Goal: Information Seeking & Learning: Learn about a topic

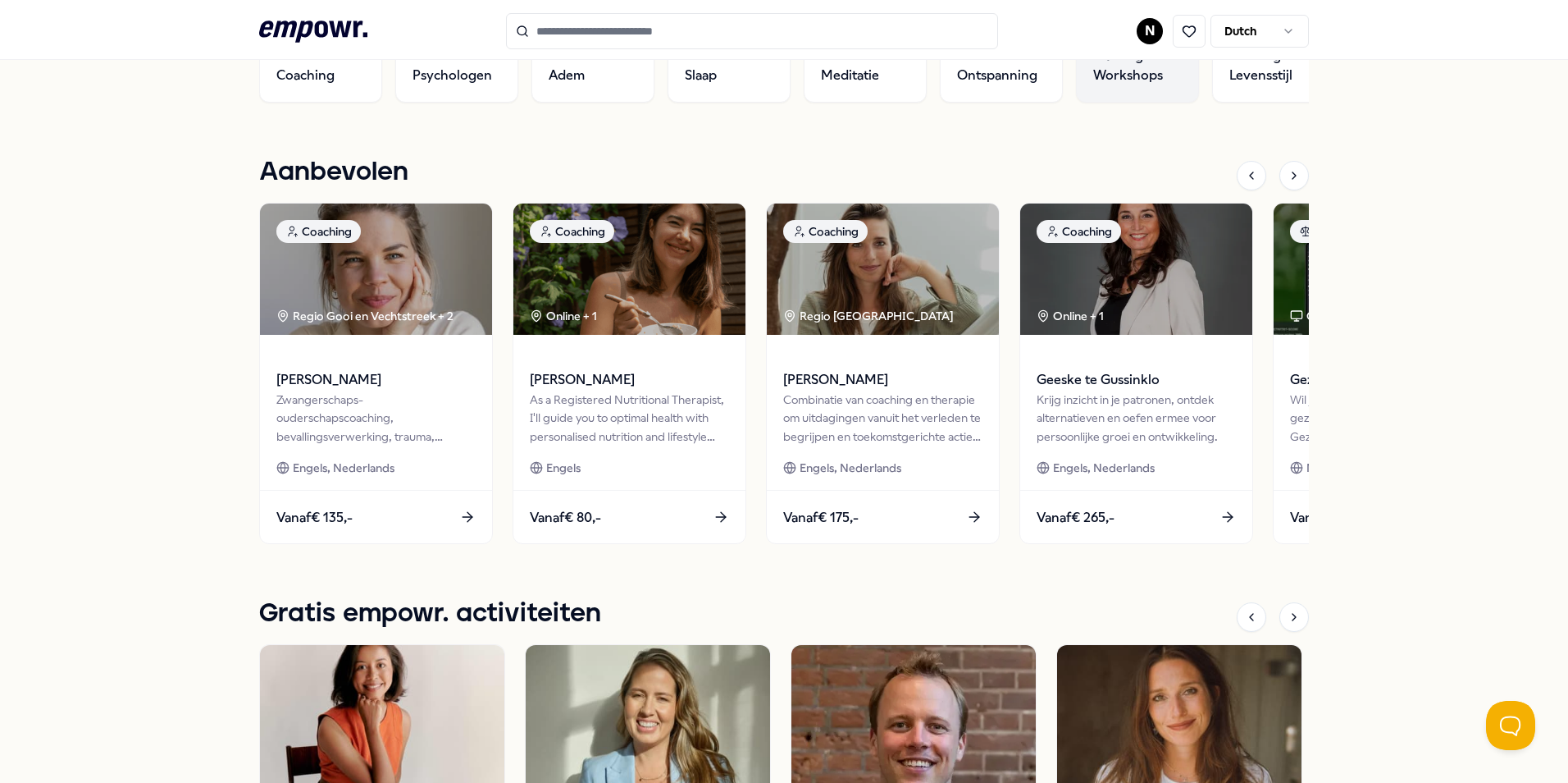
scroll to position [410, 0]
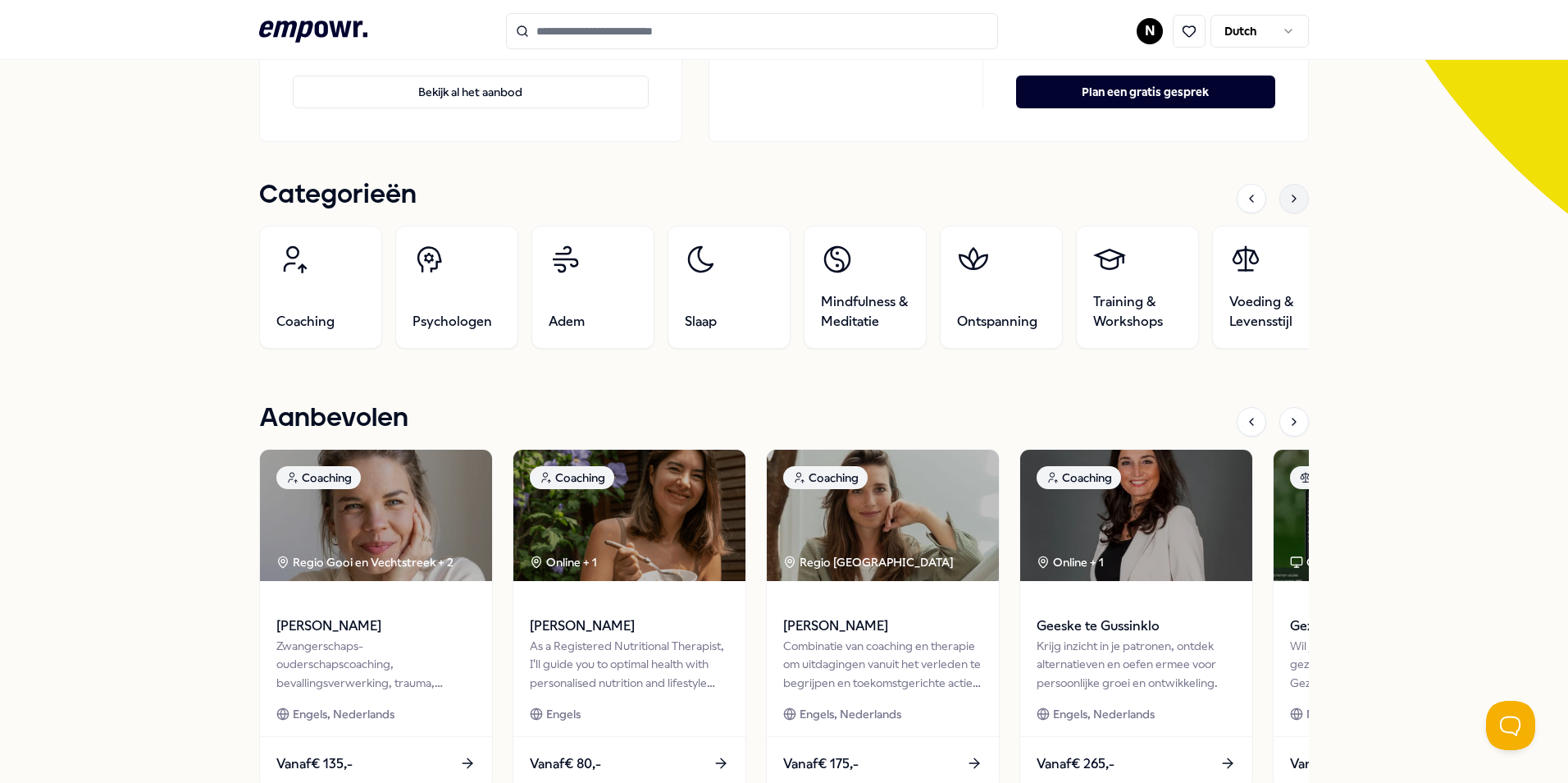
click at [1279, 198] on div at bounding box center [1294, 198] width 30 height 30
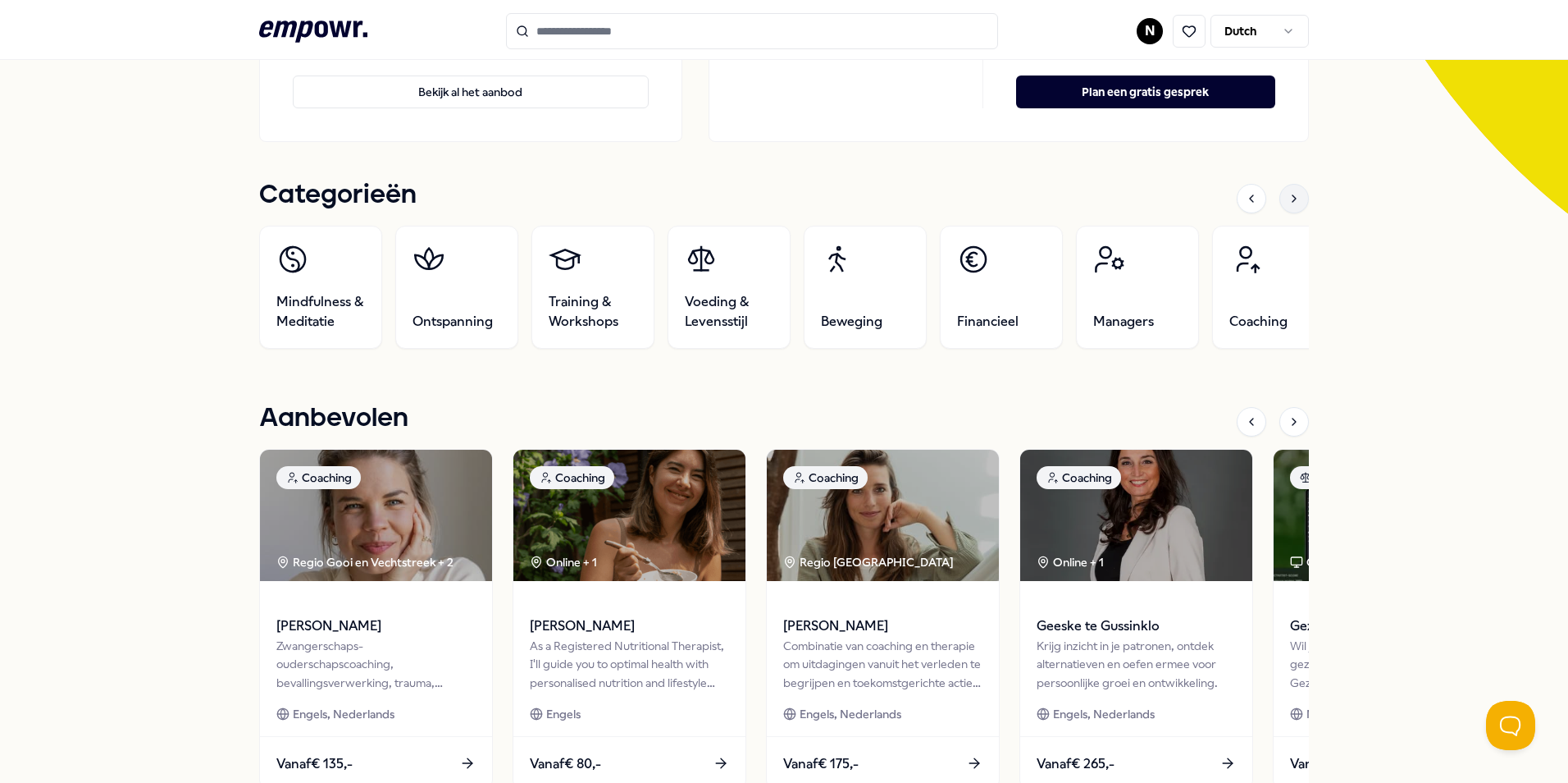
click at [1279, 198] on div at bounding box center [1294, 198] width 30 height 30
click at [1349, 271] on div "Evoke Jouw welzijn is belangrijk! Wij supporten je graag met ons aanbod. Bekijk…" at bounding box center [784, 682] width 1568 height 1971
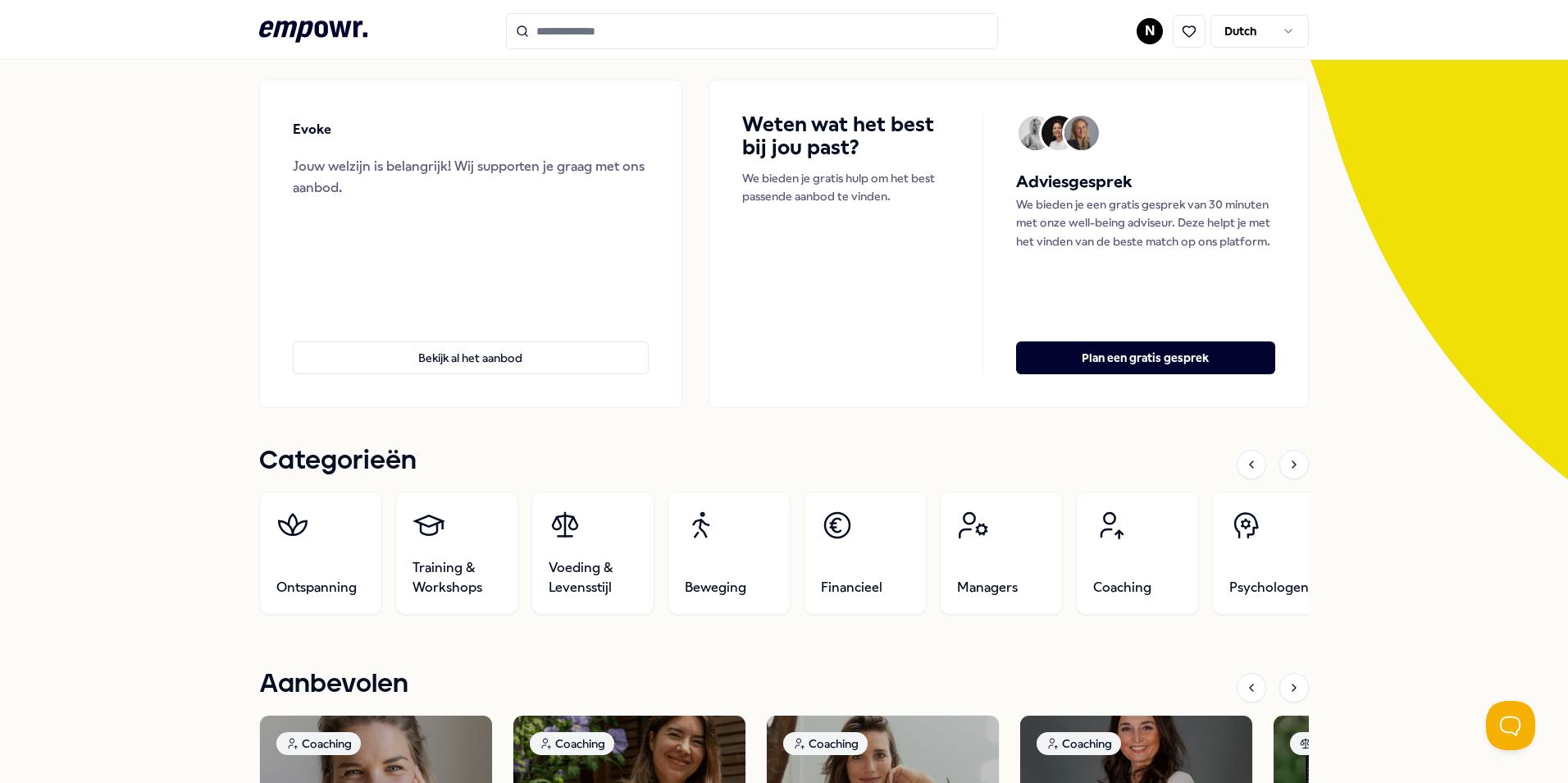
scroll to position [0, 0]
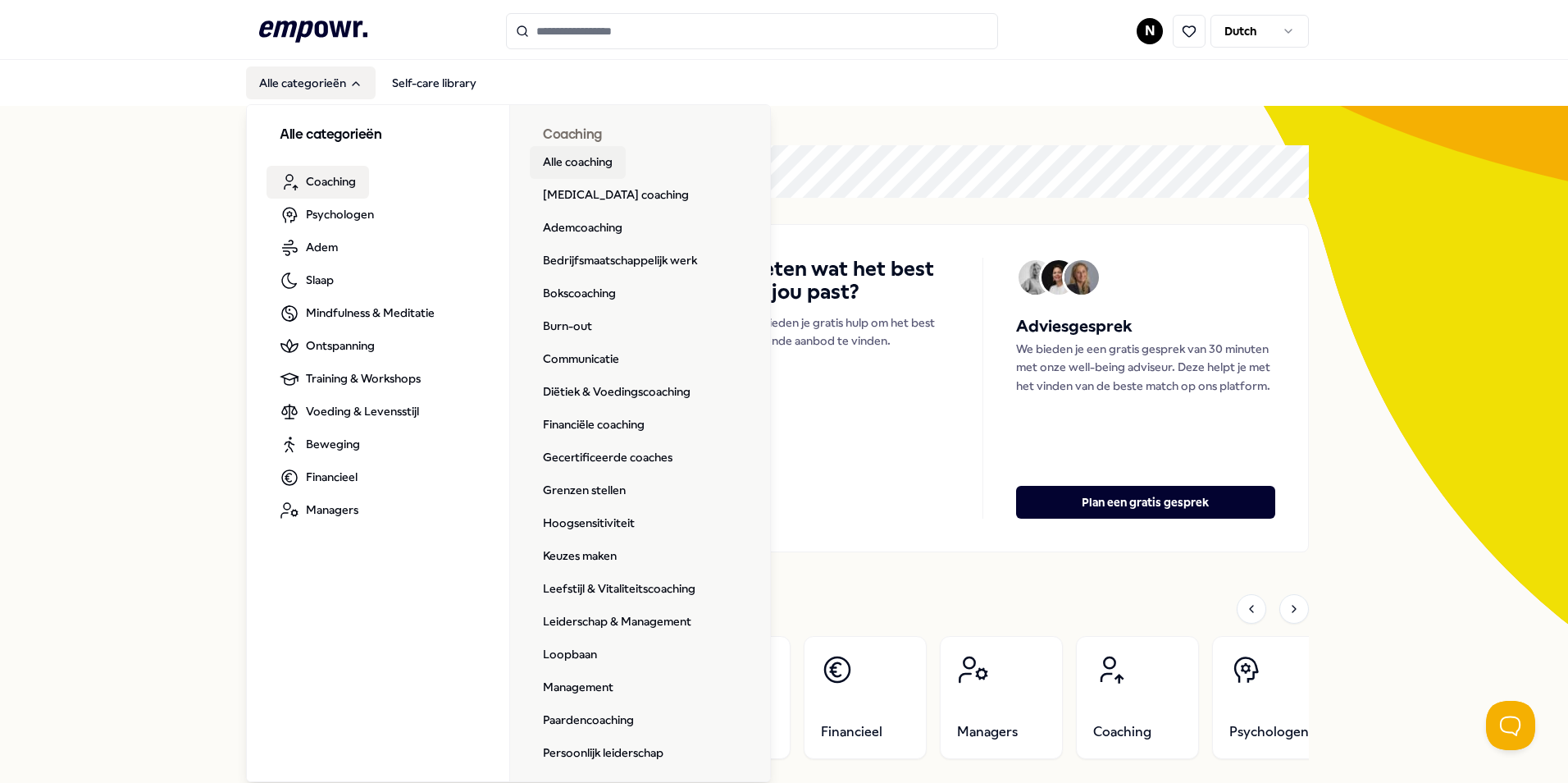
click at [589, 166] on link "Alle coaching" at bounding box center [577, 163] width 96 height 33
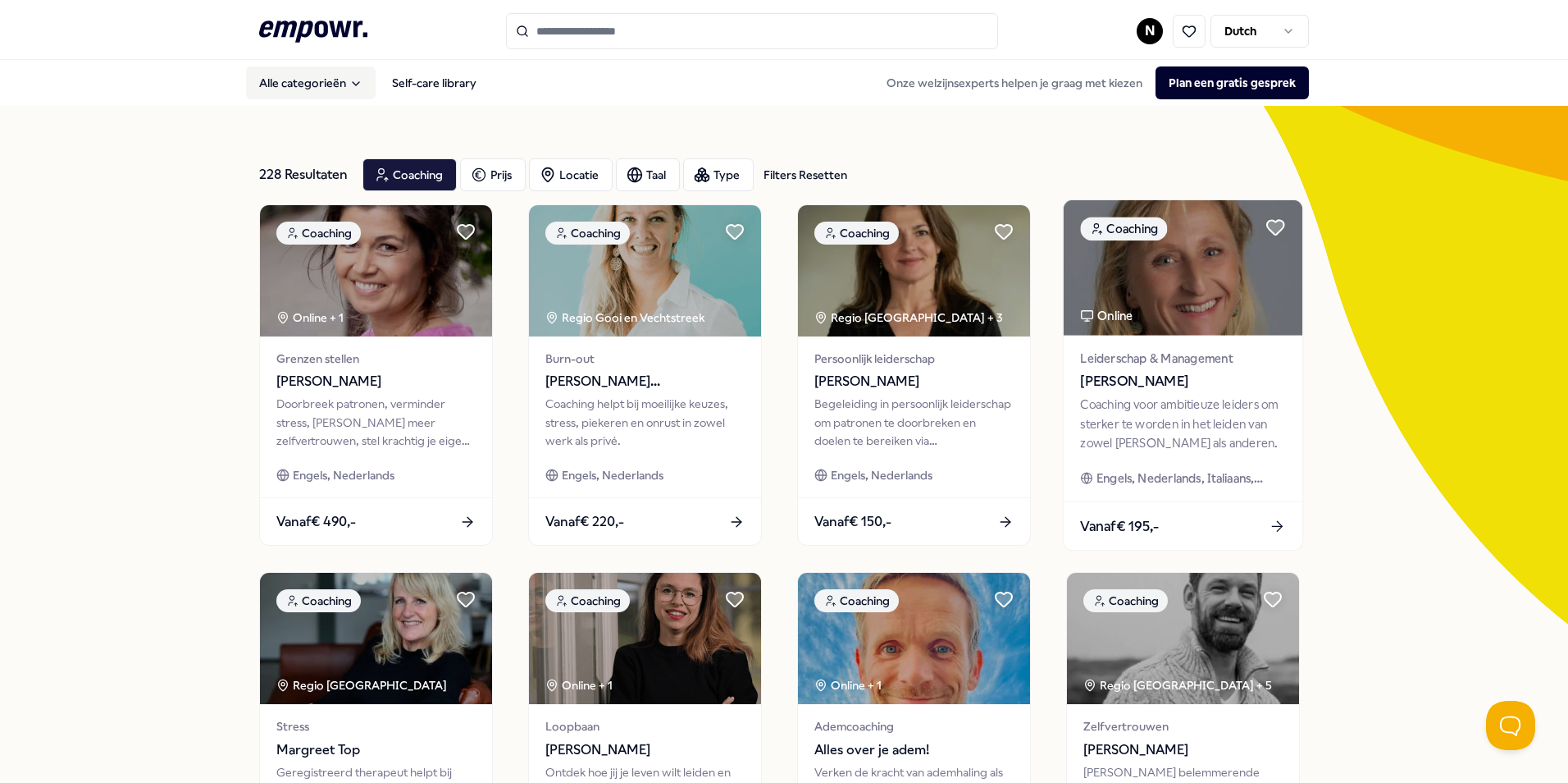
scroll to position [82, 0]
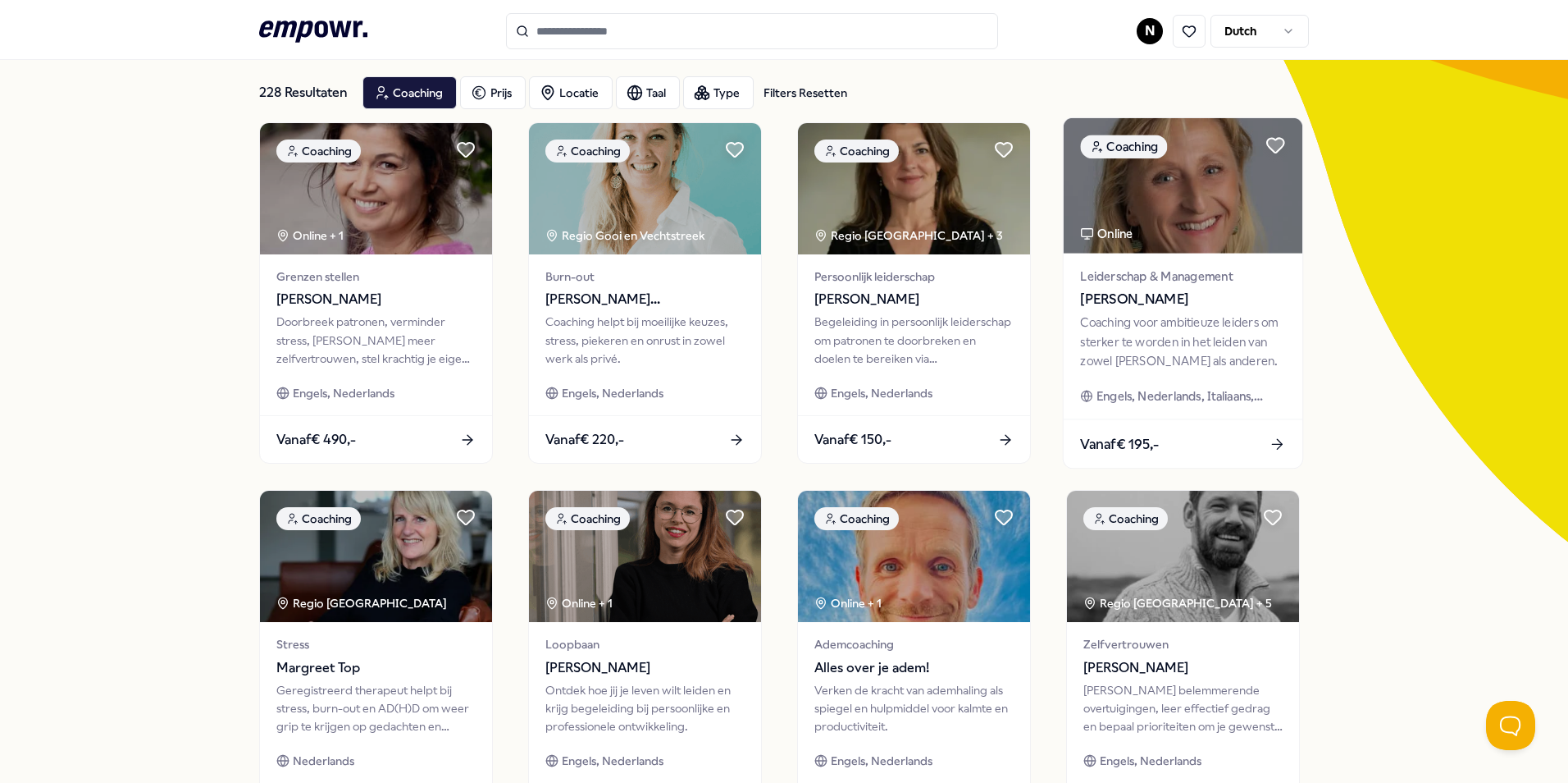
click at [1250, 355] on div "Coaching voor ambitieuze leiders om sterker te worden in het leiden van zowel j…" at bounding box center [1182, 341] width 205 height 56
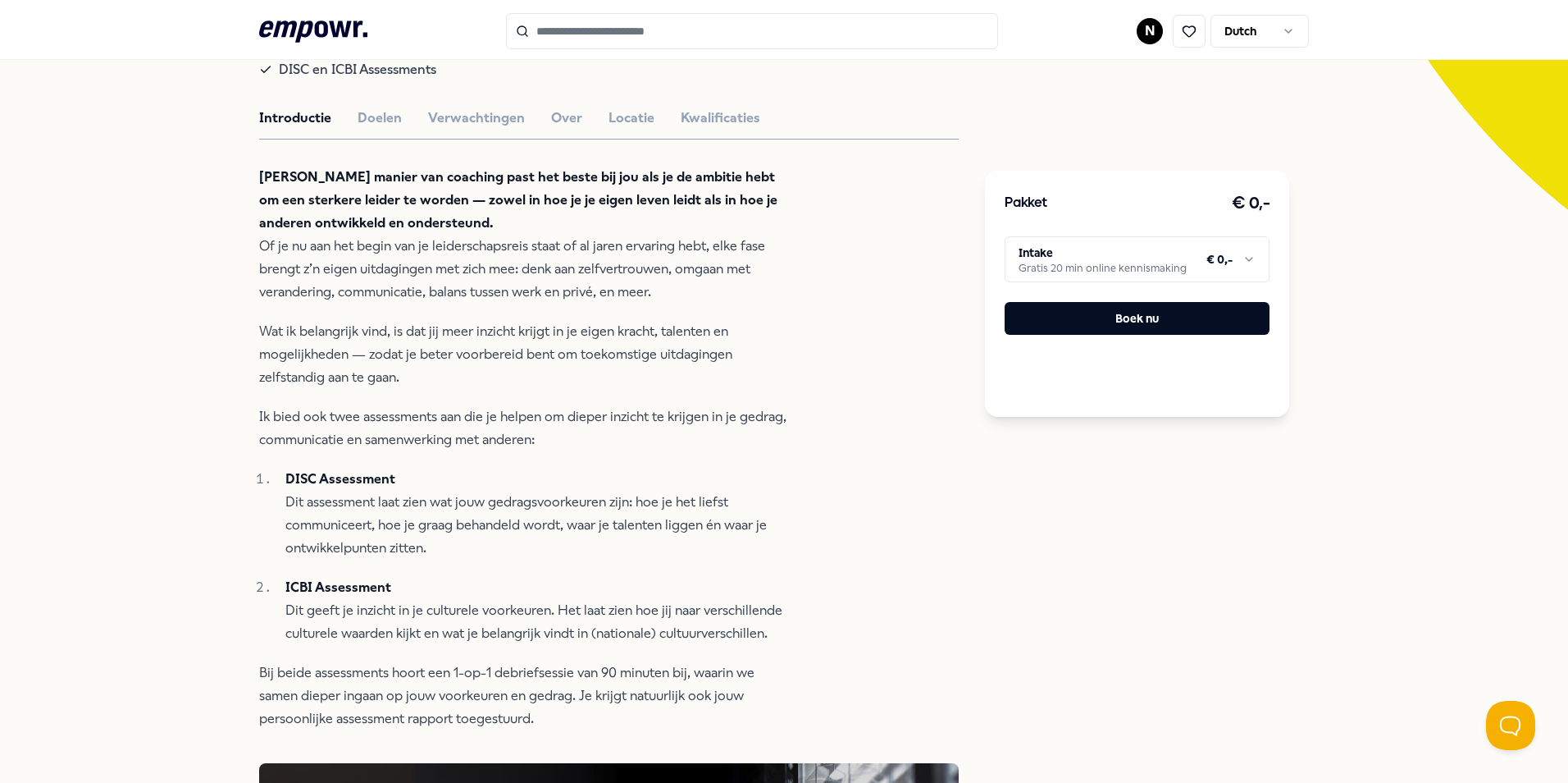
scroll to position [168, 0]
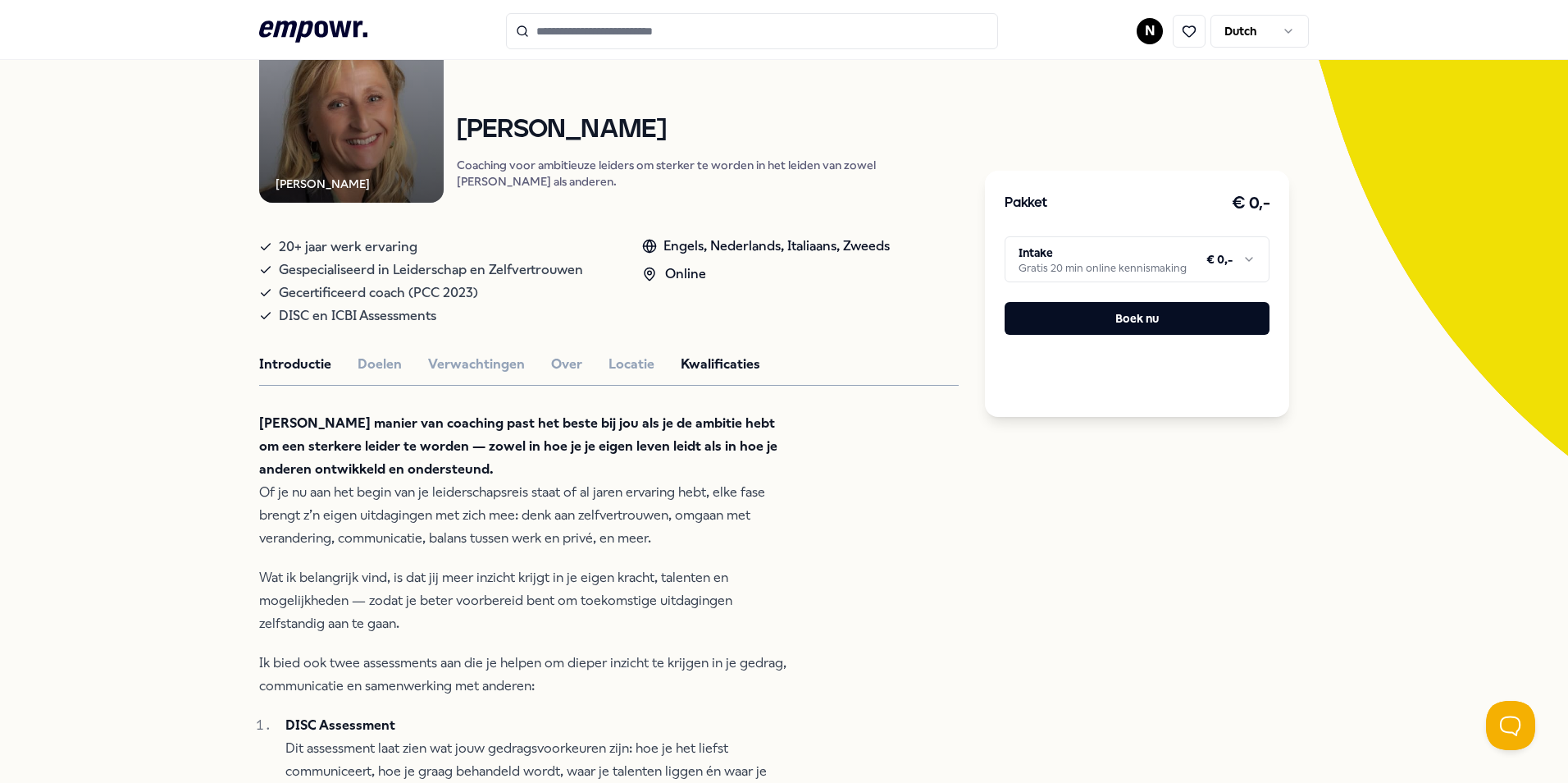
click at [683, 375] on button "Kwalificaties" at bounding box center [720, 364] width 79 height 21
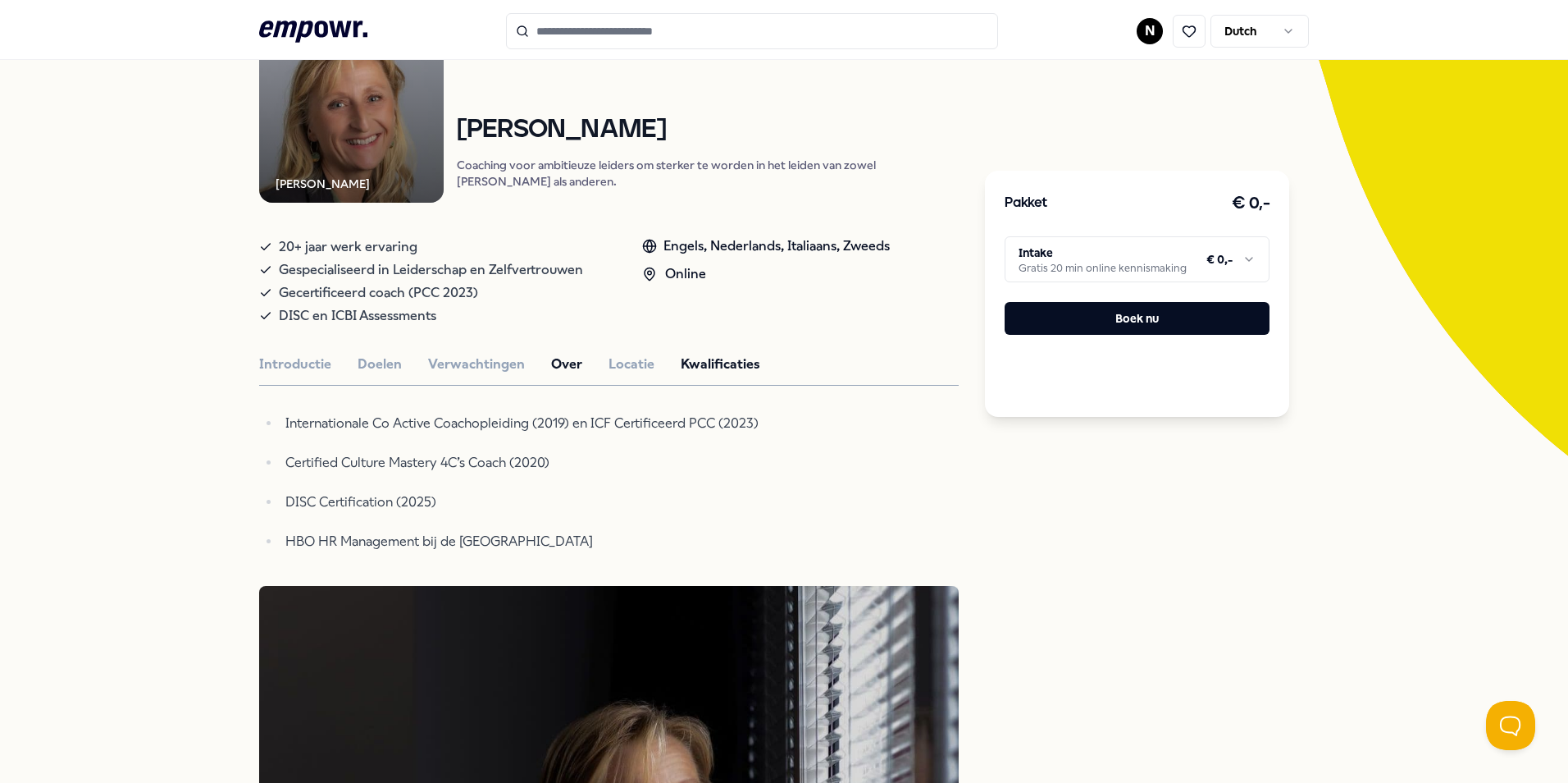
click at [560, 375] on button "Over" at bounding box center [567, 364] width 32 height 21
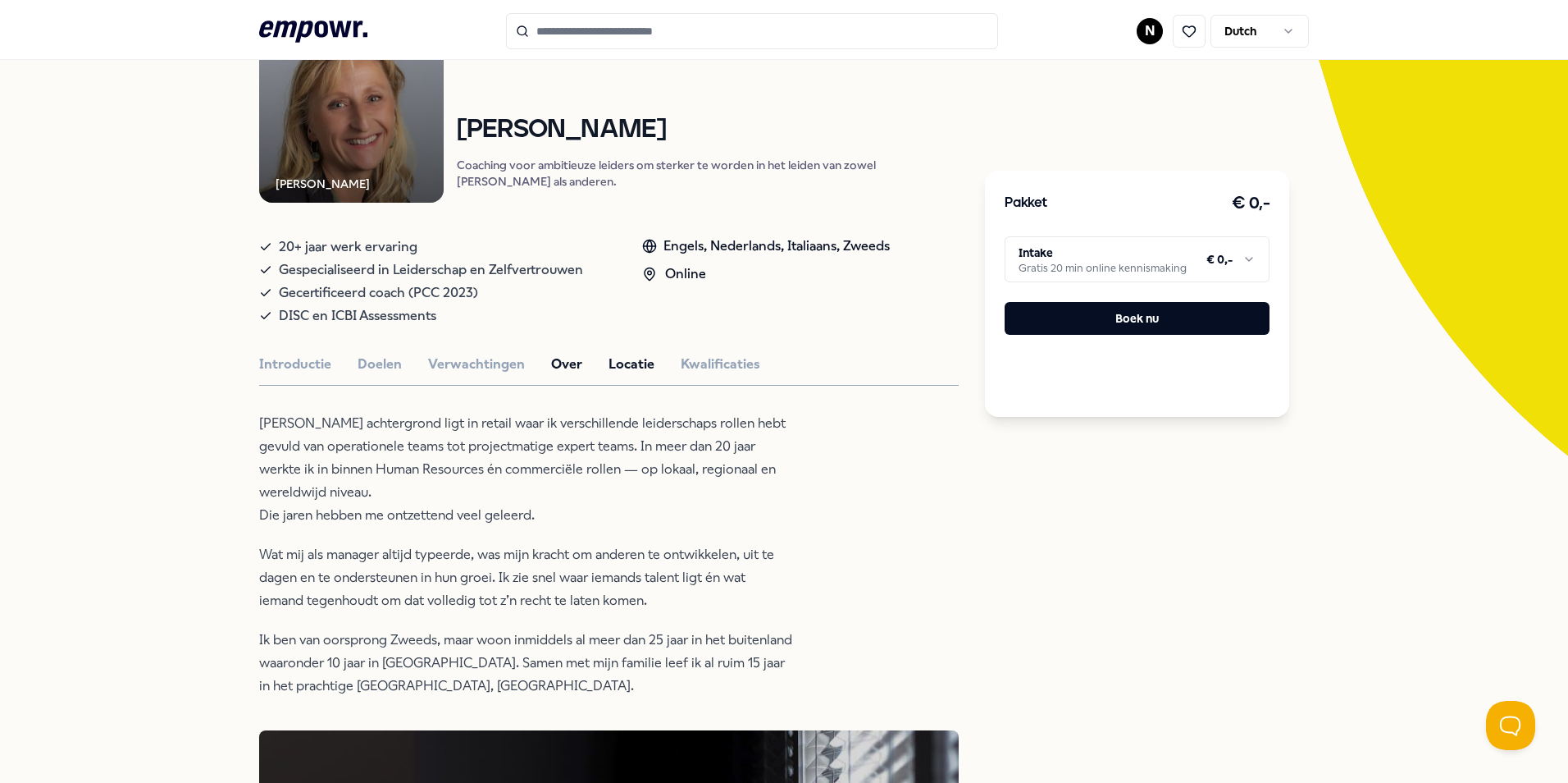
click at [629, 375] on button "Locatie" at bounding box center [632, 364] width 46 height 21
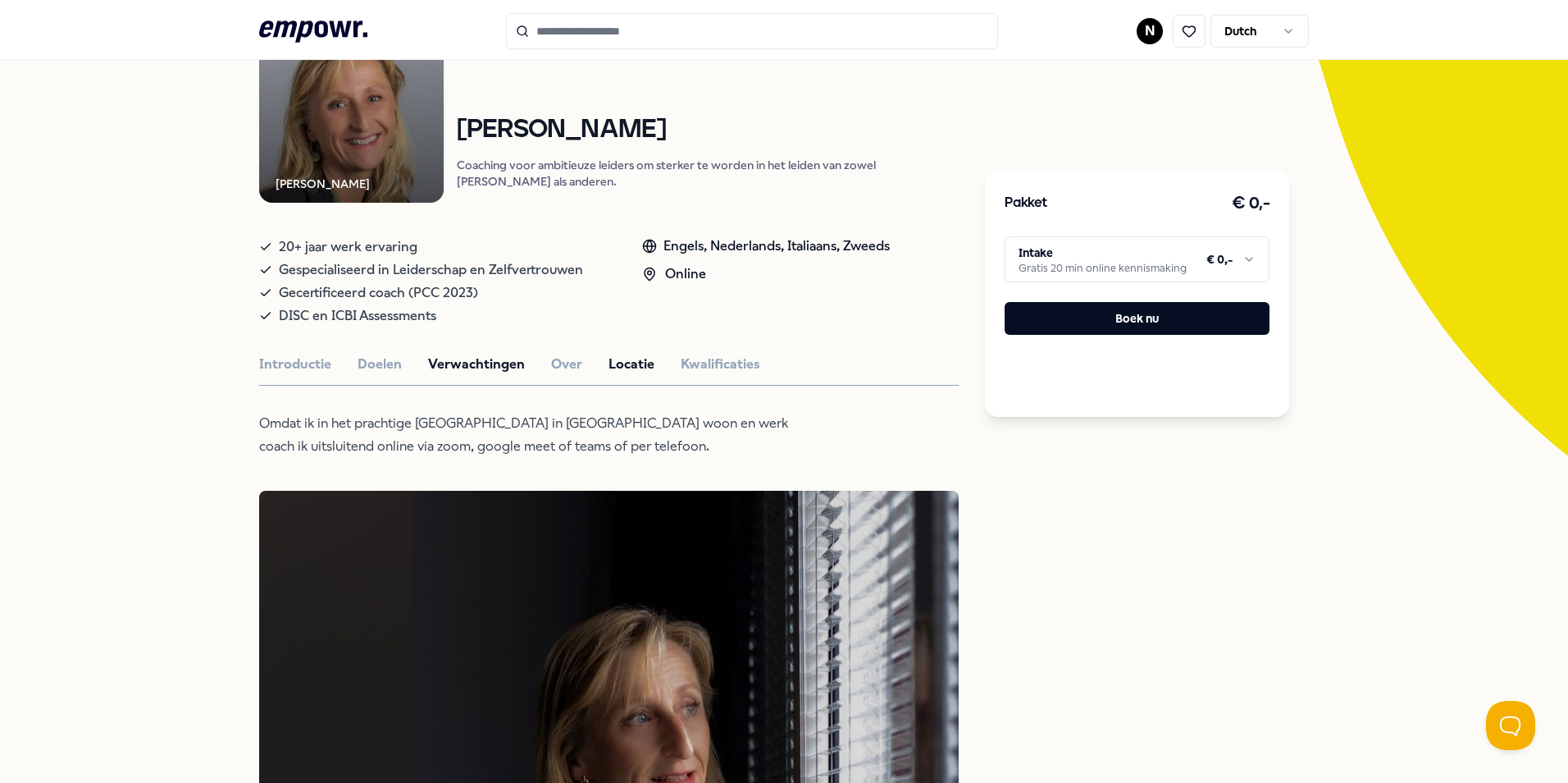
click at [462, 374] on button "Verwachtingen" at bounding box center [476, 364] width 97 height 21
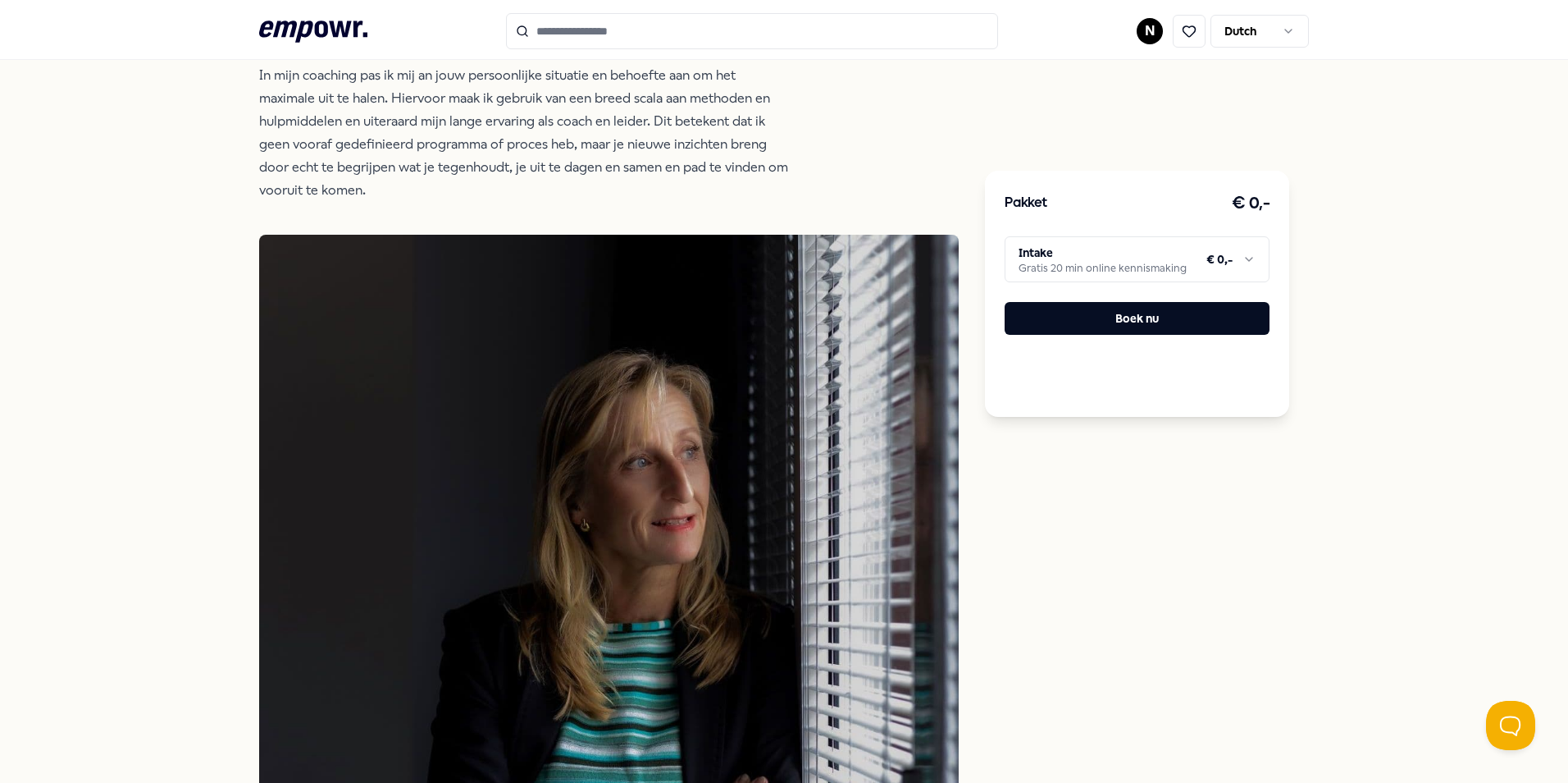
scroll to position [333, 0]
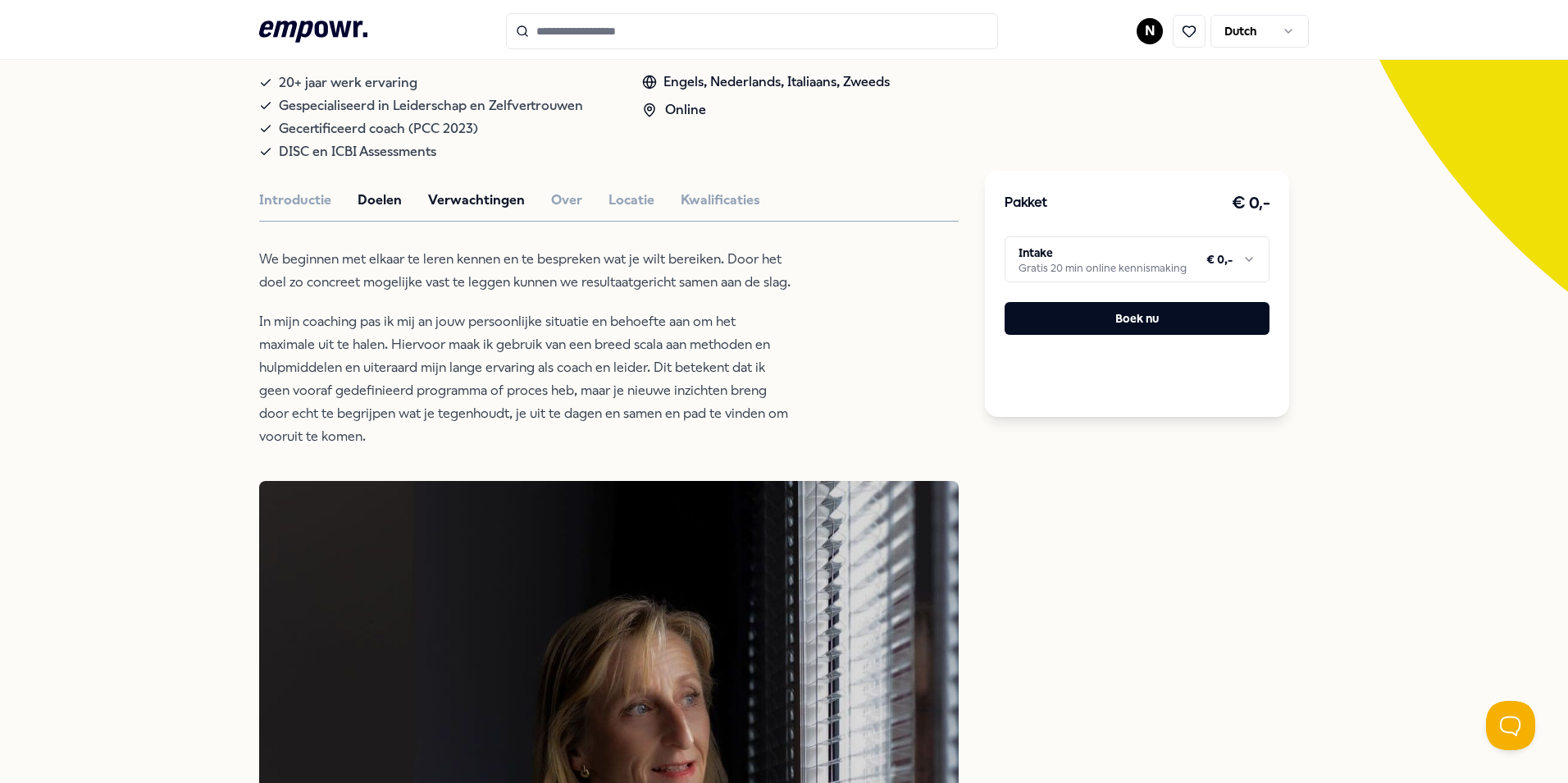
click at [371, 211] on button "Doelen" at bounding box center [379, 200] width 44 height 21
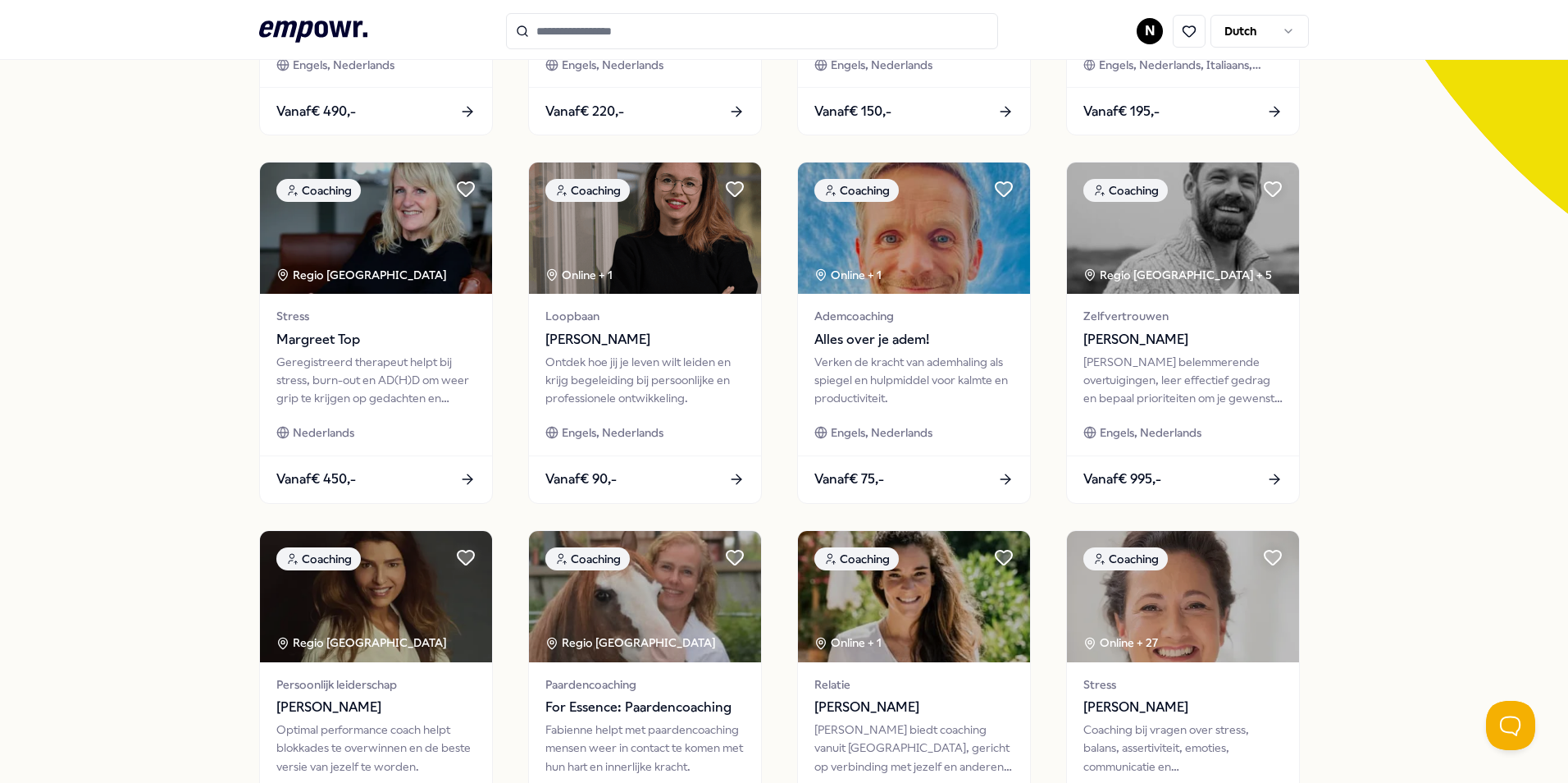
scroll to position [685, 0]
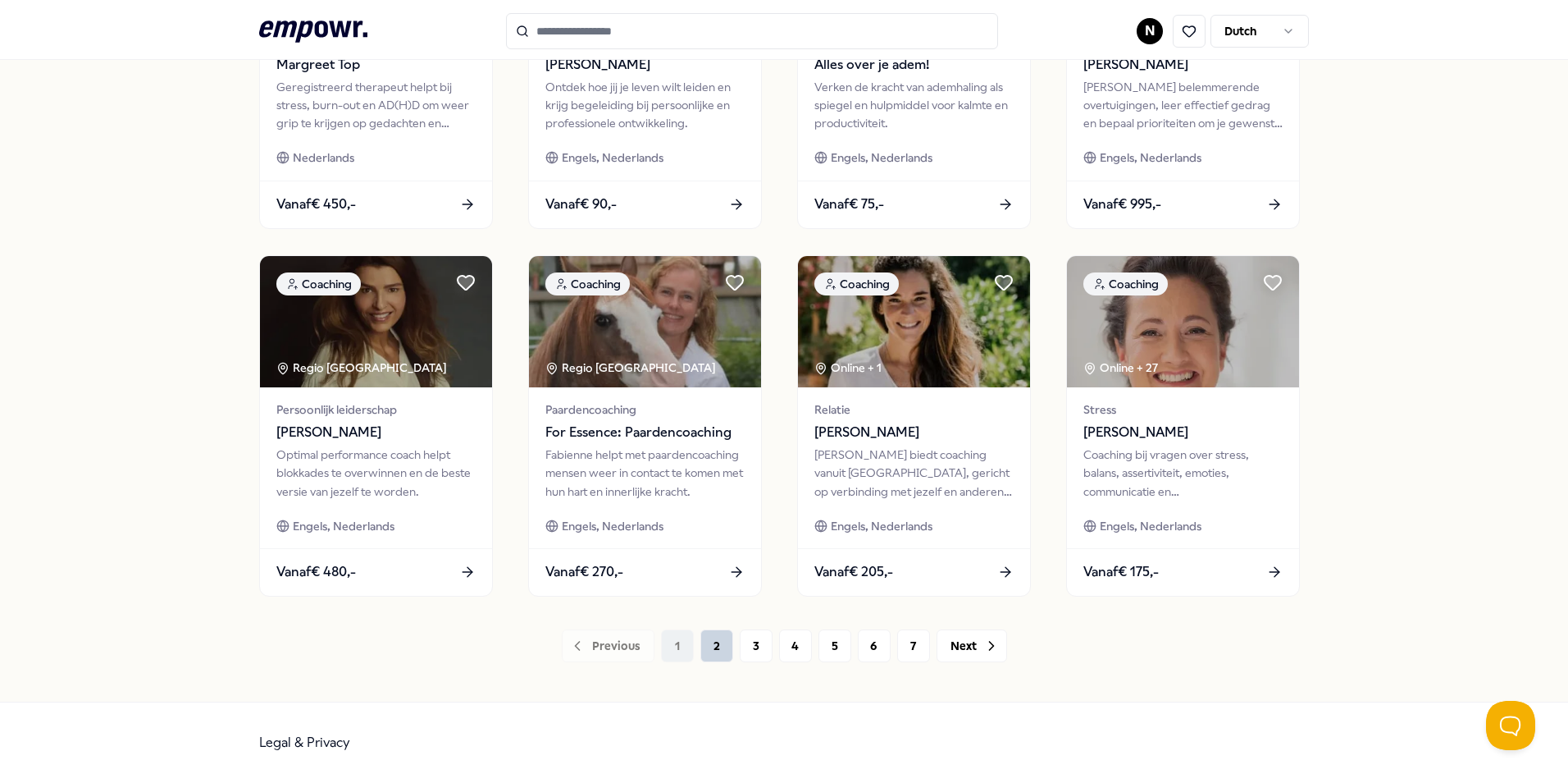
click at [715, 645] on button "2" at bounding box center [717, 645] width 32 height 33
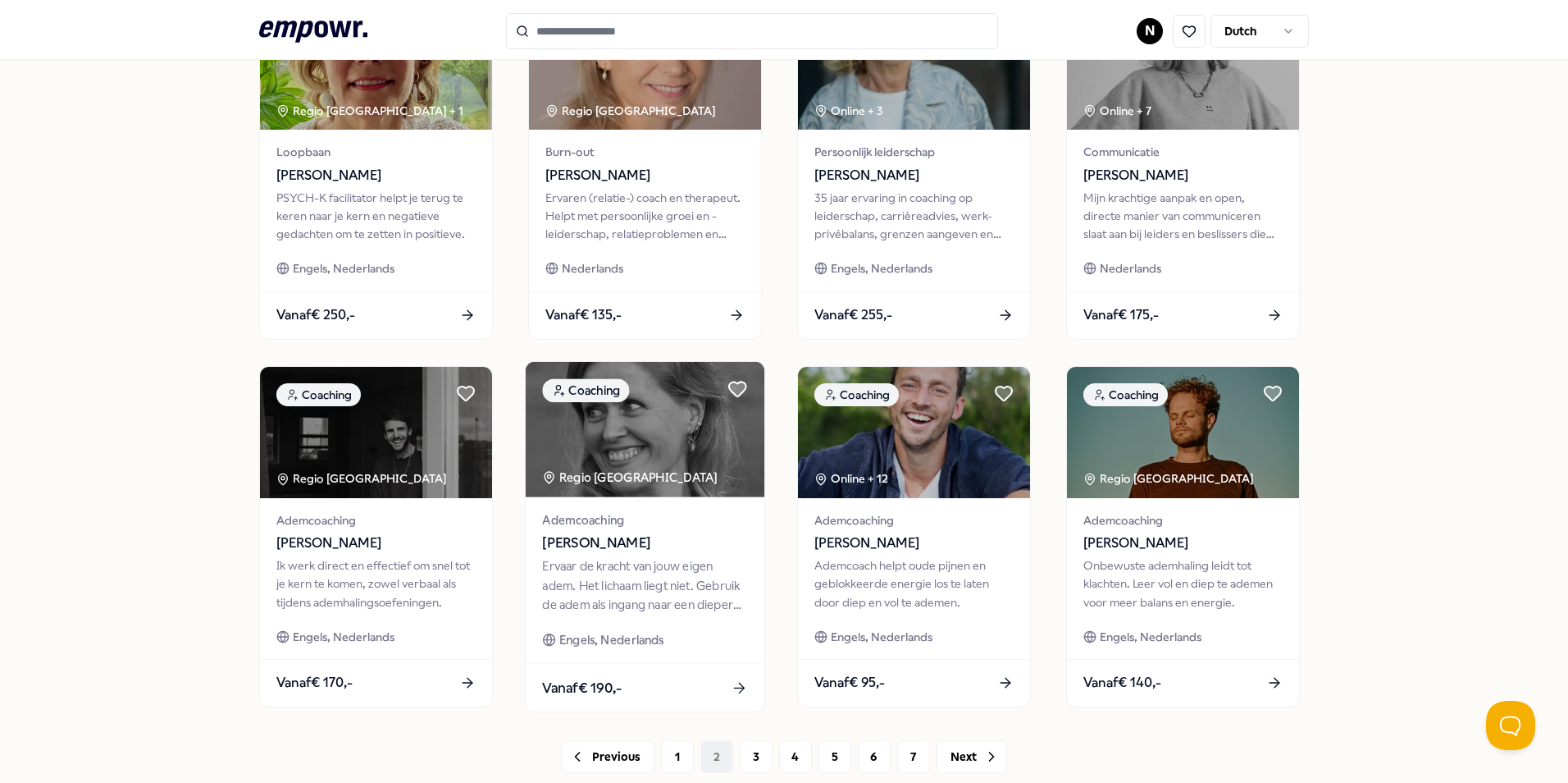
scroll to position [685, 0]
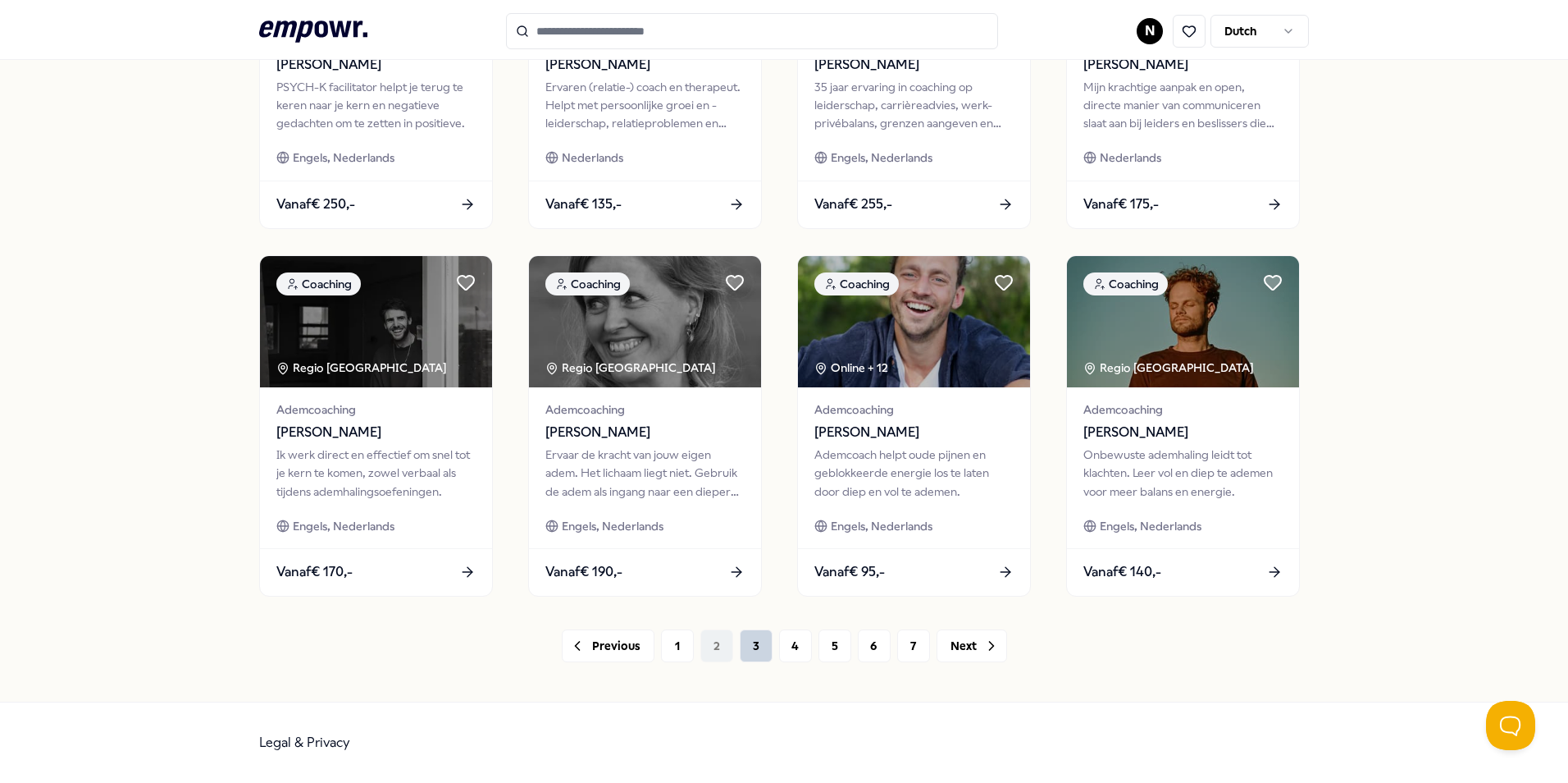
click at [750, 640] on button "3" at bounding box center [756, 645] width 32 height 33
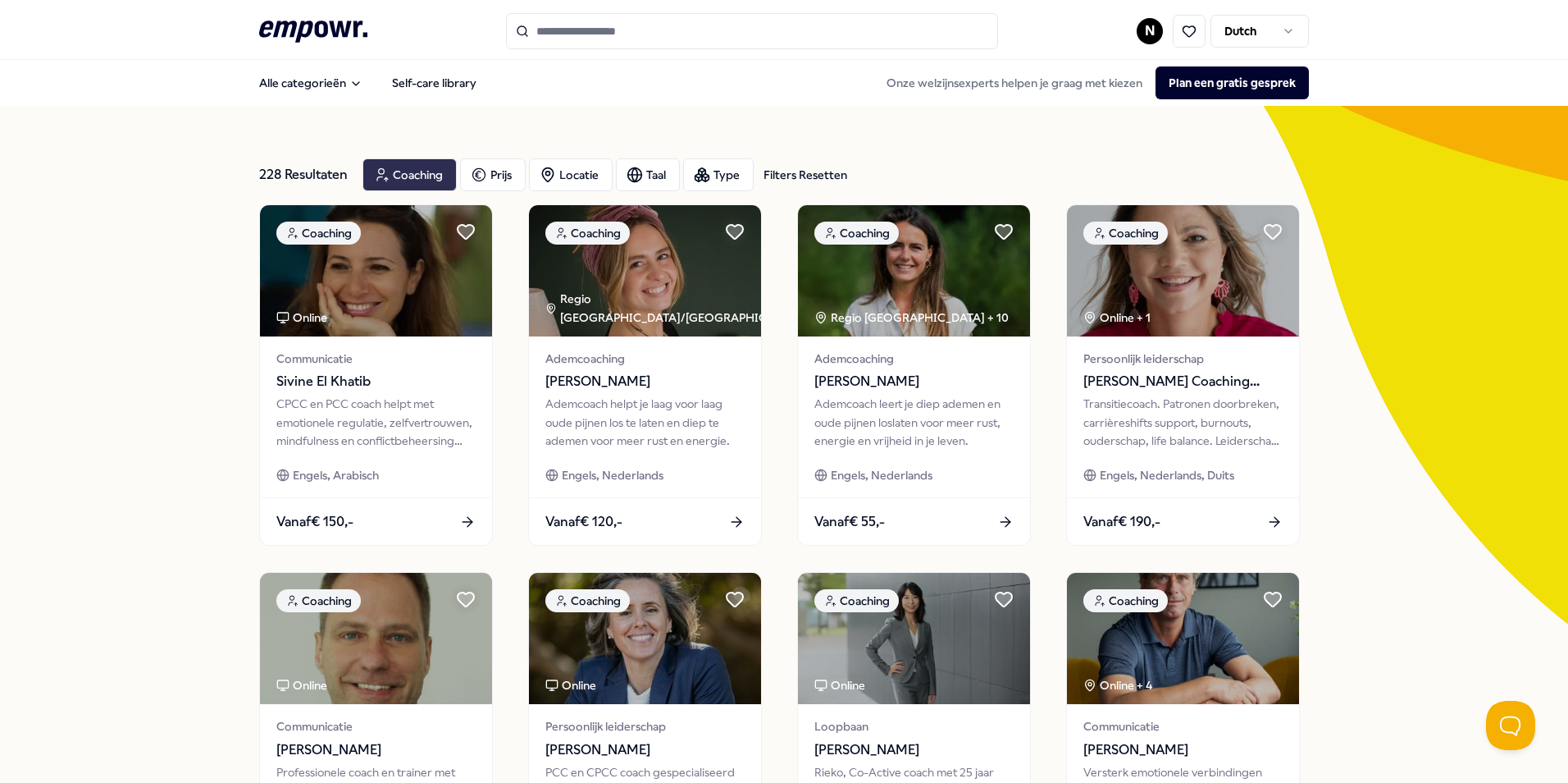
click at [394, 181] on div "Coaching" at bounding box center [409, 175] width 95 height 33
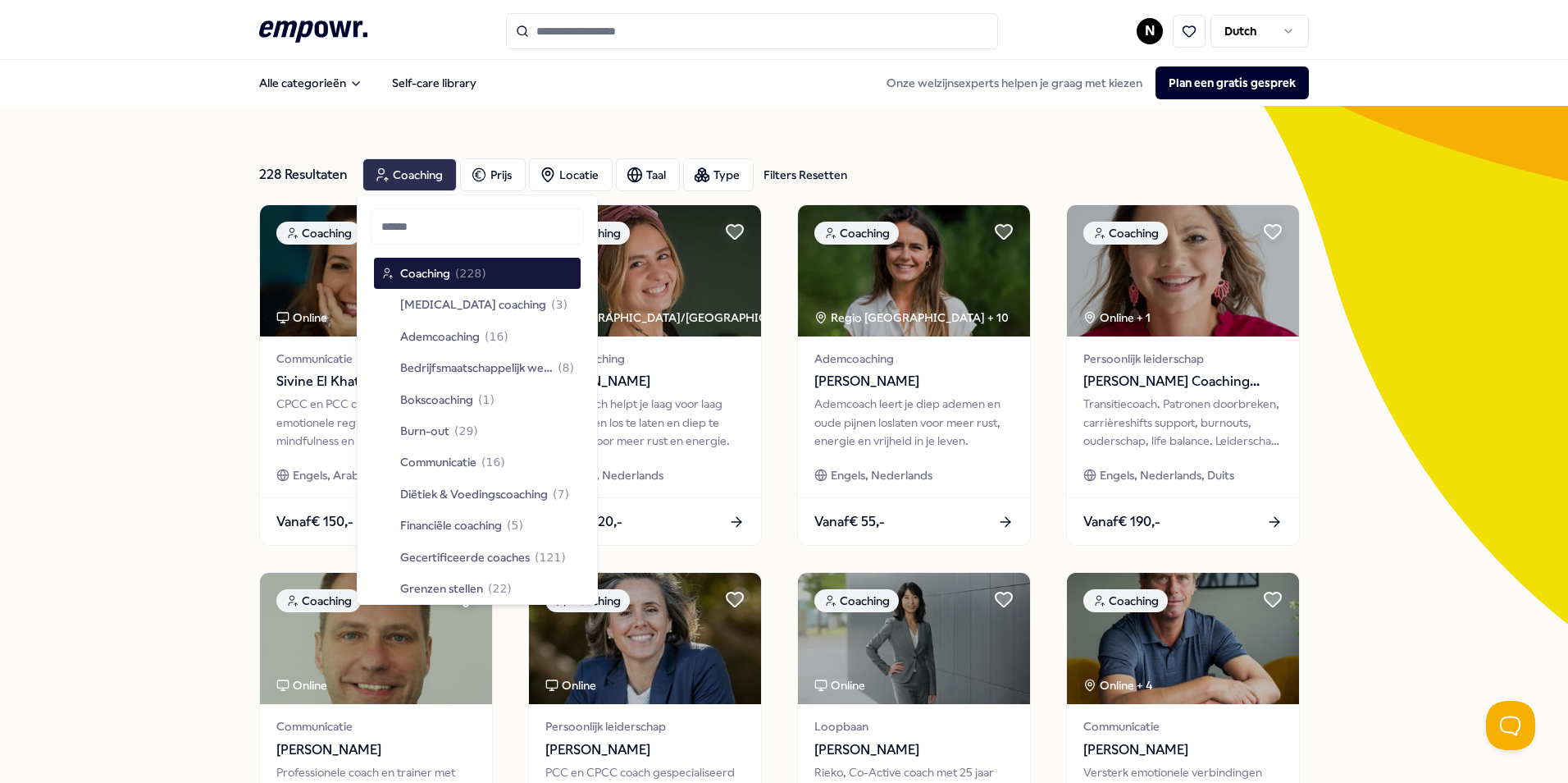
click at [394, 181] on div "Coaching" at bounding box center [409, 175] width 95 height 33
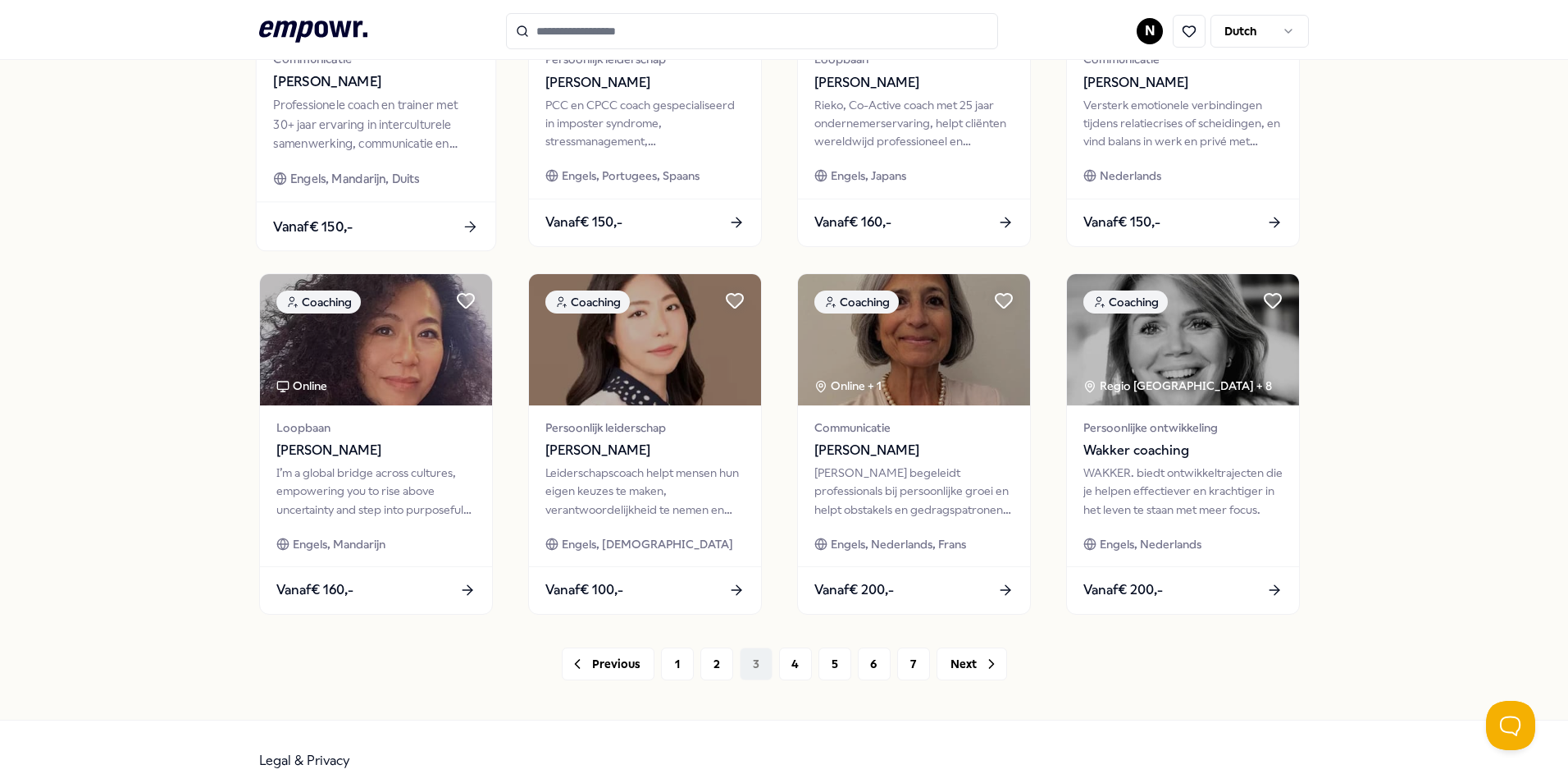
scroll to position [685, 0]
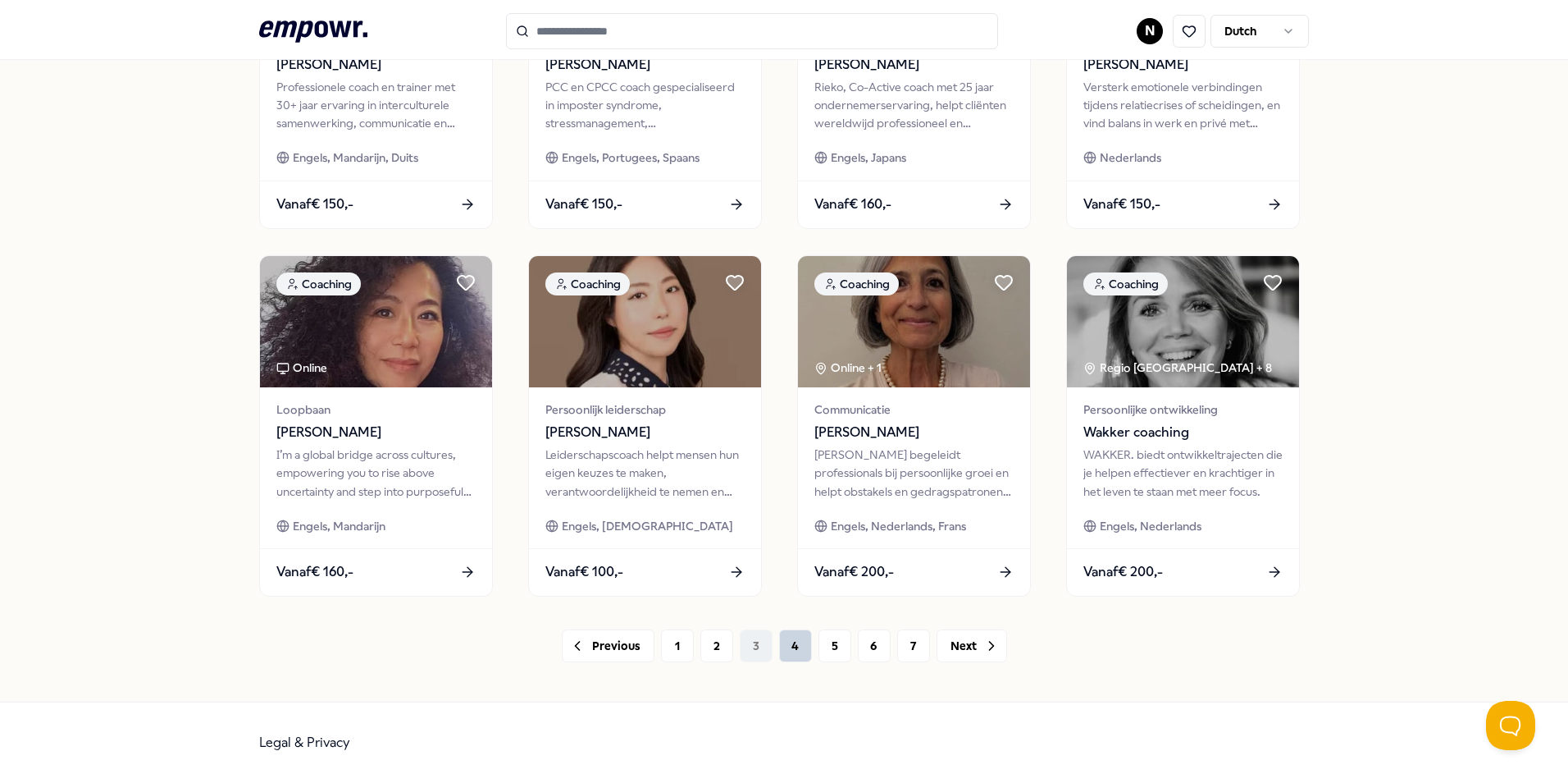
click at [784, 642] on button "4" at bounding box center [795, 645] width 32 height 33
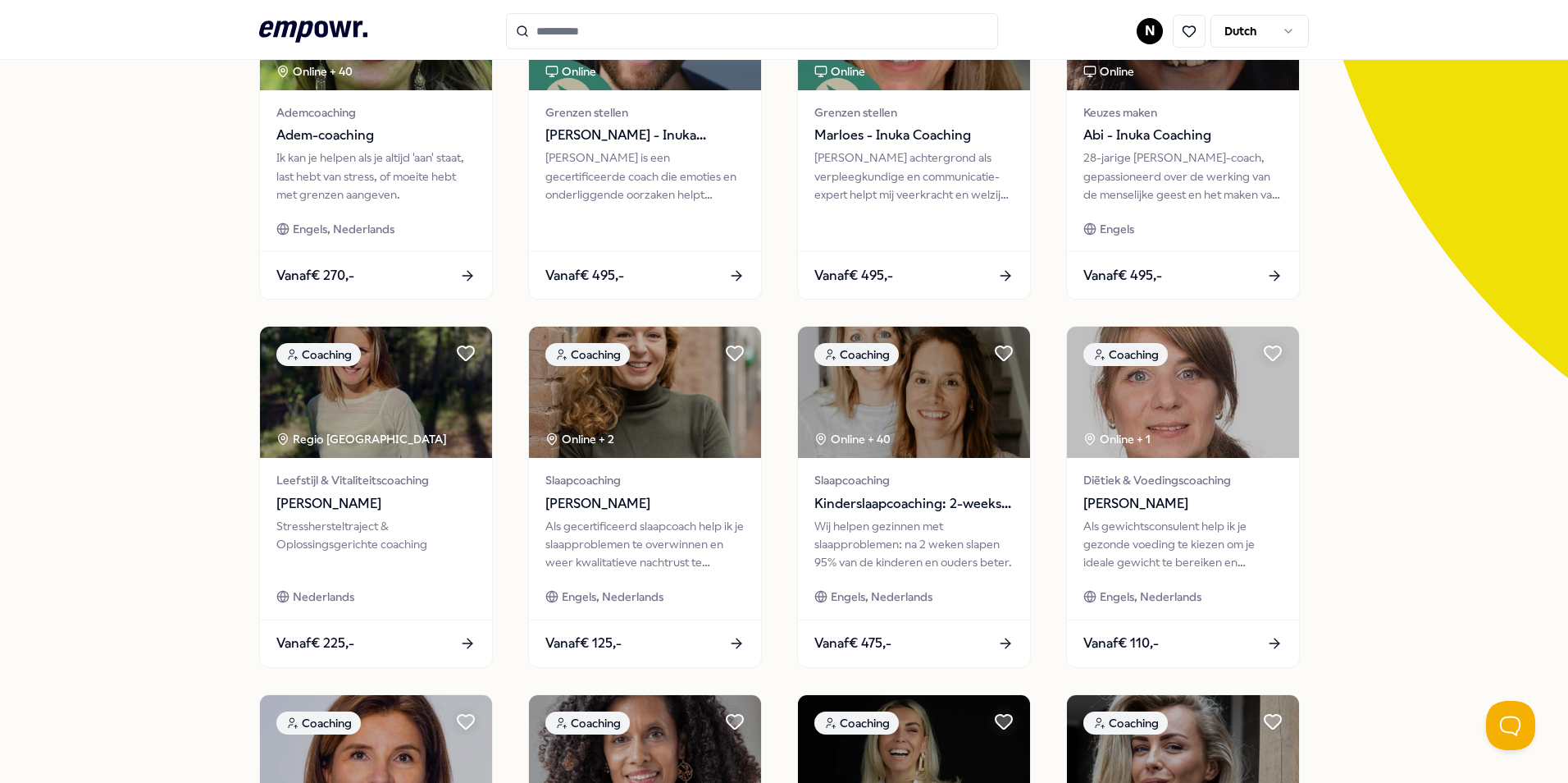
scroll to position [685, 0]
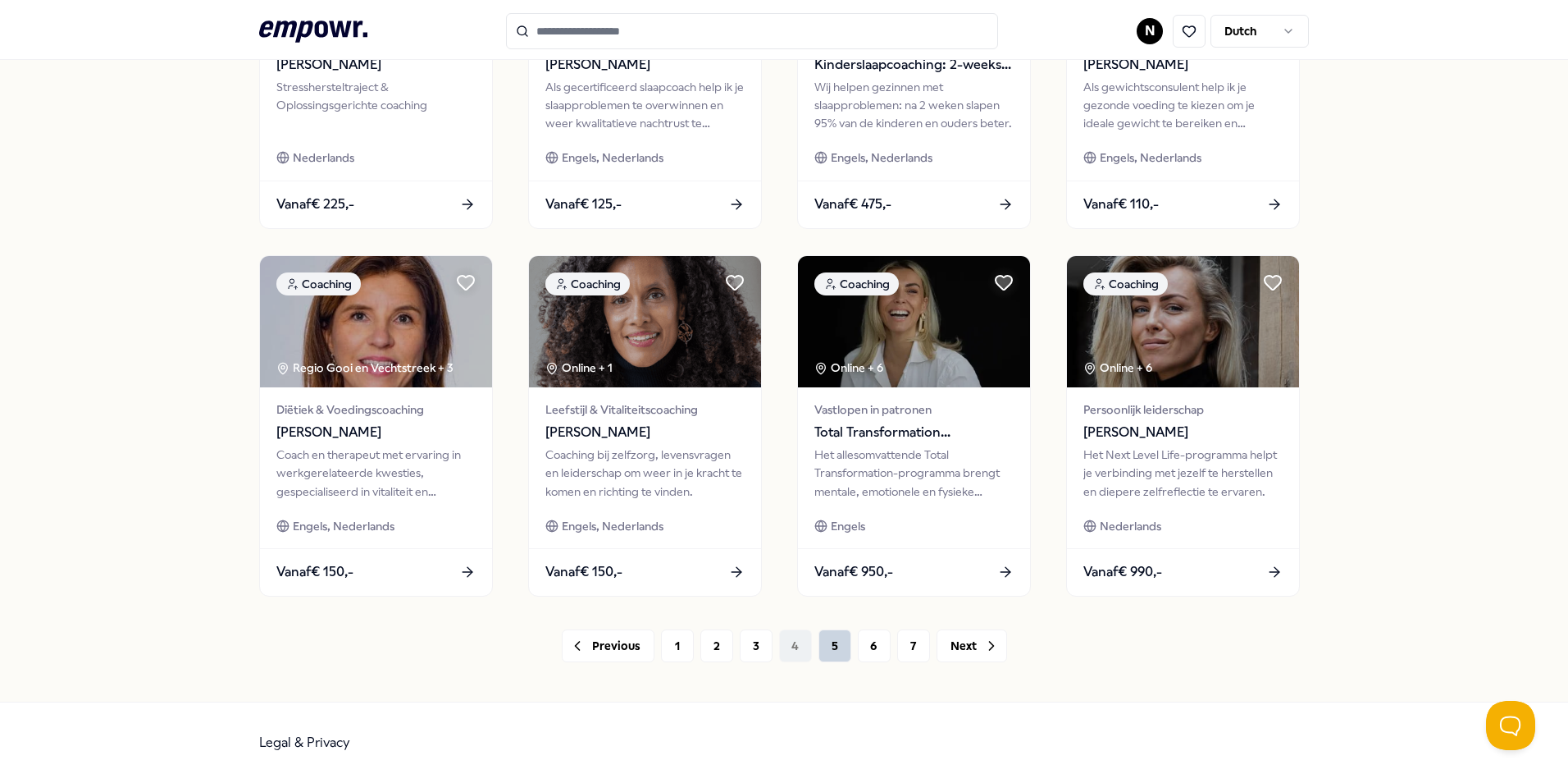
click at [827, 657] on button "5" at bounding box center [835, 645] width 32 height 33
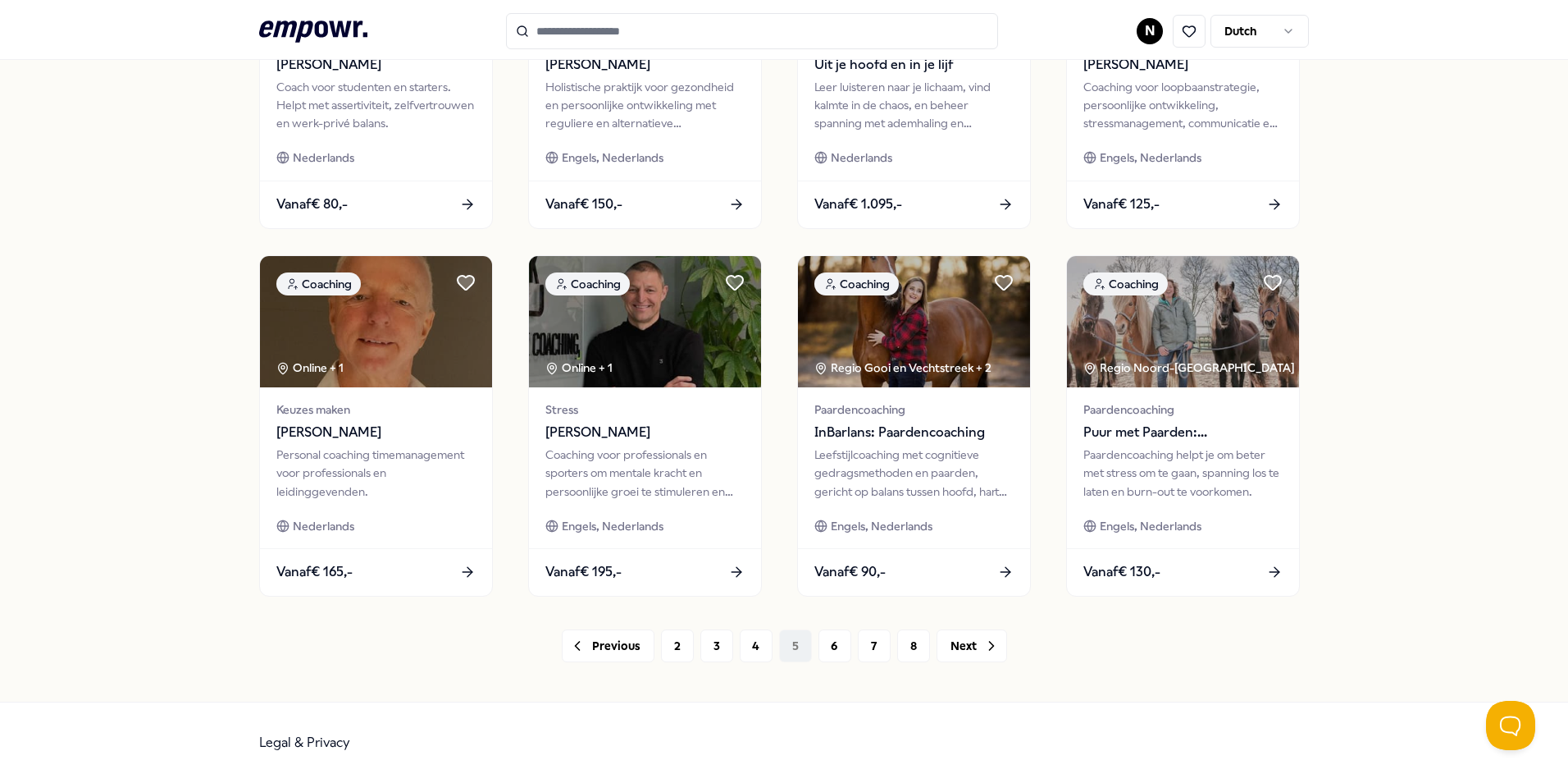
click at [796, 647] on div "Previous 2 3 4 5 6 7 8 Next" at bounding box center [784, 645] width 1050 height 33
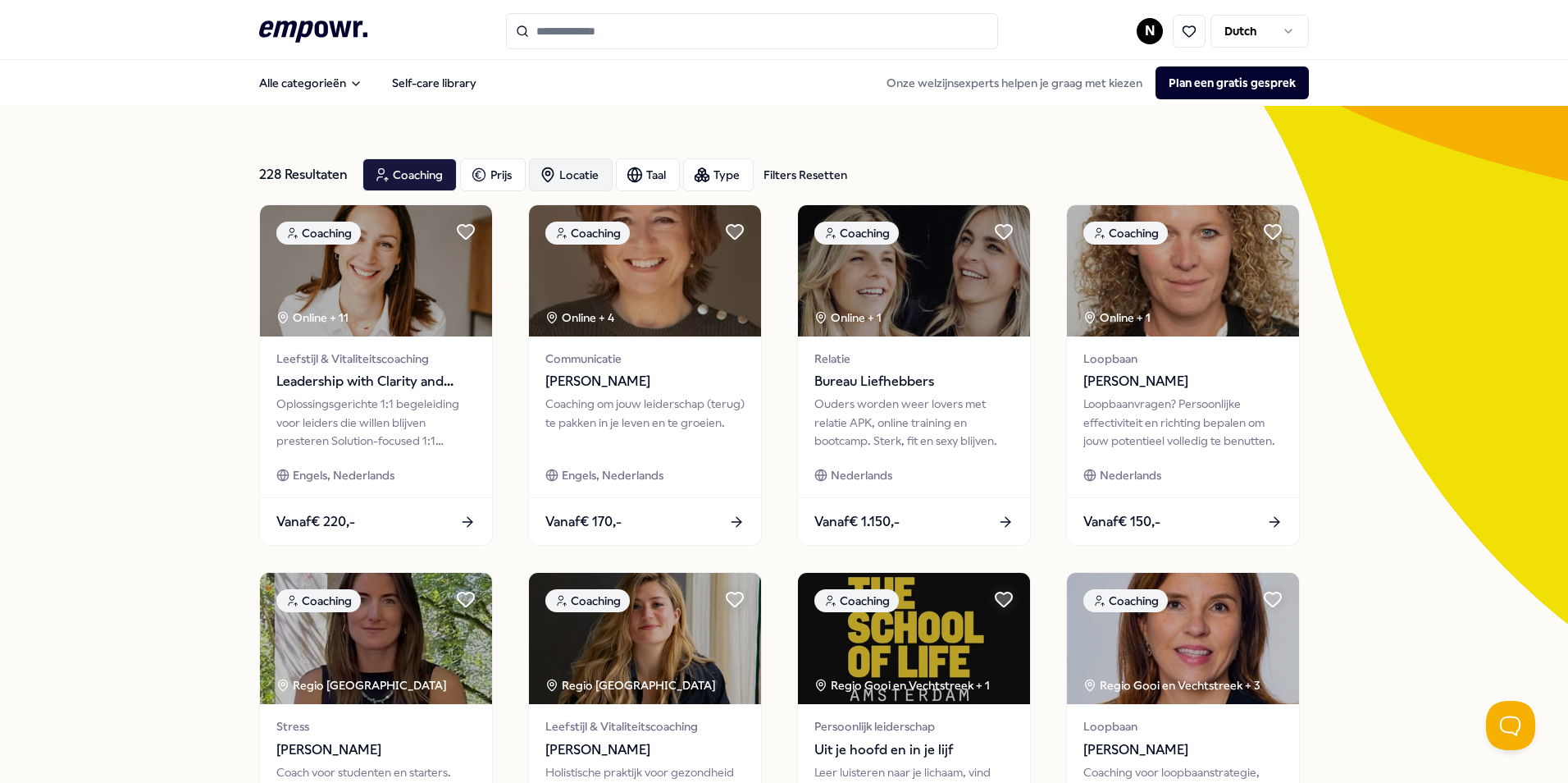
click at [550, 172] on icon "button" at bounding box center [548, 174] width 16 height 16
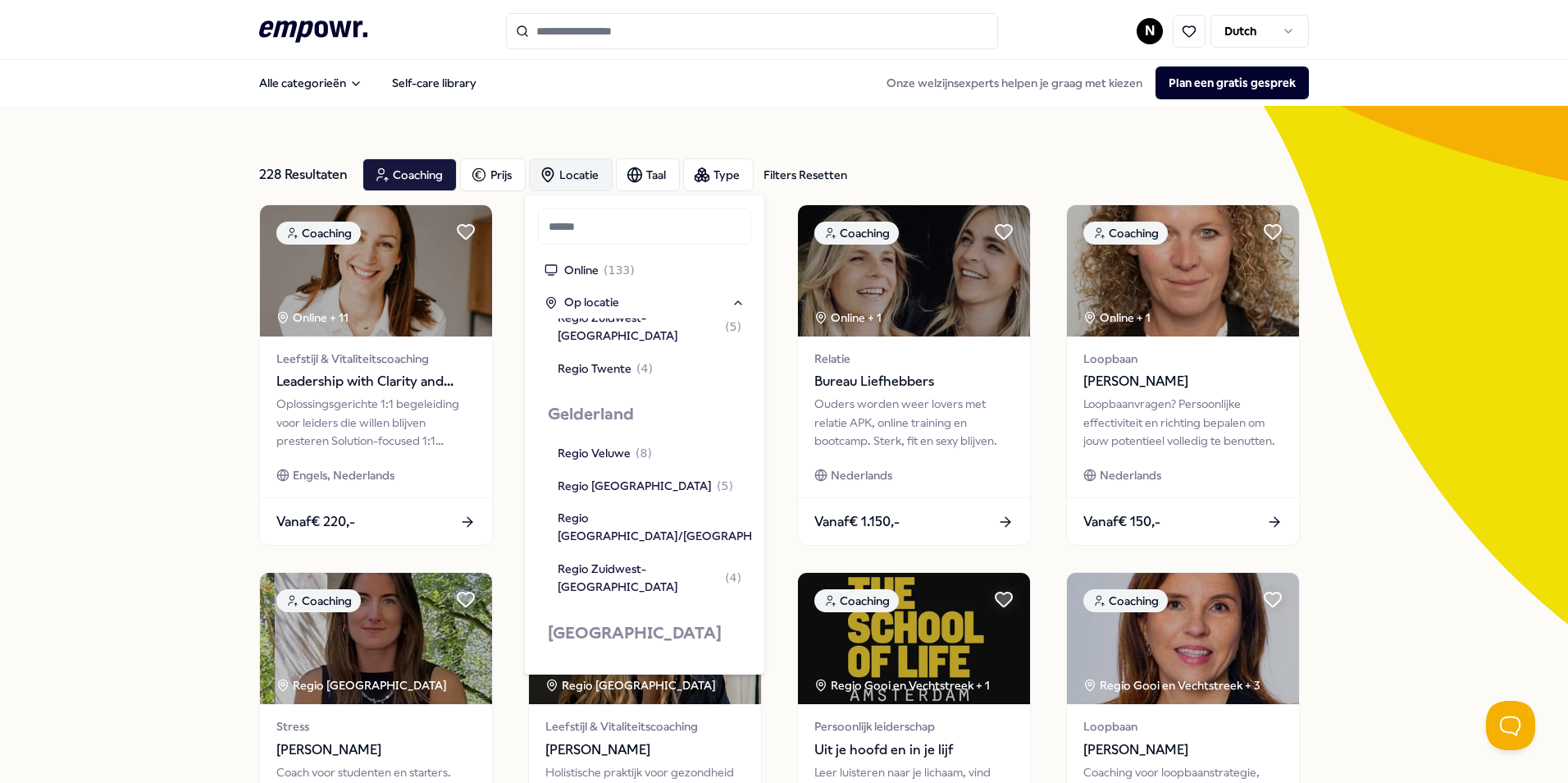
scroll to position [738, 0]
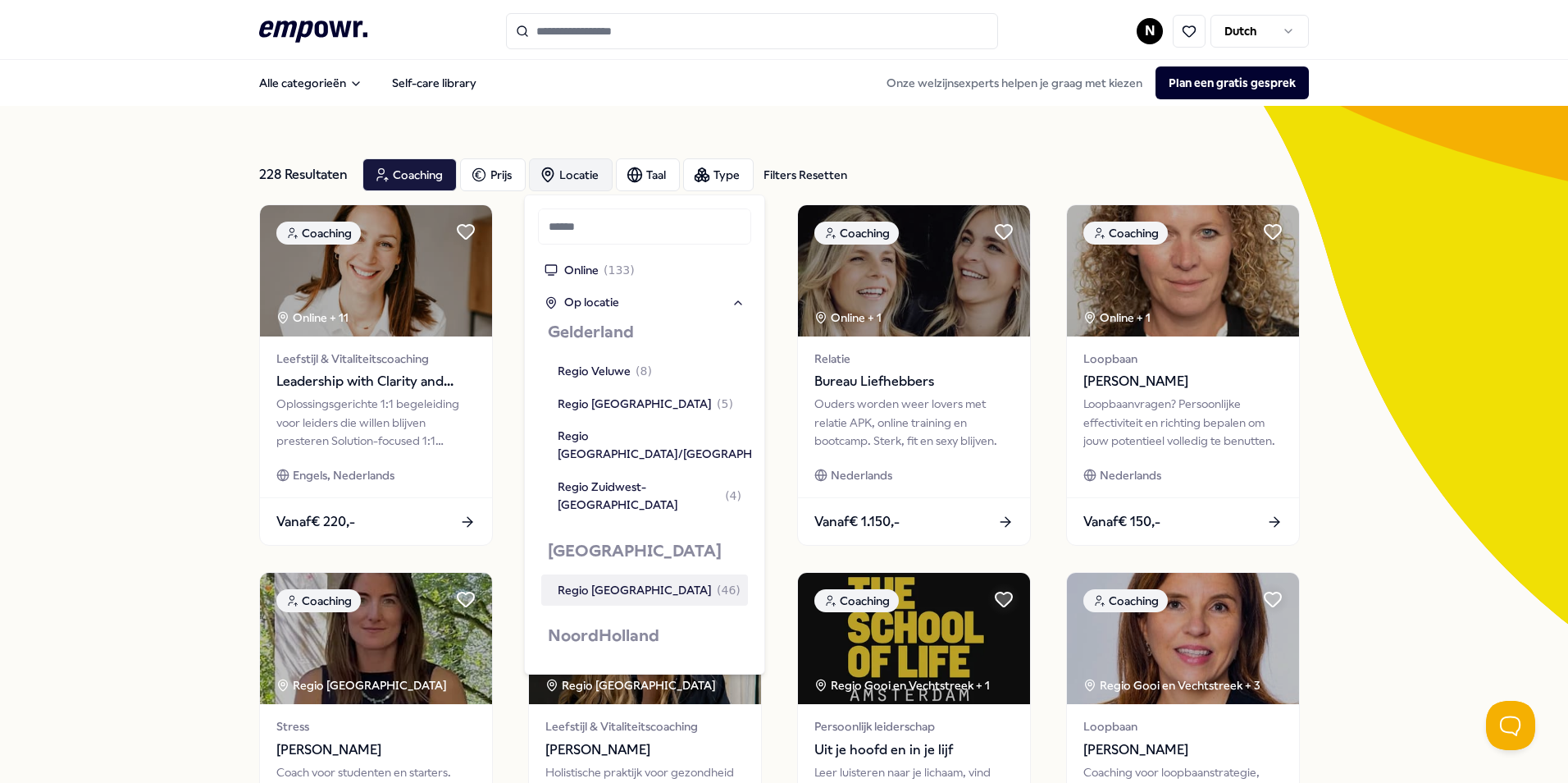
click at [717, 581] on span "( 46 )" at bounding box center [728, 590] width 24 height 18
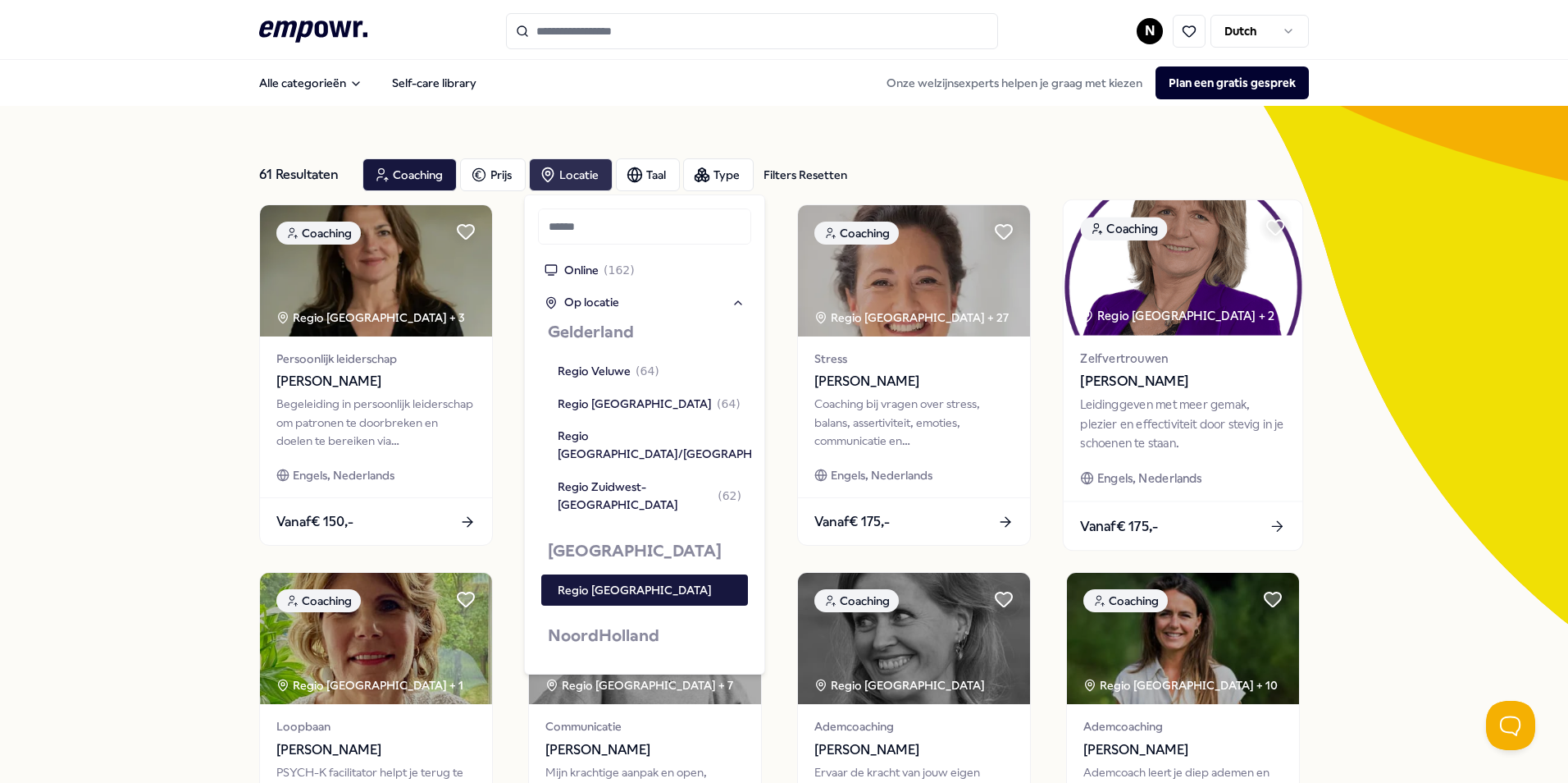
scroll to position [757, 0]
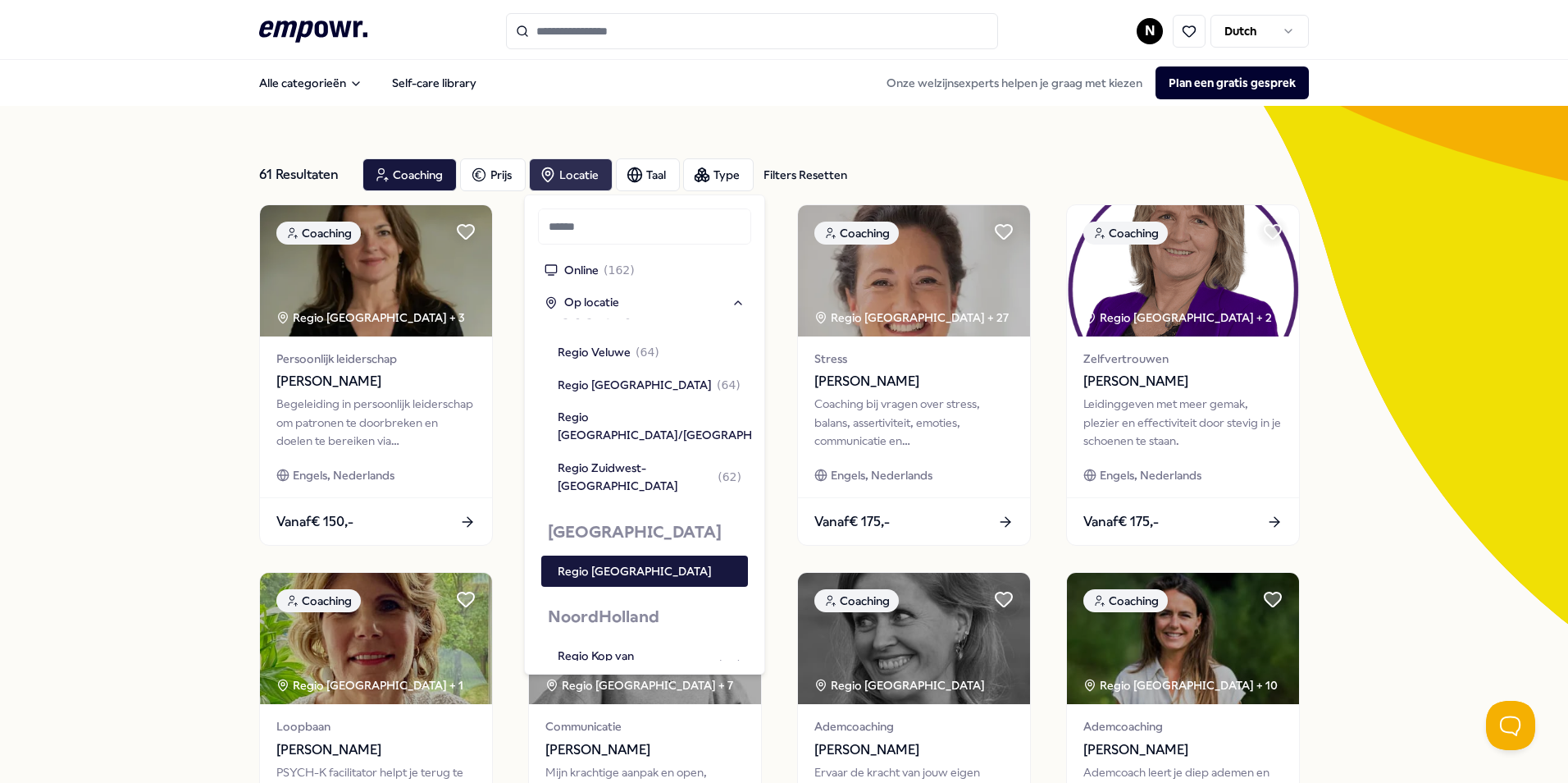
click at [1357, 354] on div "61 Resultaten Filters Resetten Coaching Prijs Locatie Taal Type Filters Resette…" at bounding box center [784, 747] width 1568 height 1281
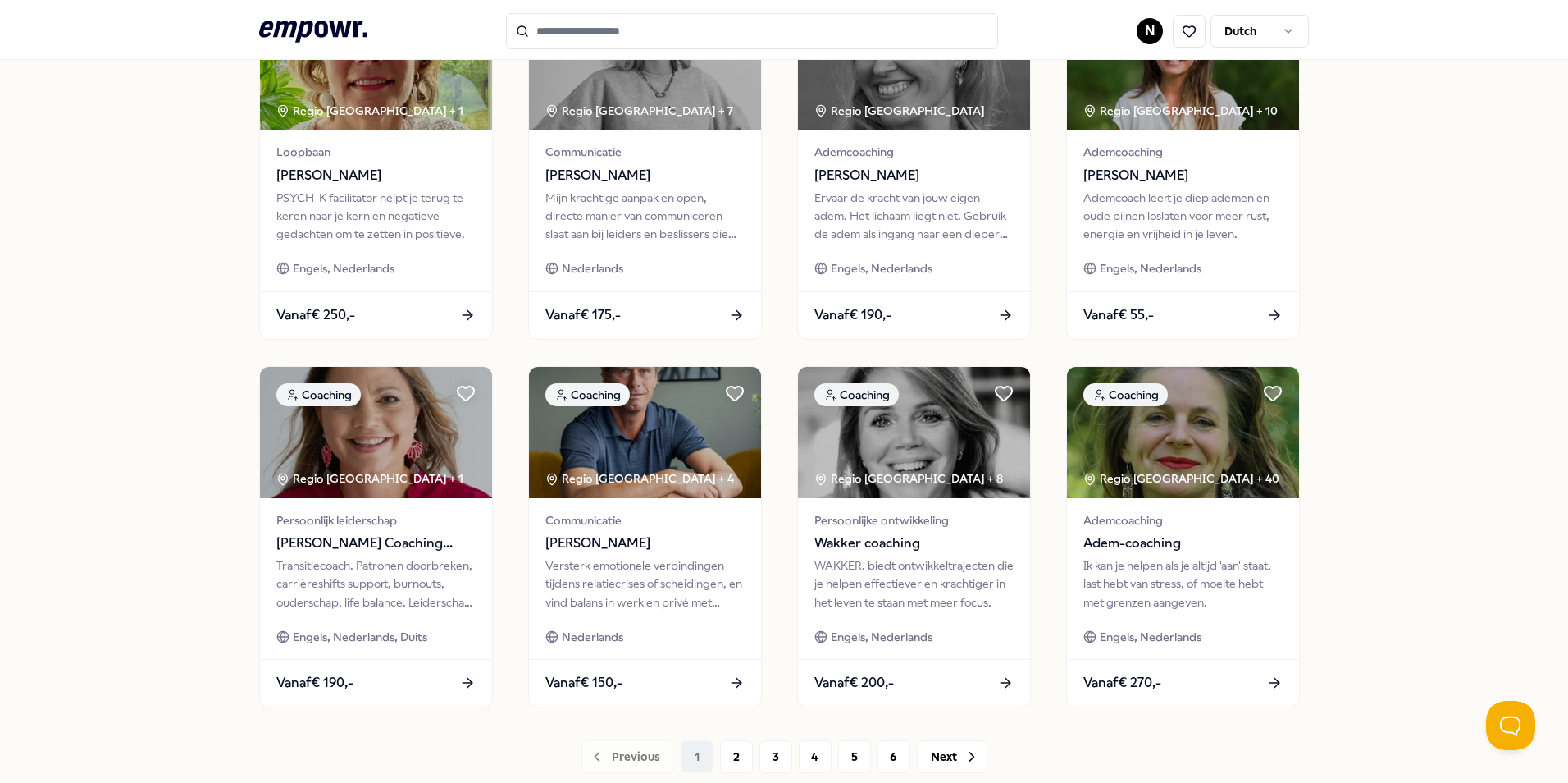
scroll to position [685, 0]
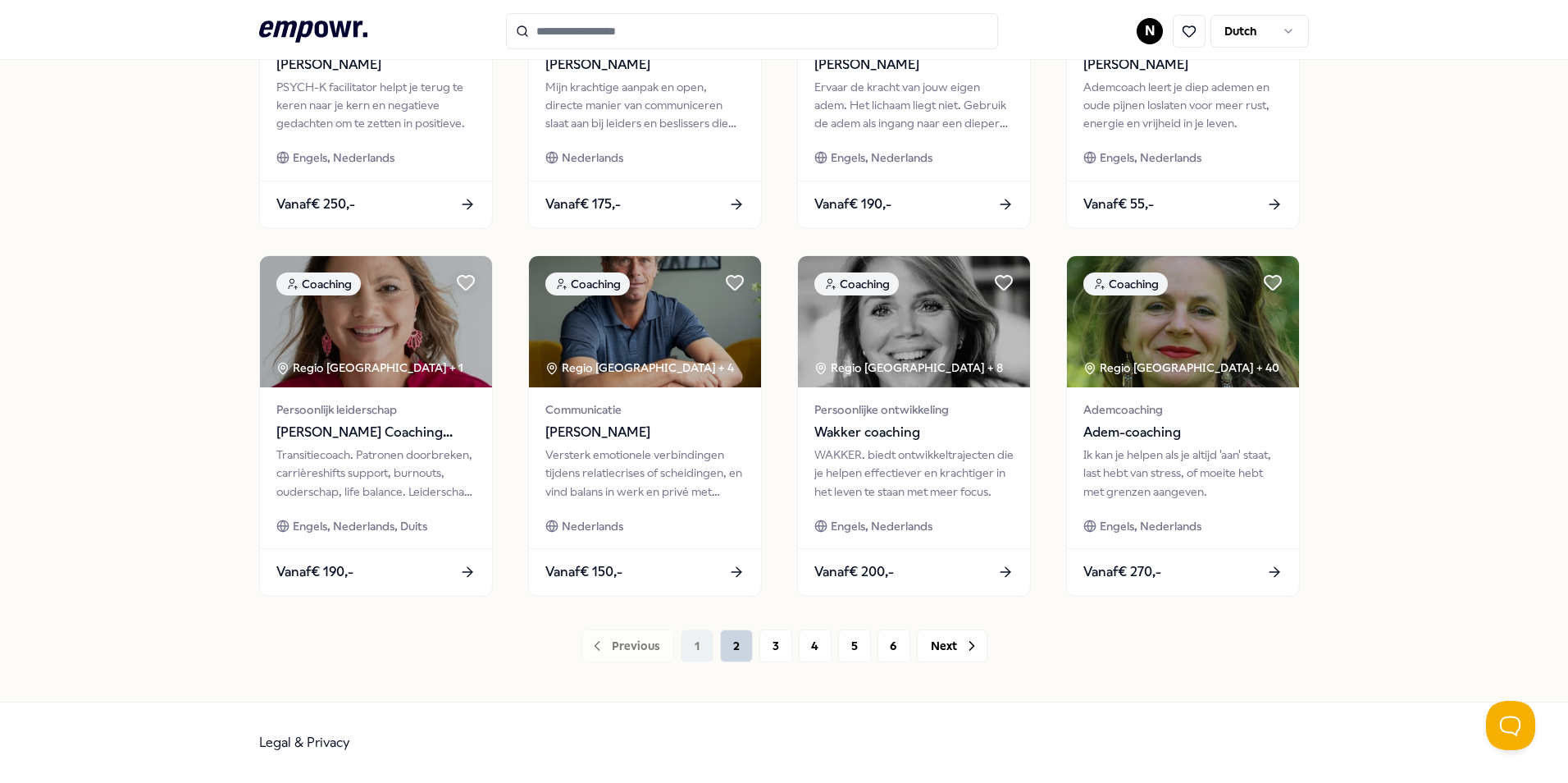
click at [720, 651] on button "2" at bounding box center [737, 645] width 32 height 33
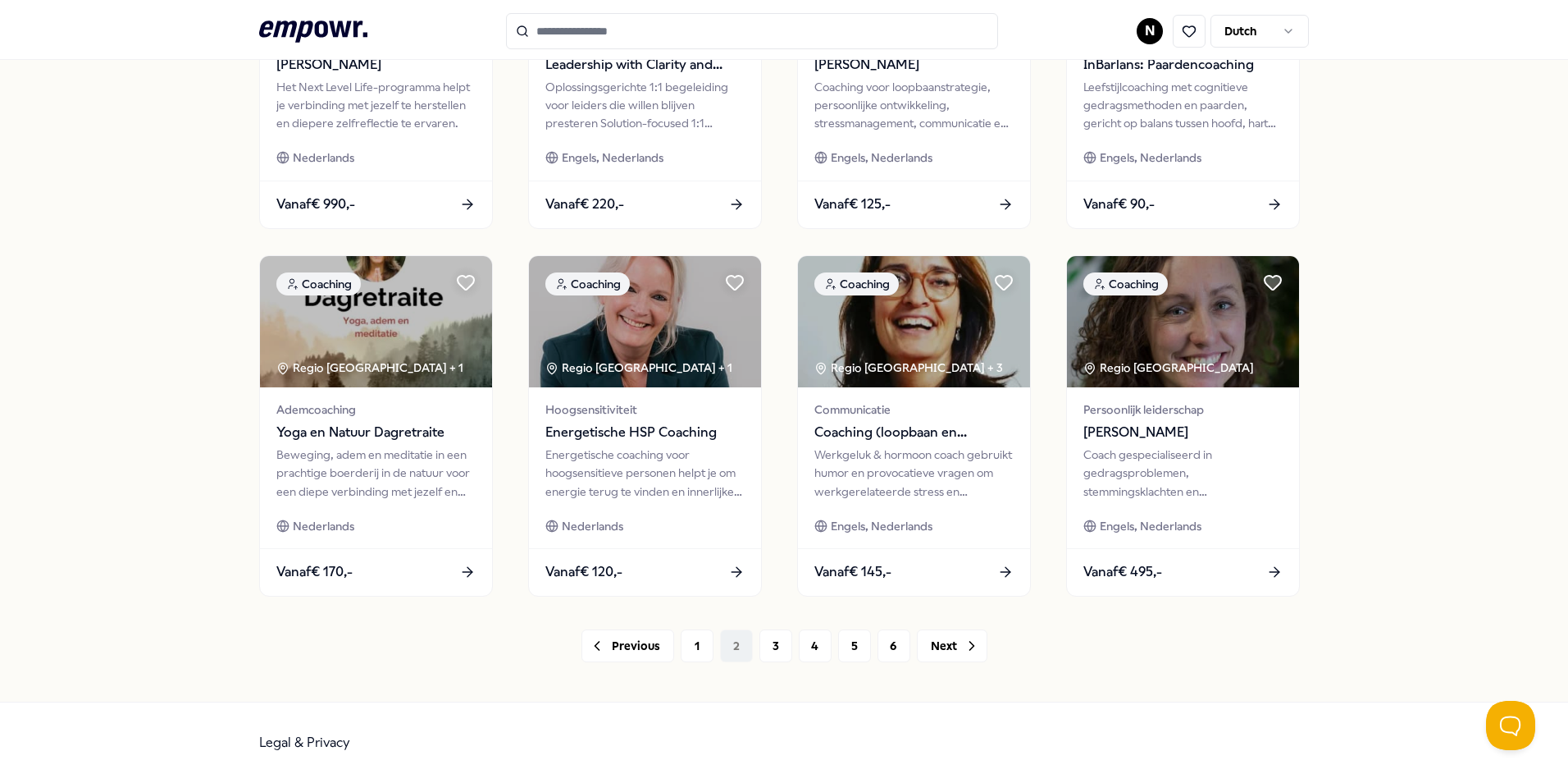
click at [732, 643] on div "Previous 1 2 3 4 5 6 Next" at bounding box center [784, 645] width 1050 height 33
click at [769, 651] on button "3" at bounding box center [776, 645] width 32 height 33
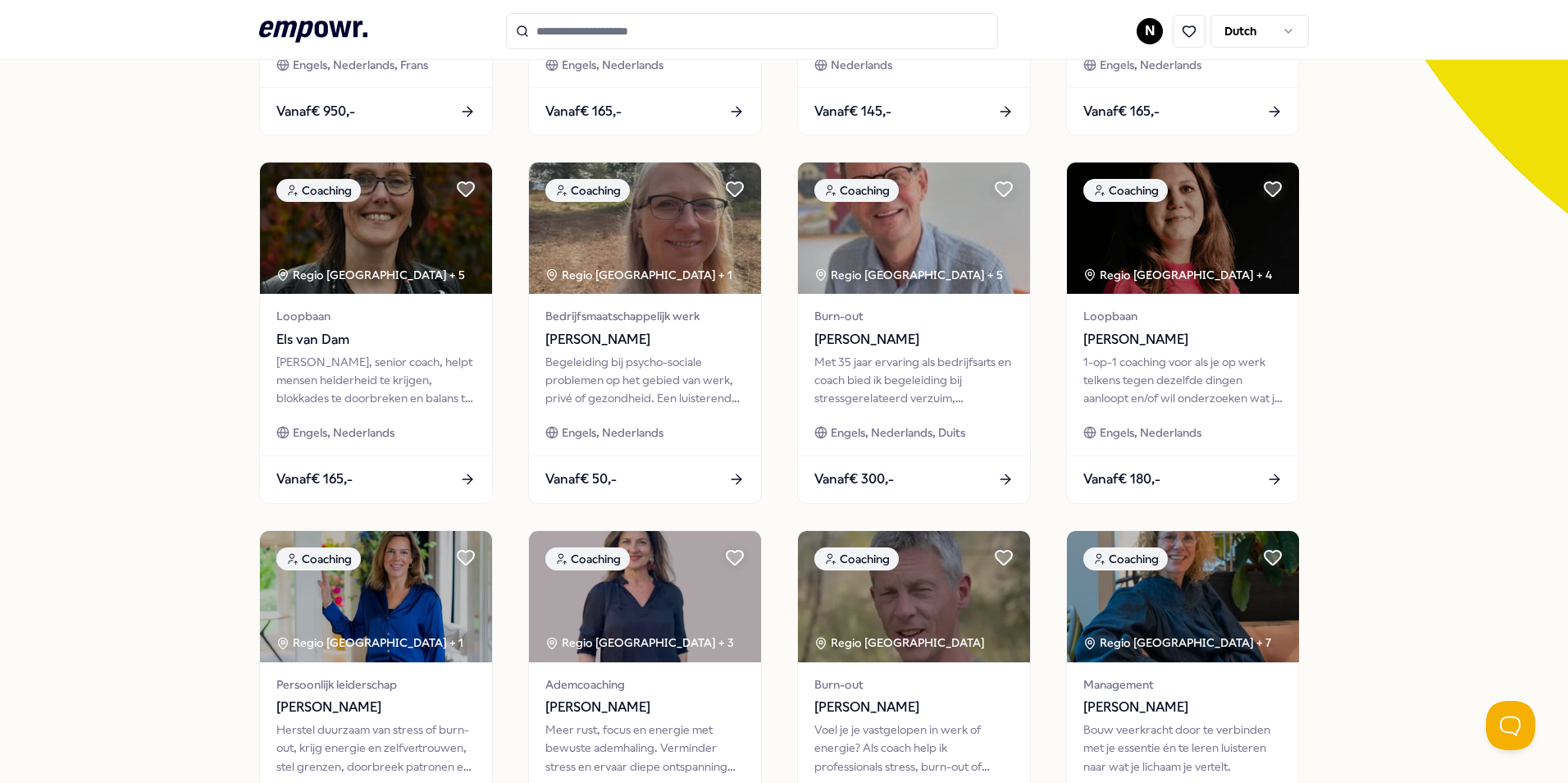
scroll to position [685, 0]
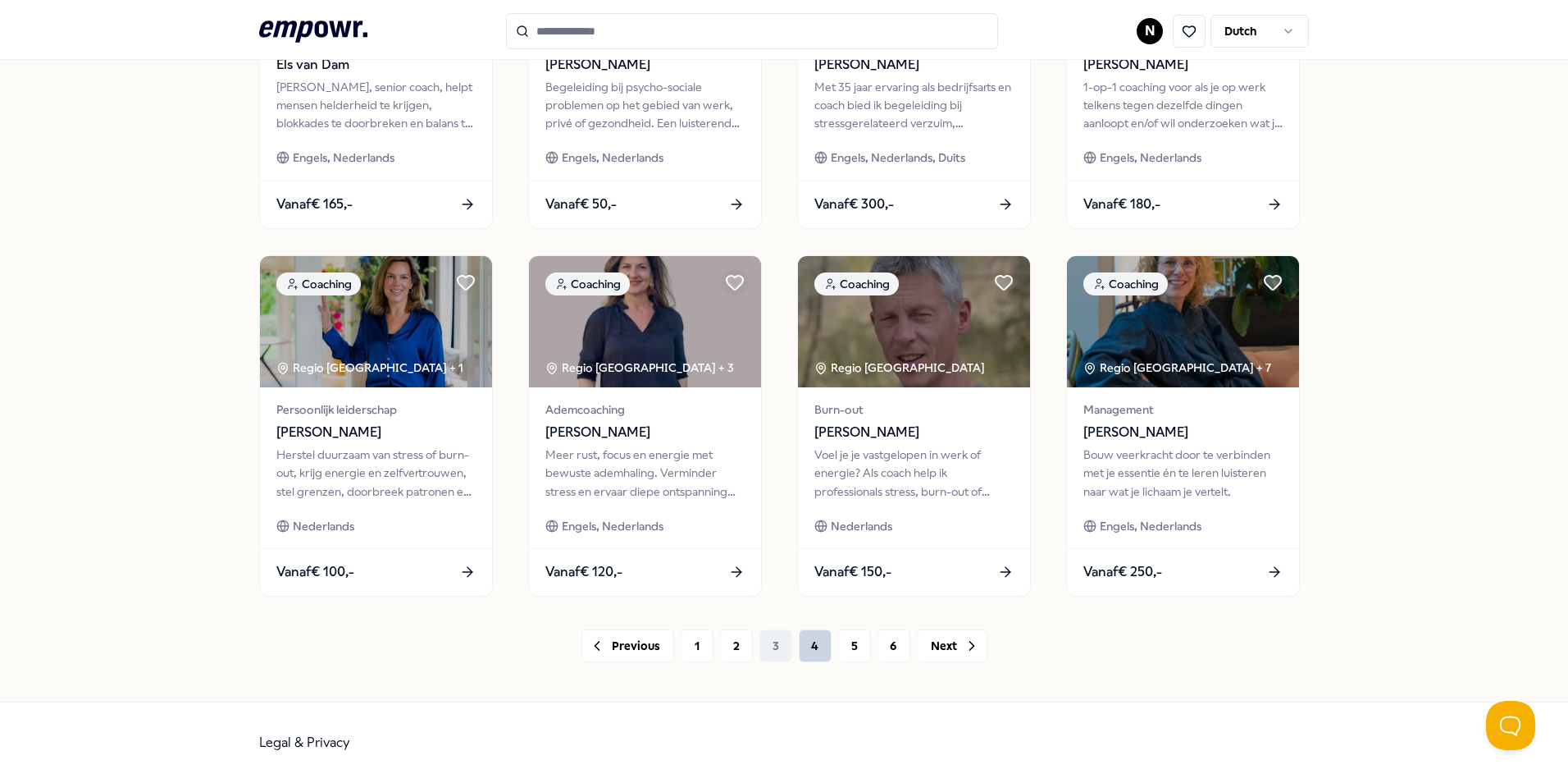
click at [808, 647] on button "4" at bounding box center [815, 645] width 32 height 33
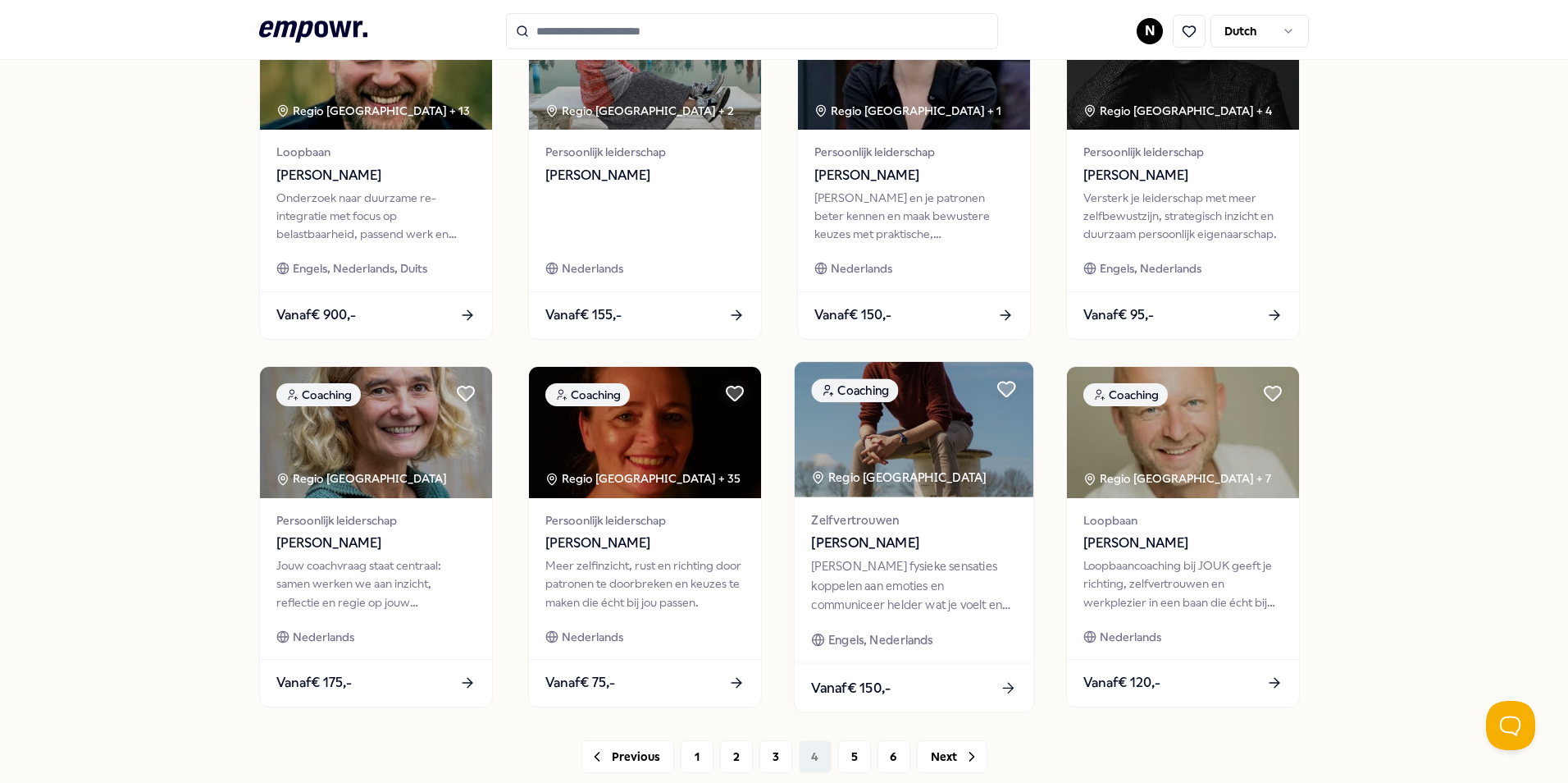
scroll to position [657, 0]
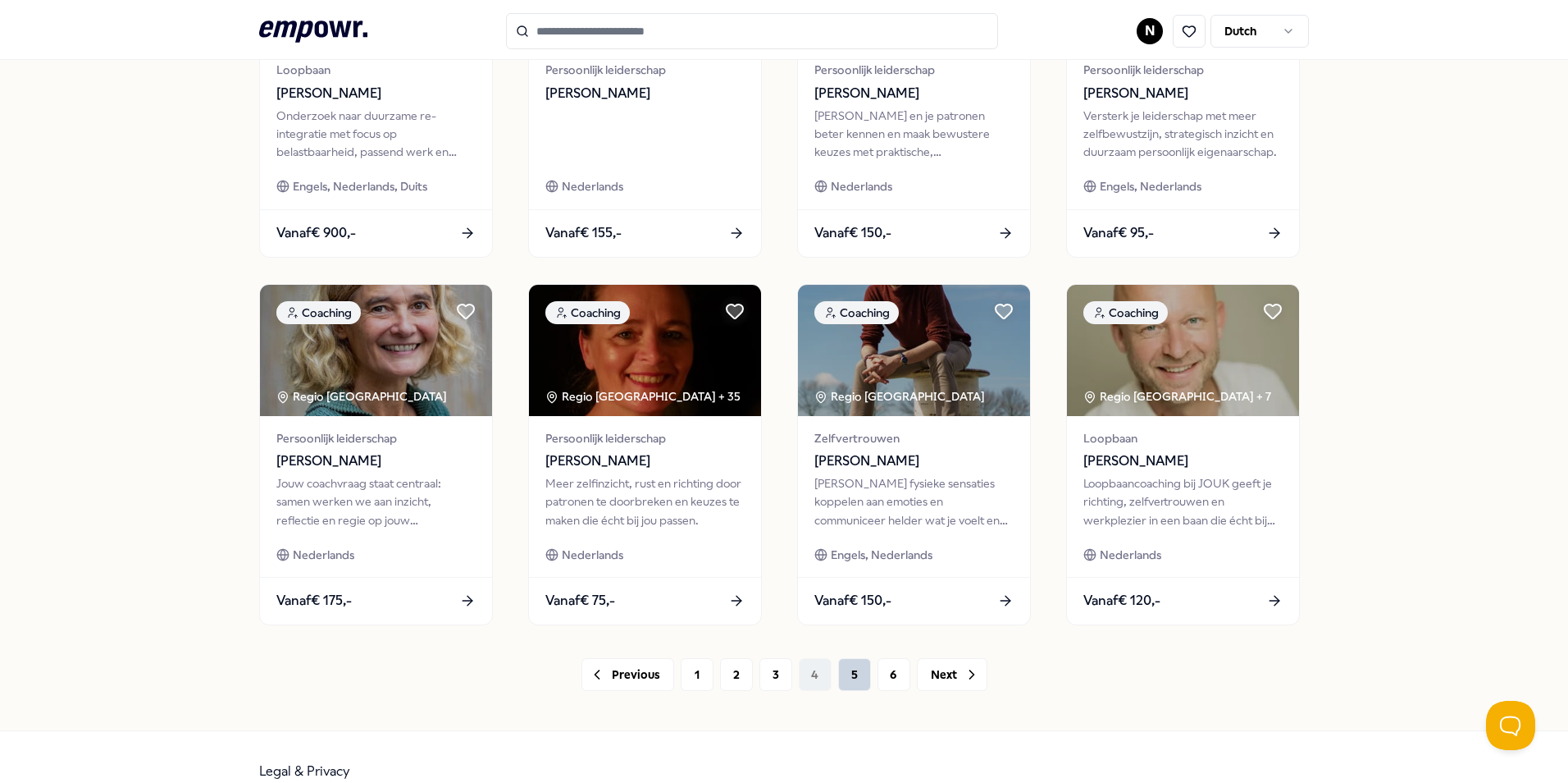
click at [838, 672] on button "5" at bounding box center [854, 674] width 32 height 33
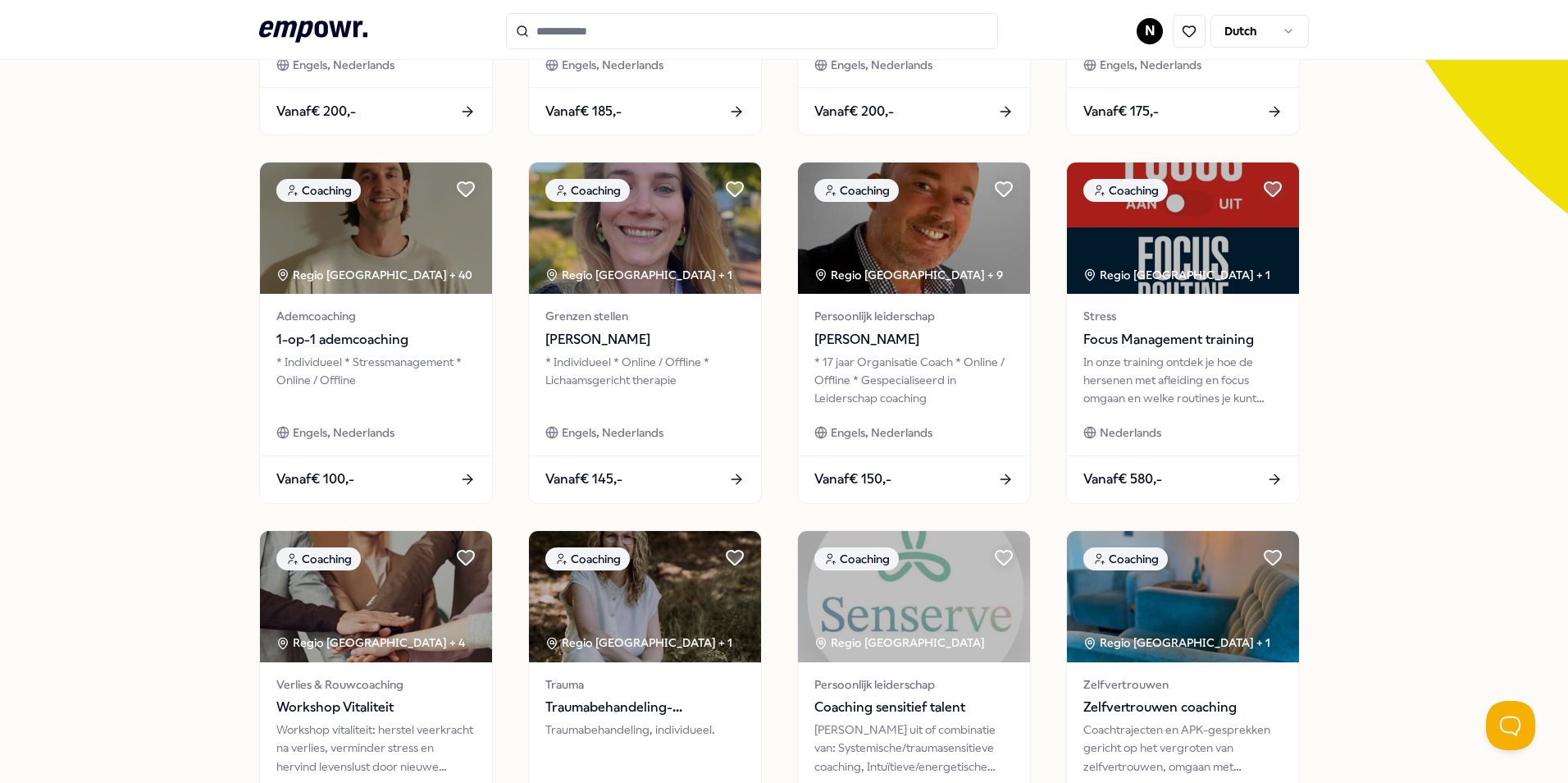
scroll to position [685, 0]
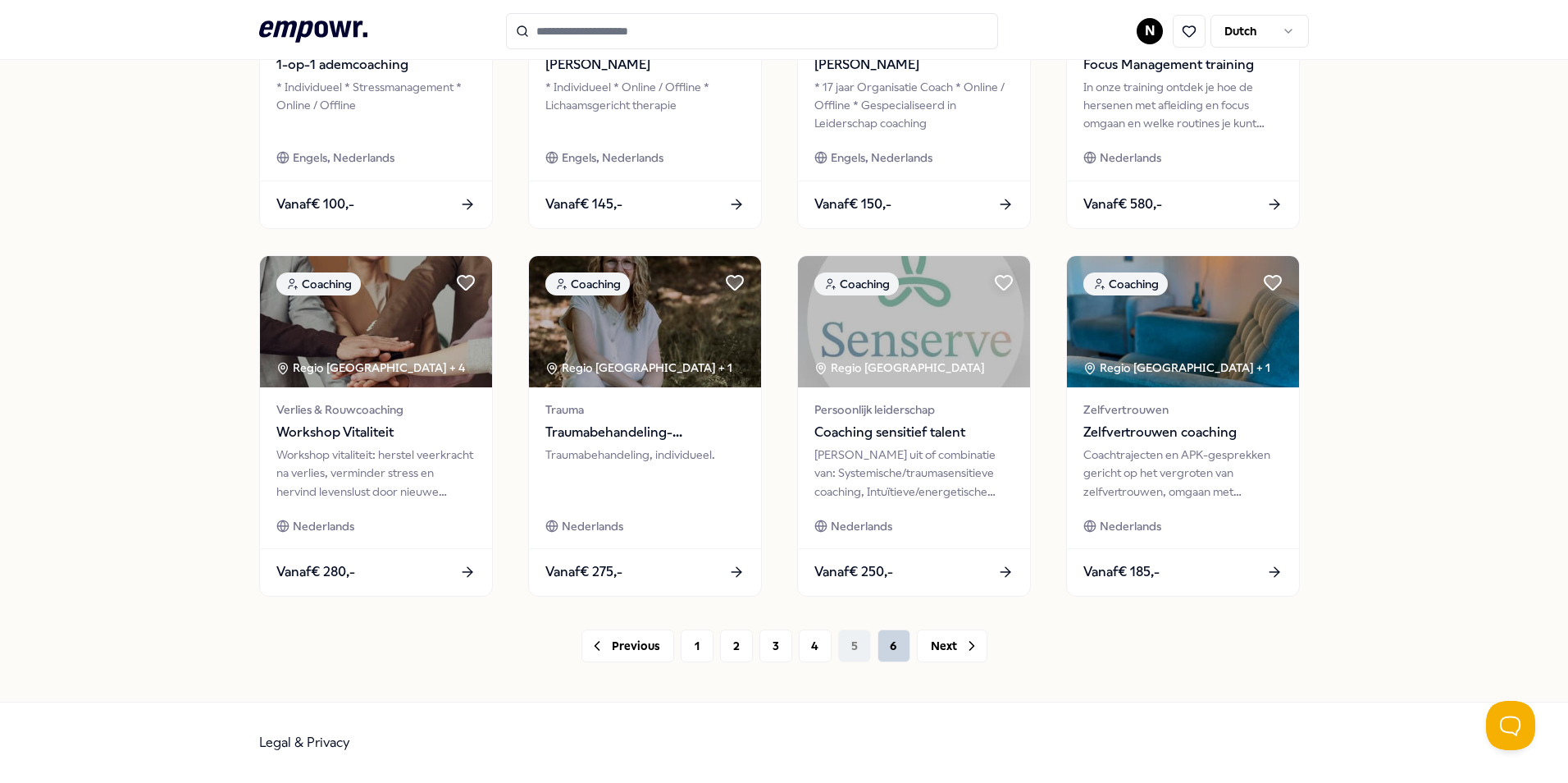
click at [892, 654] on button "6" at bounding box center [893, 645] width 32 height 33
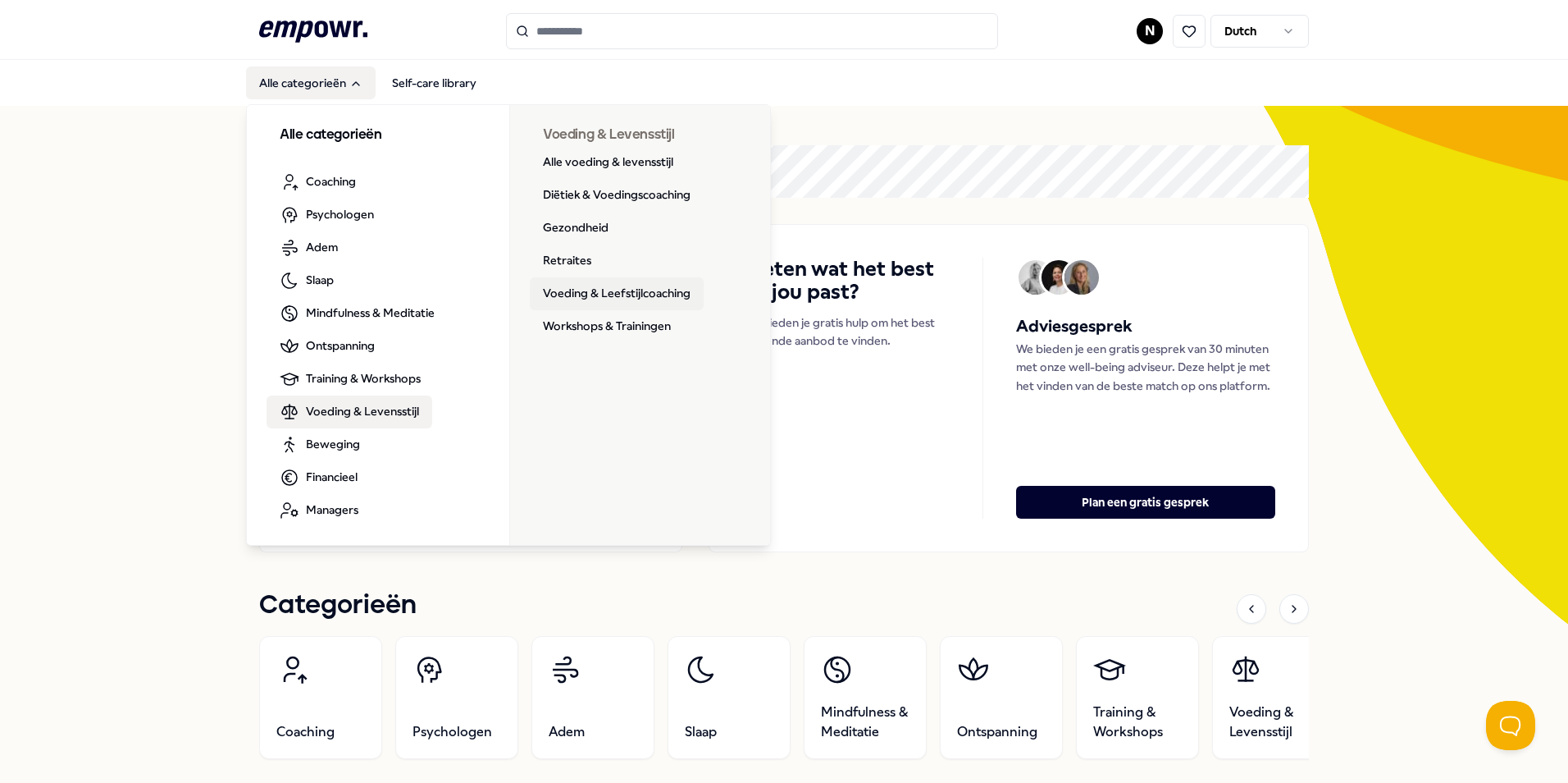
click at [670, 287] on link "Voeding & Leefstijlcoaching" at bounding box center [616, 294] width 174 height 33
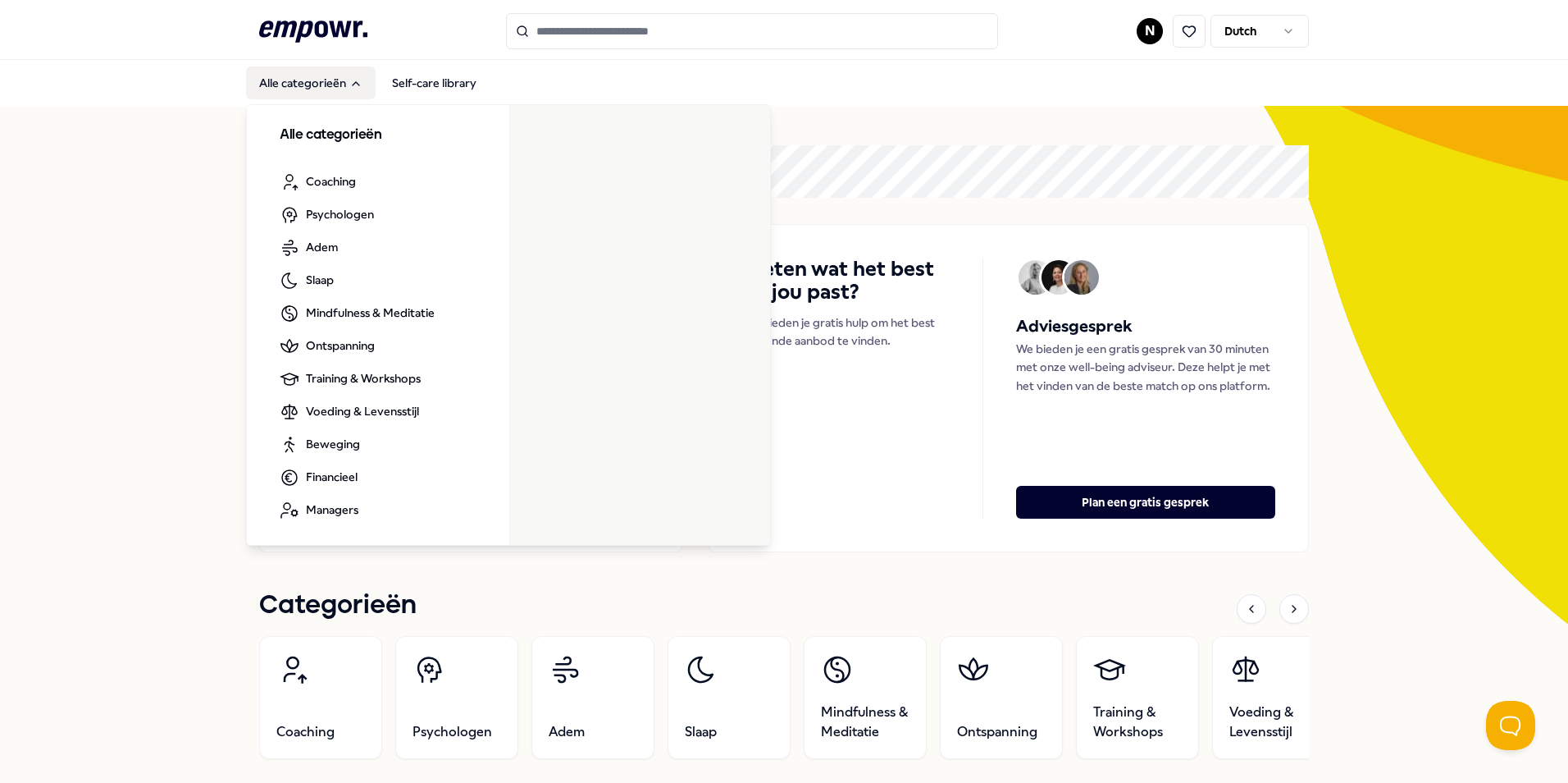
click at [298, 88] on button "Alle categorieën" at bounding box center [311, 83] width 130 height 33
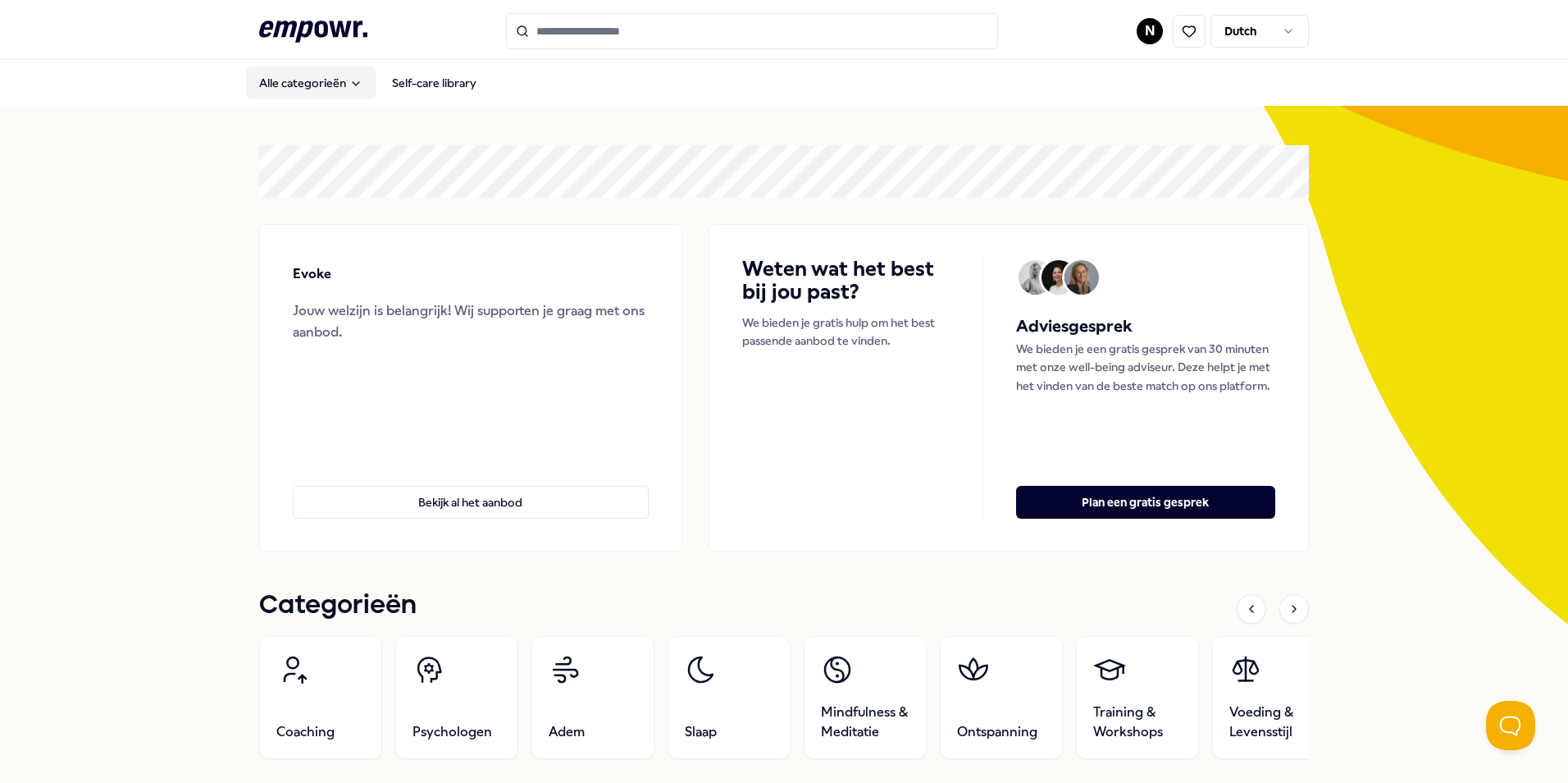
click at [298, 88] on button "Alle categorieën" at bounding box center [311, 83] width 130 height 33
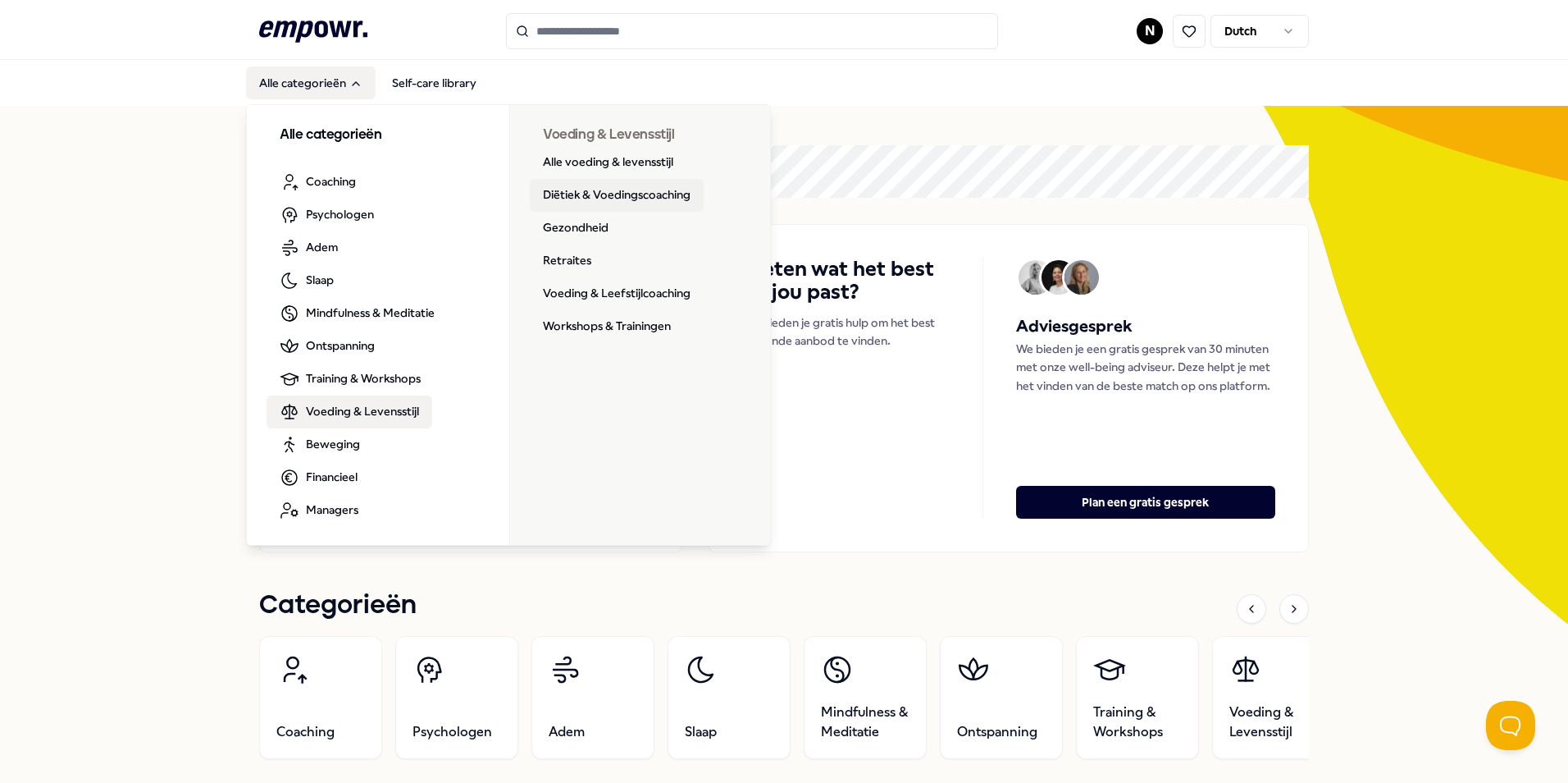
click at [574, 187] on link "Diëtiek & Voedingscoaching" at bounding box center [616, 195] width 174 height 33
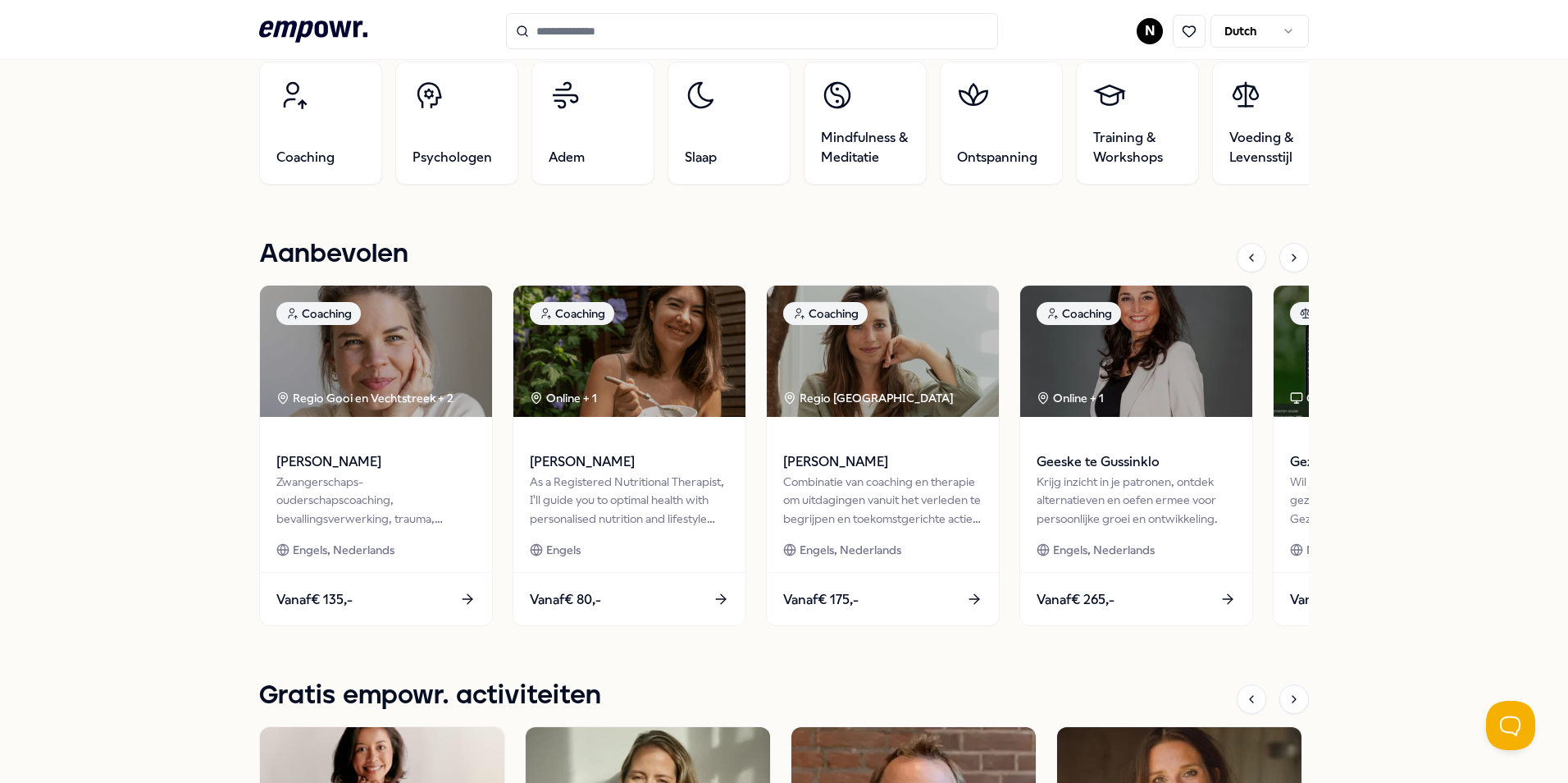
scroll to position [492, 0]
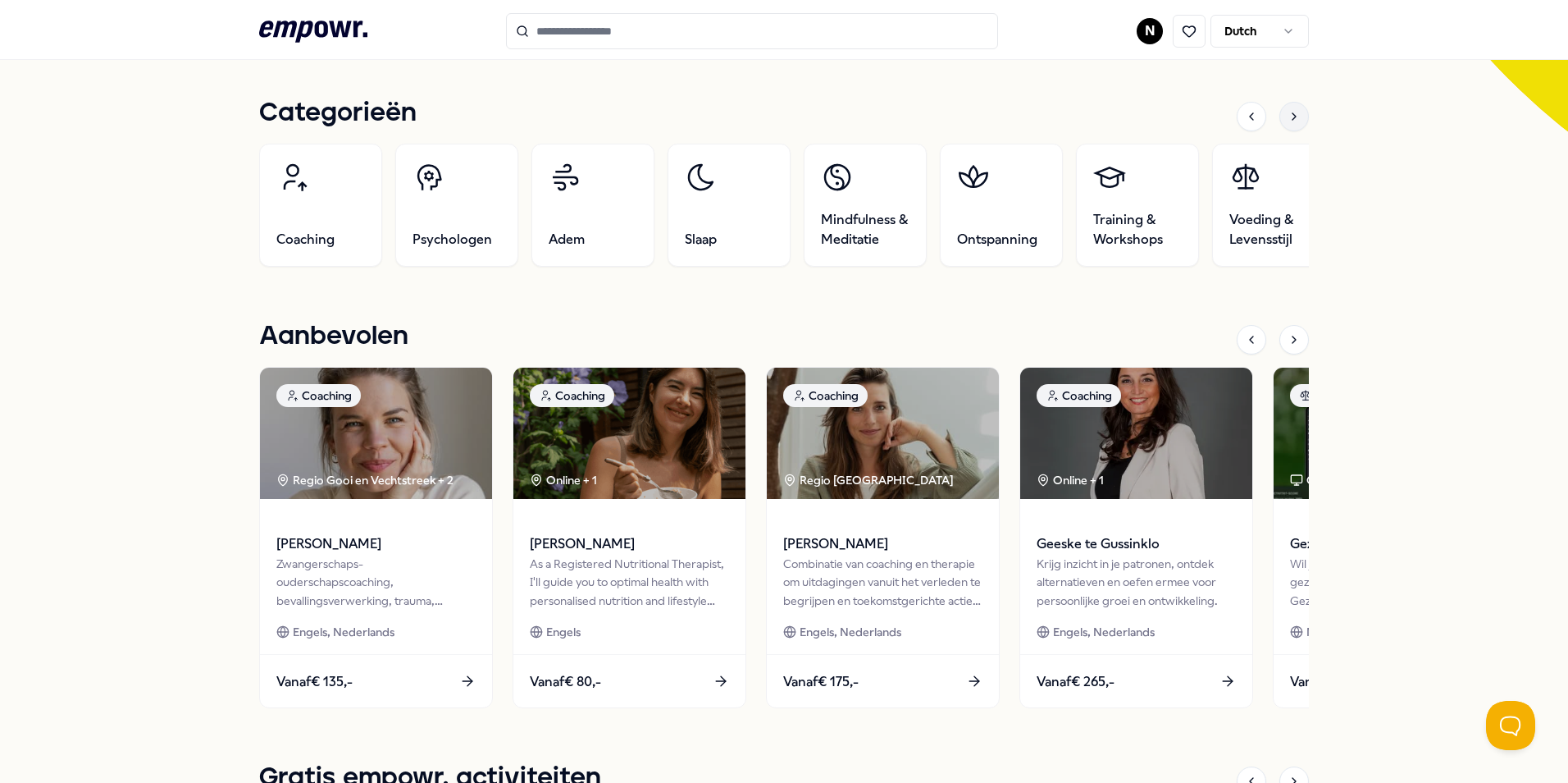
click at [1293, 115] on icon at bounding box center [1294, 116] width 3 height 7
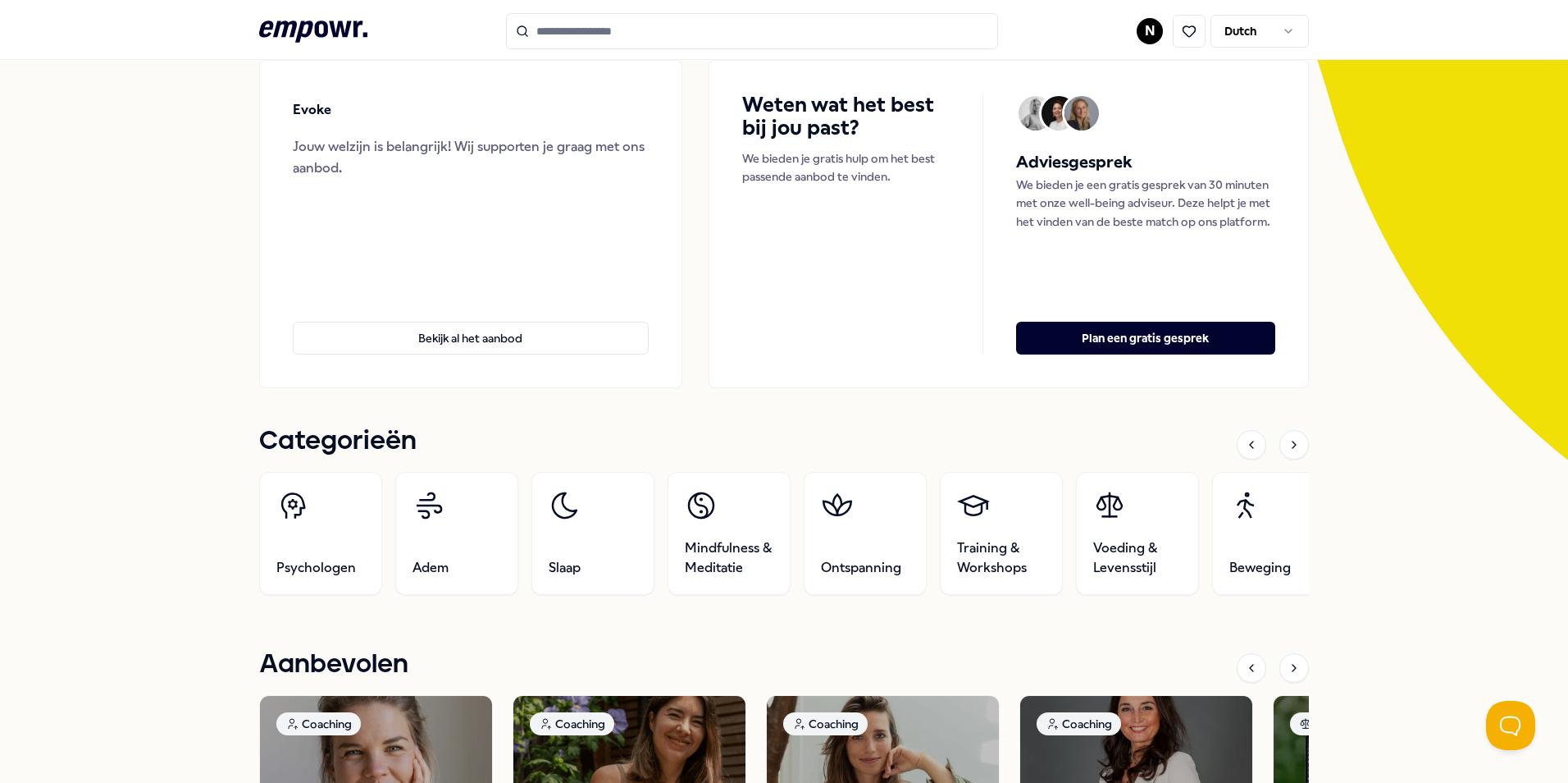
scroll to position [0, 0]
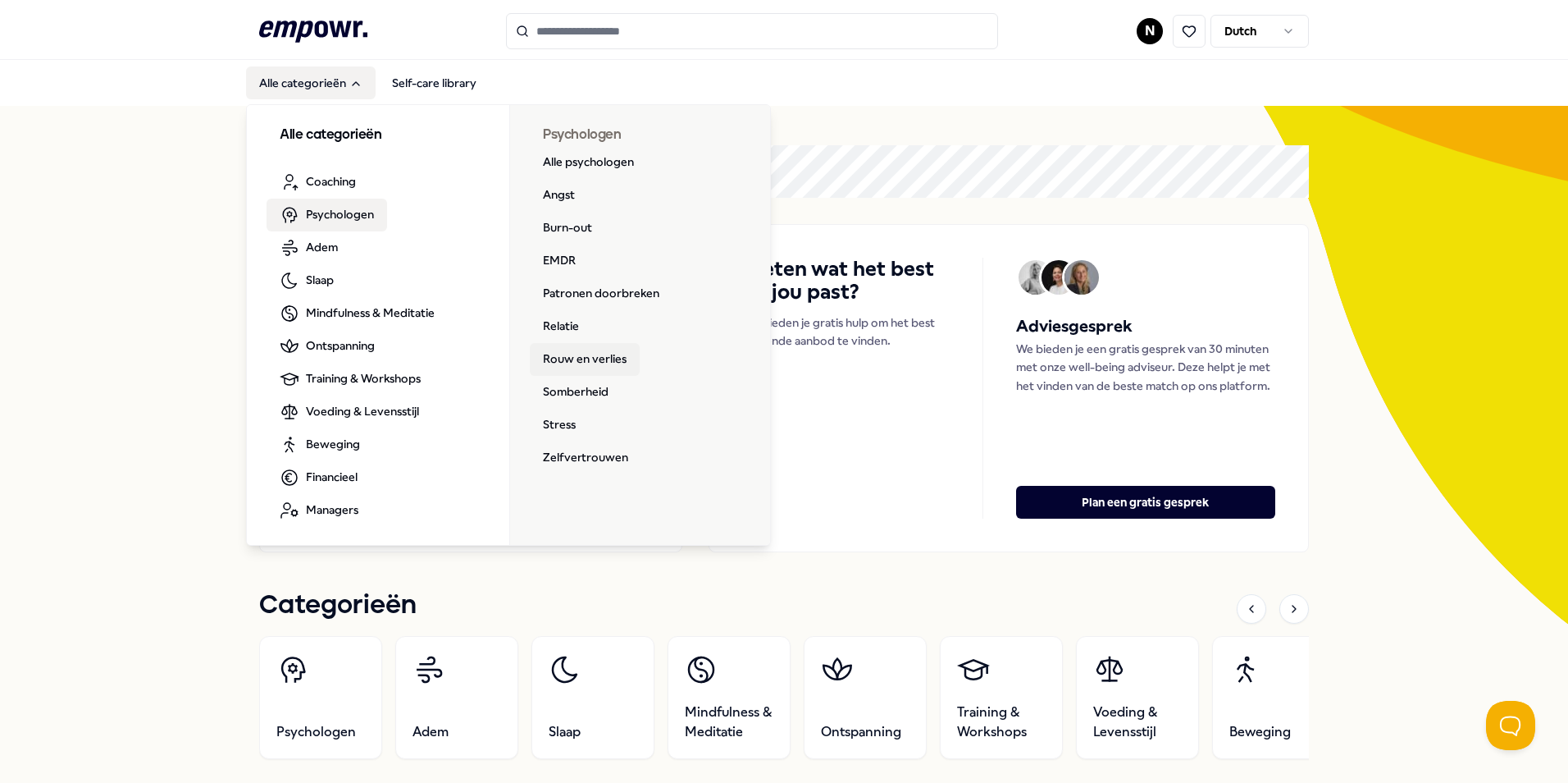
click at [576, 352] on link "Rouw en verlies" at bounding box center [584, 359] width 110 height 33
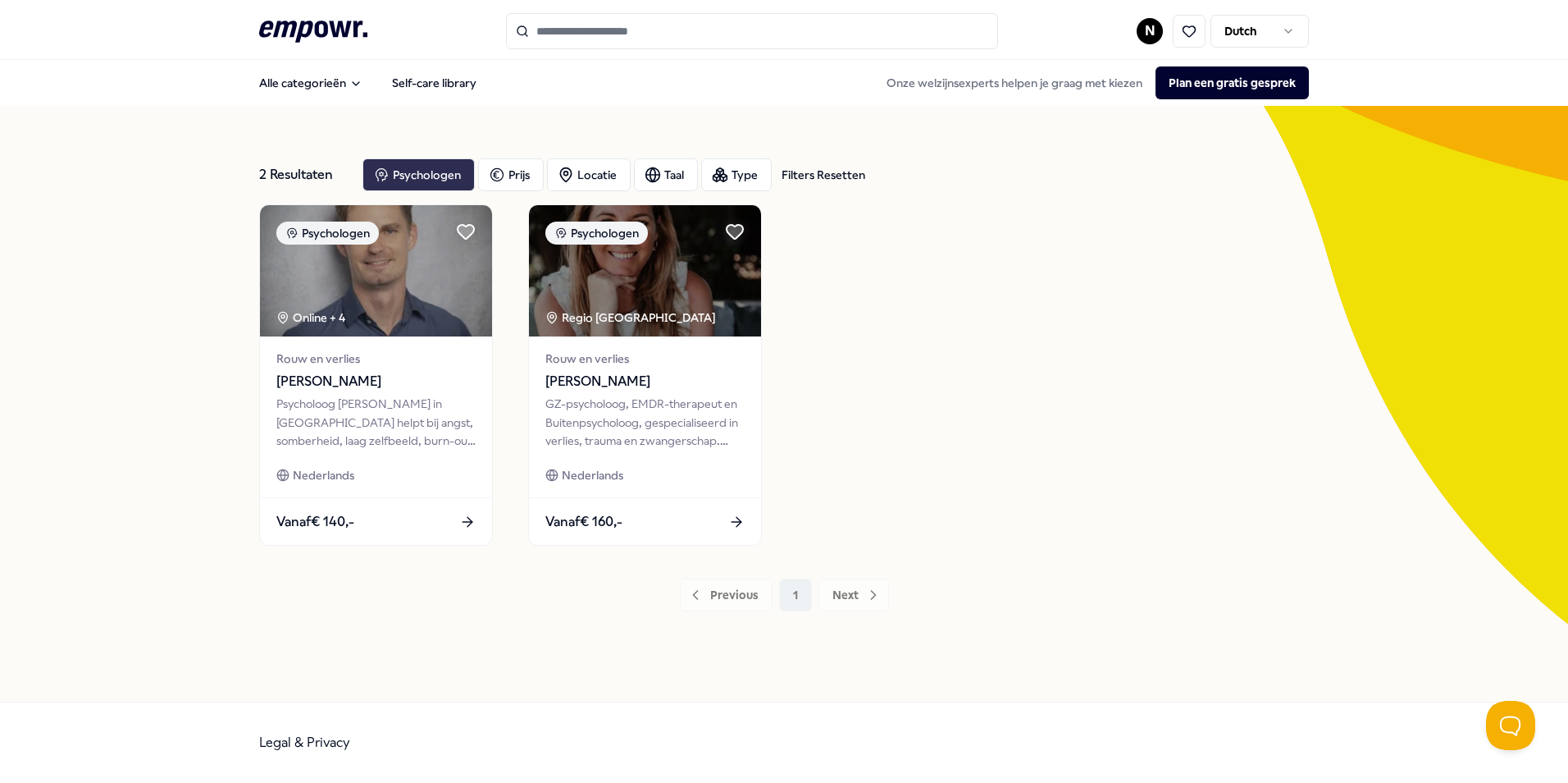
click at [441, 169] on div "Psychologen" at bounding box center [419, 175] width 113 height 33
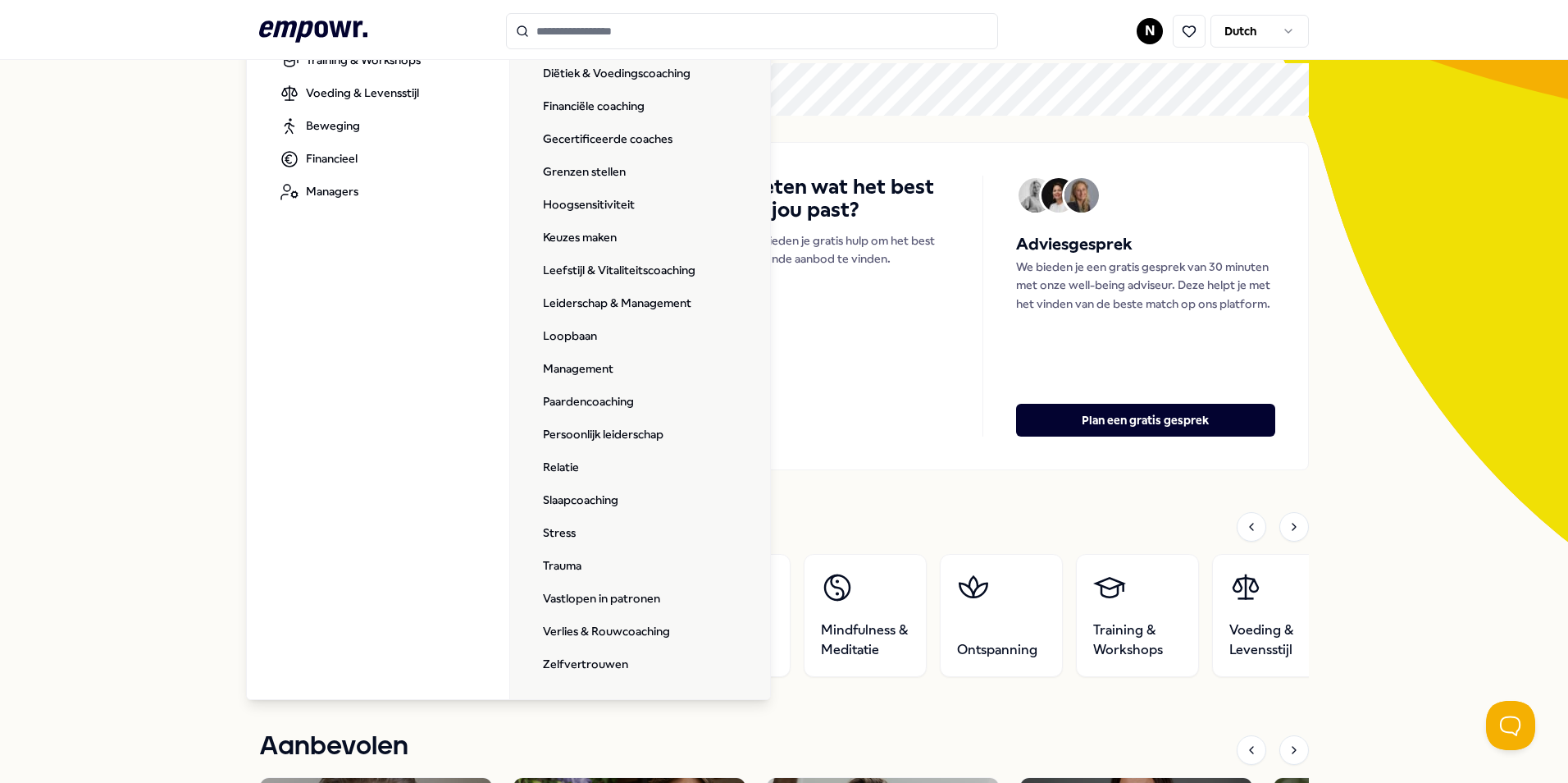
scroll to position [154, 0]
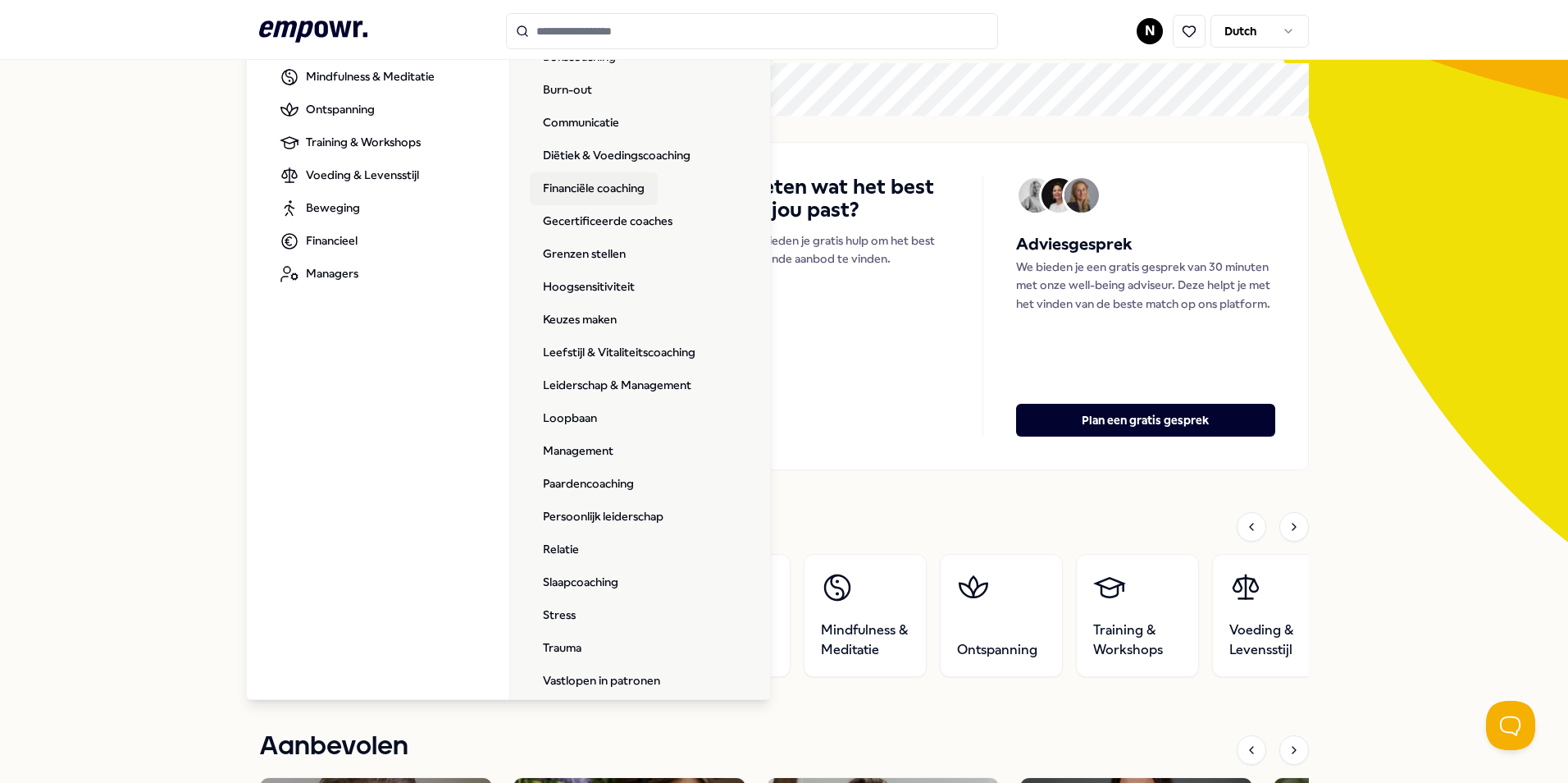
click at [605, 190] on link "Financiële coaching" at bounding box center [593, 188] width 128 height 33
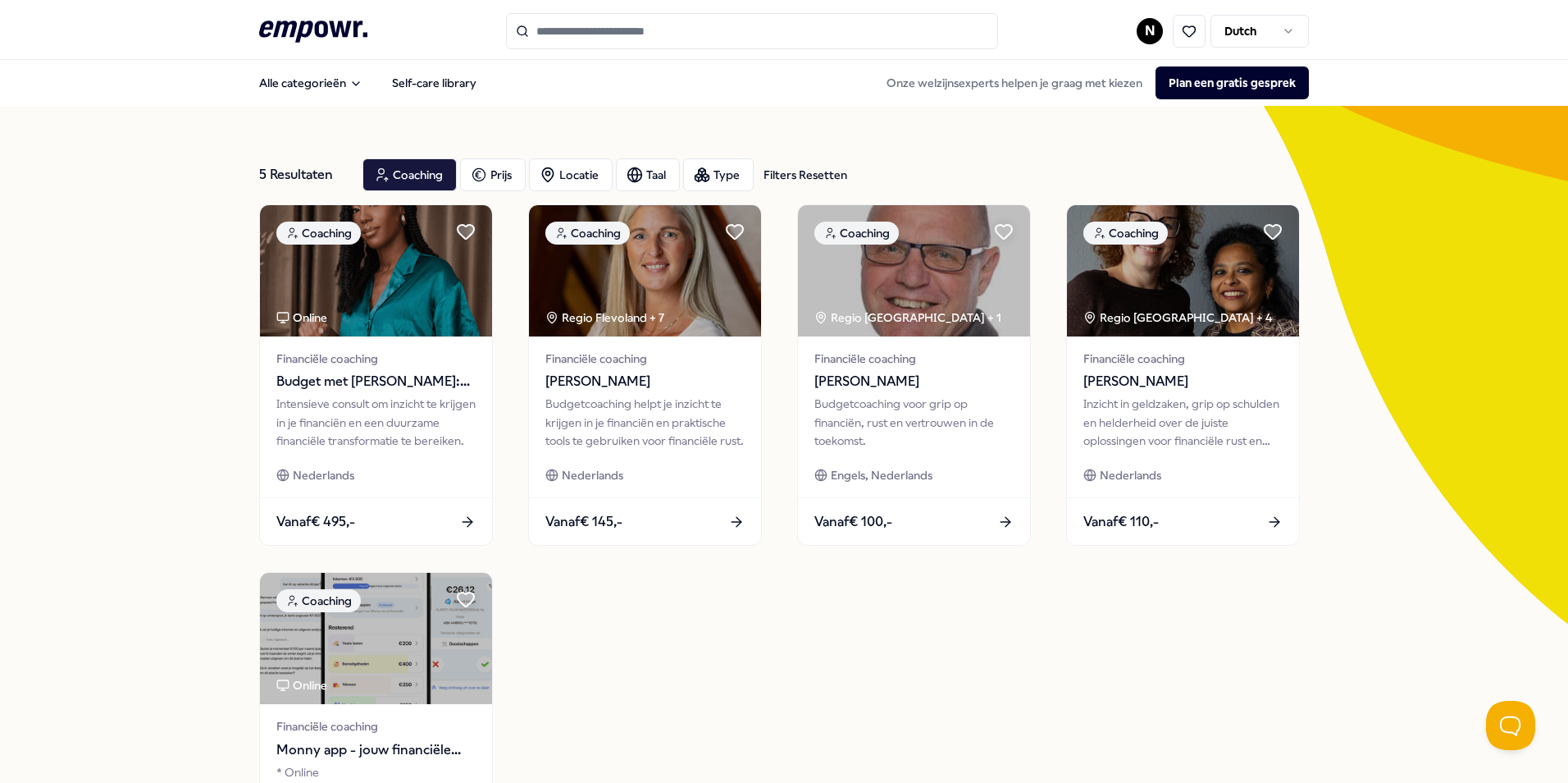
click at [303, 39] on icon ".empowr-logo_svg__cls-1{fill:#03032f}" at bounding box center [312, 32] width 108 height 31
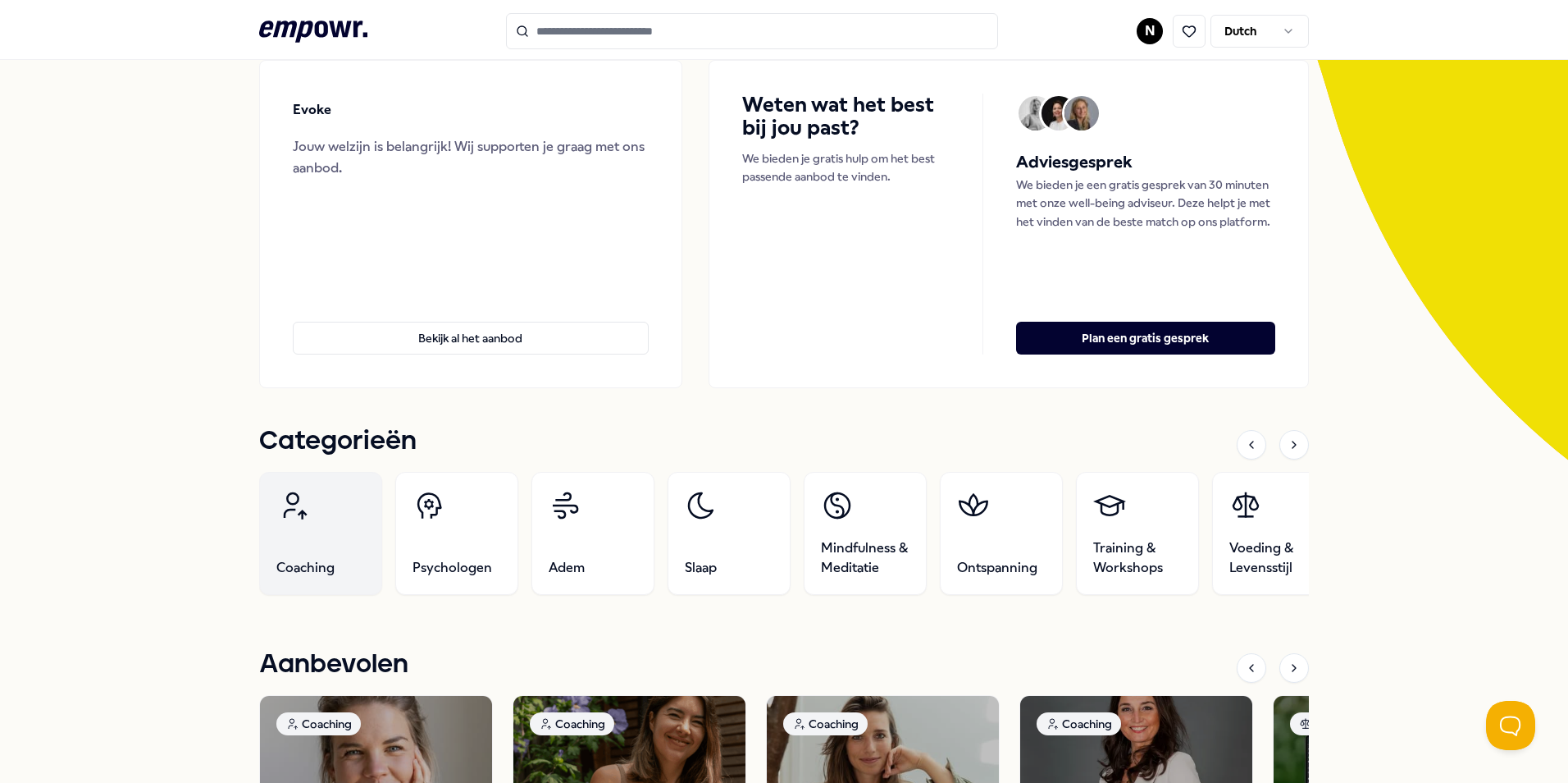
click at [314, 533] on link "Coaching" at bounding box center [320, 533] width 123 height 123
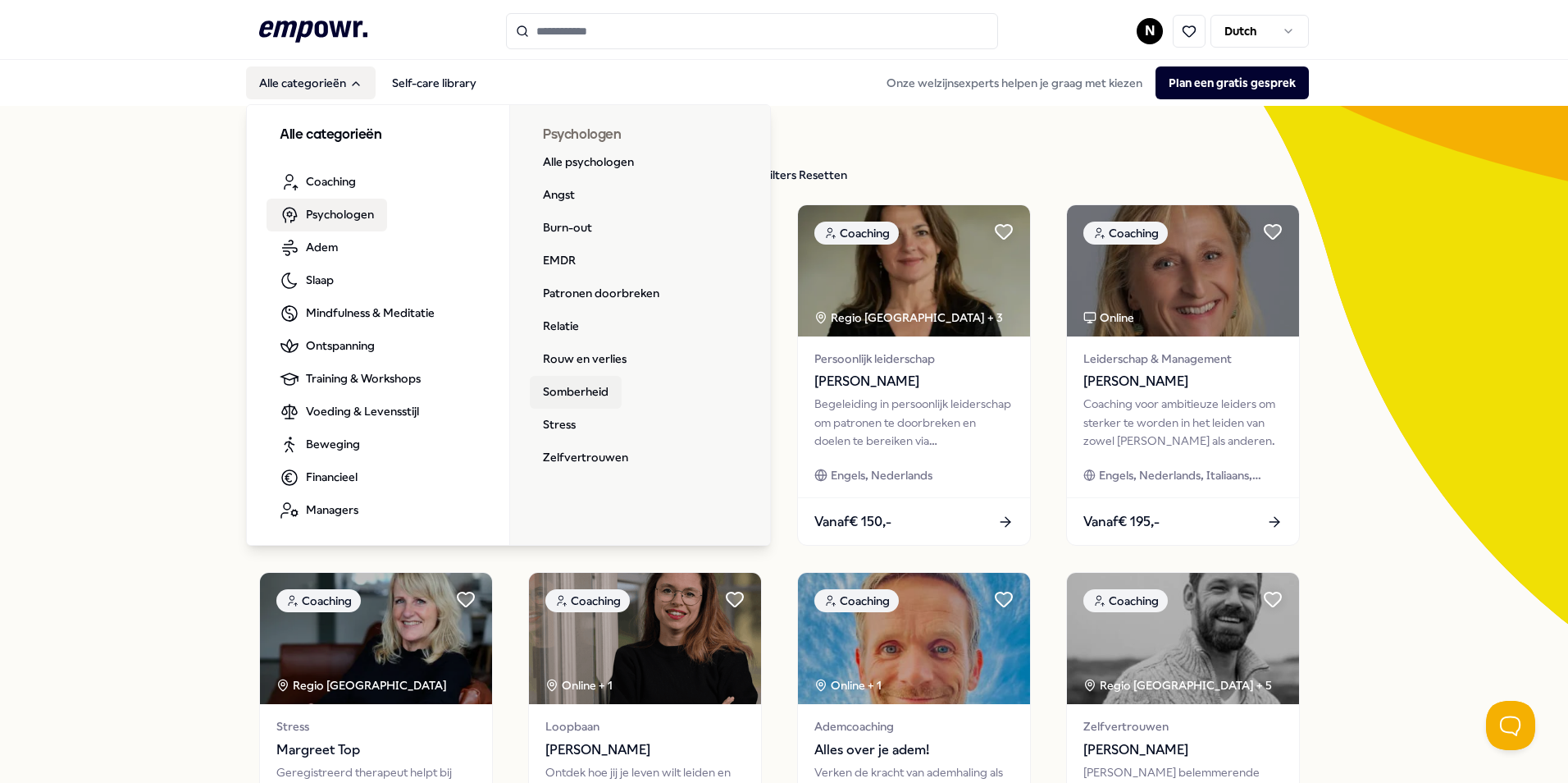
click at [602, 394] on link "Somberheid" at bounding box center [575, 392] width 92 height 33
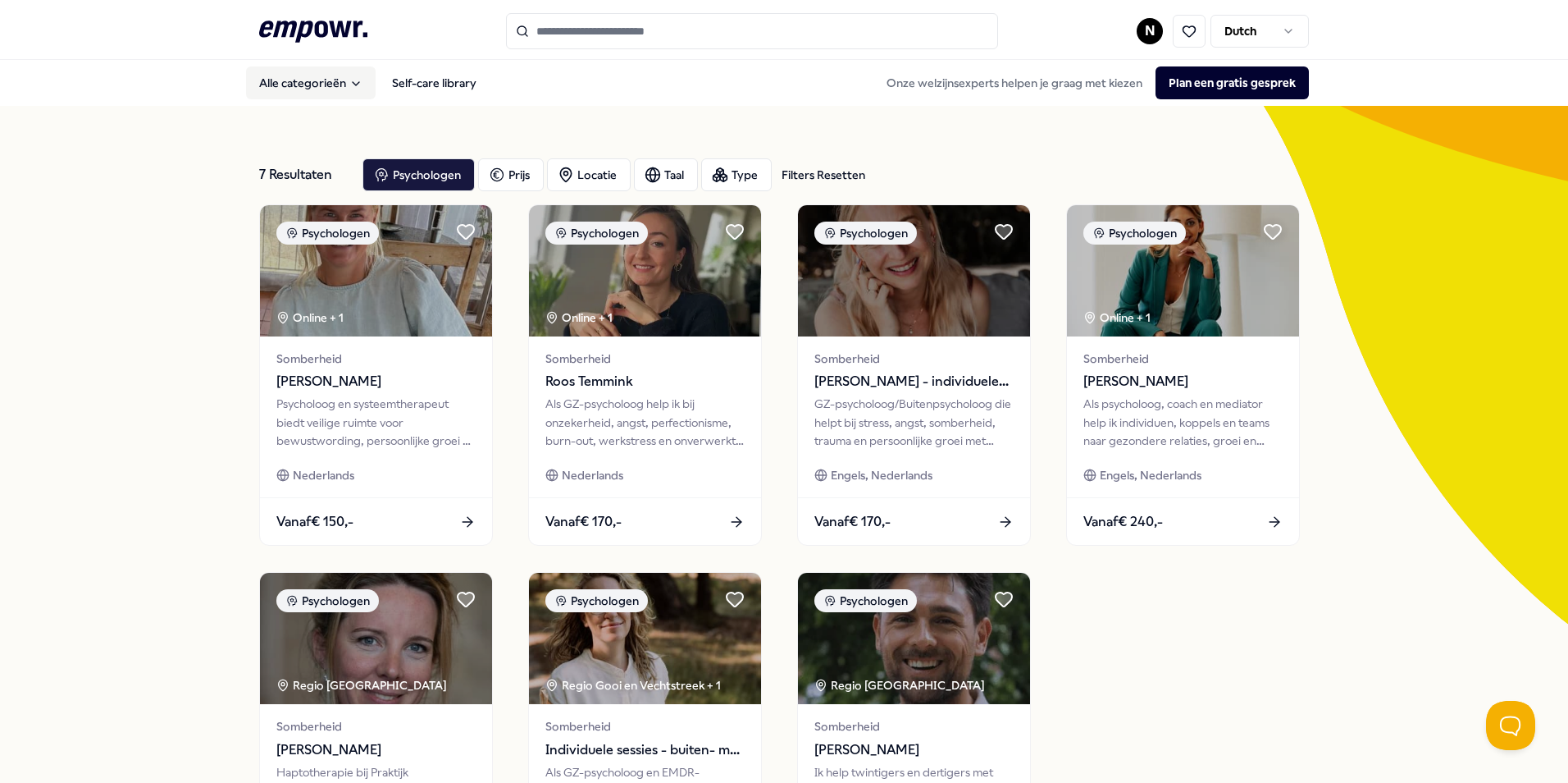
scroll to position [246, 0]
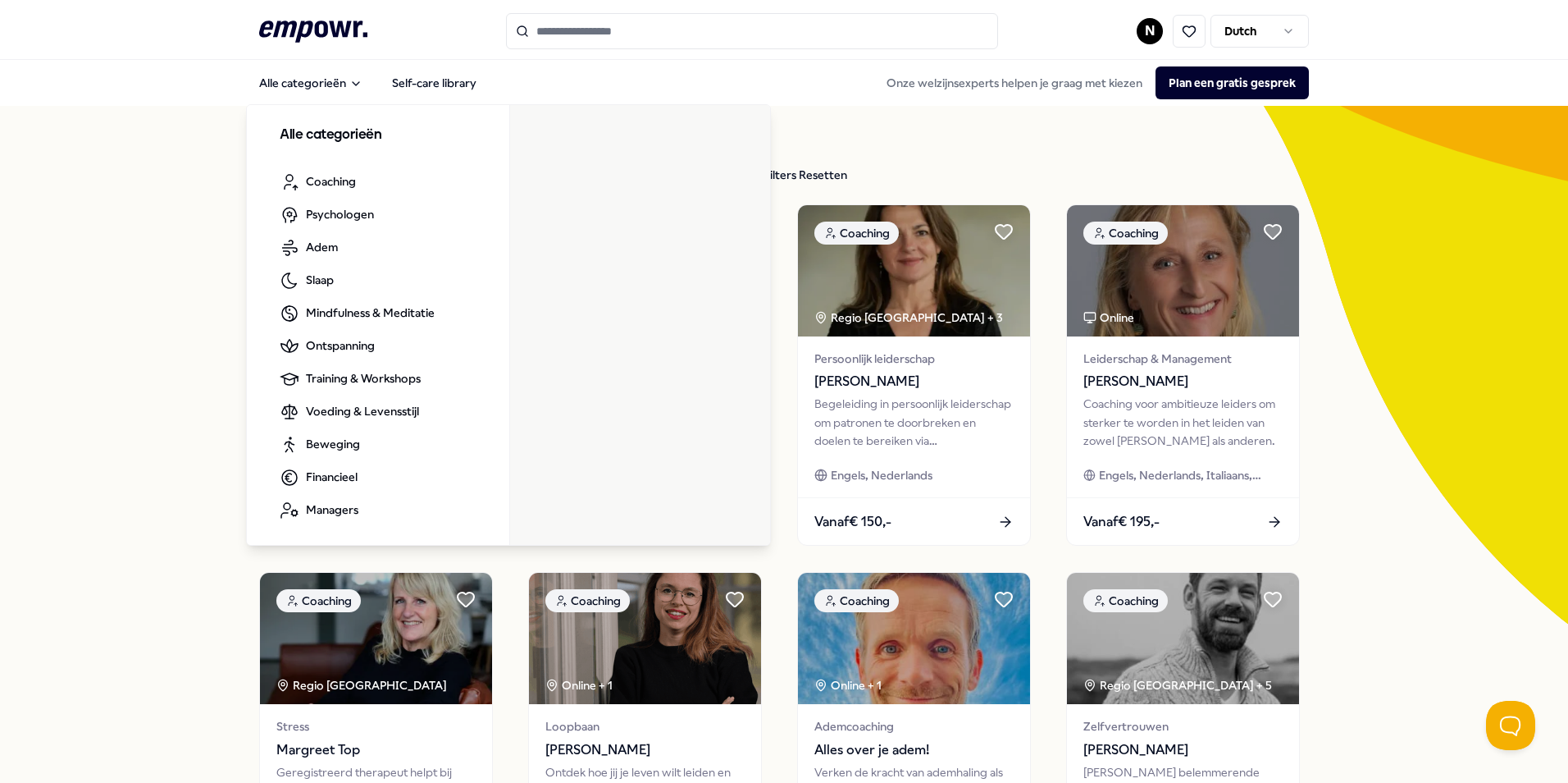
click at [273, 36] on icon ".empowr-logo_svg__cls-1{fill:#03032f}" at bounding box center [312, 32] width 108 height 31
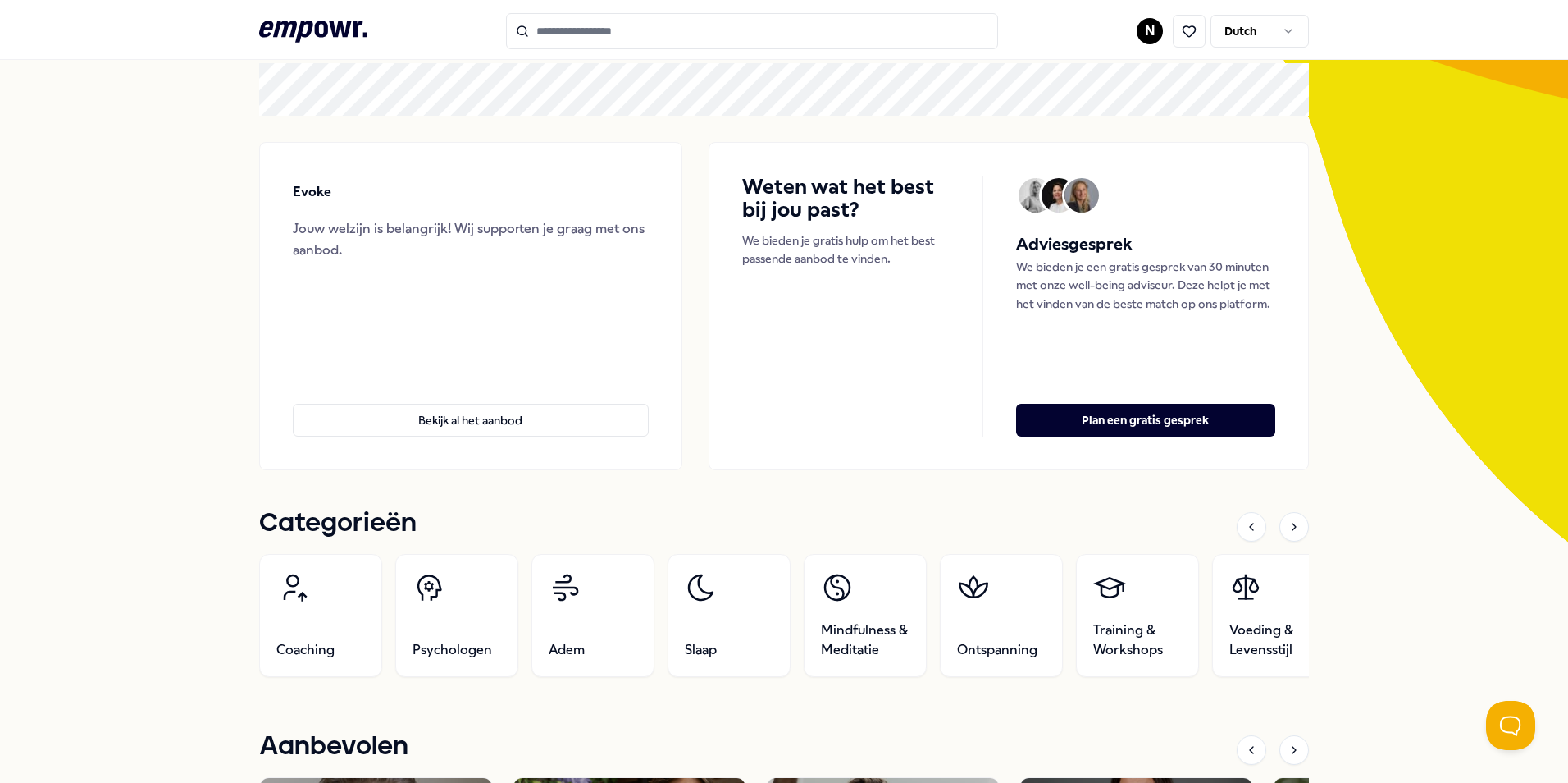
scroll to position [328, 0]
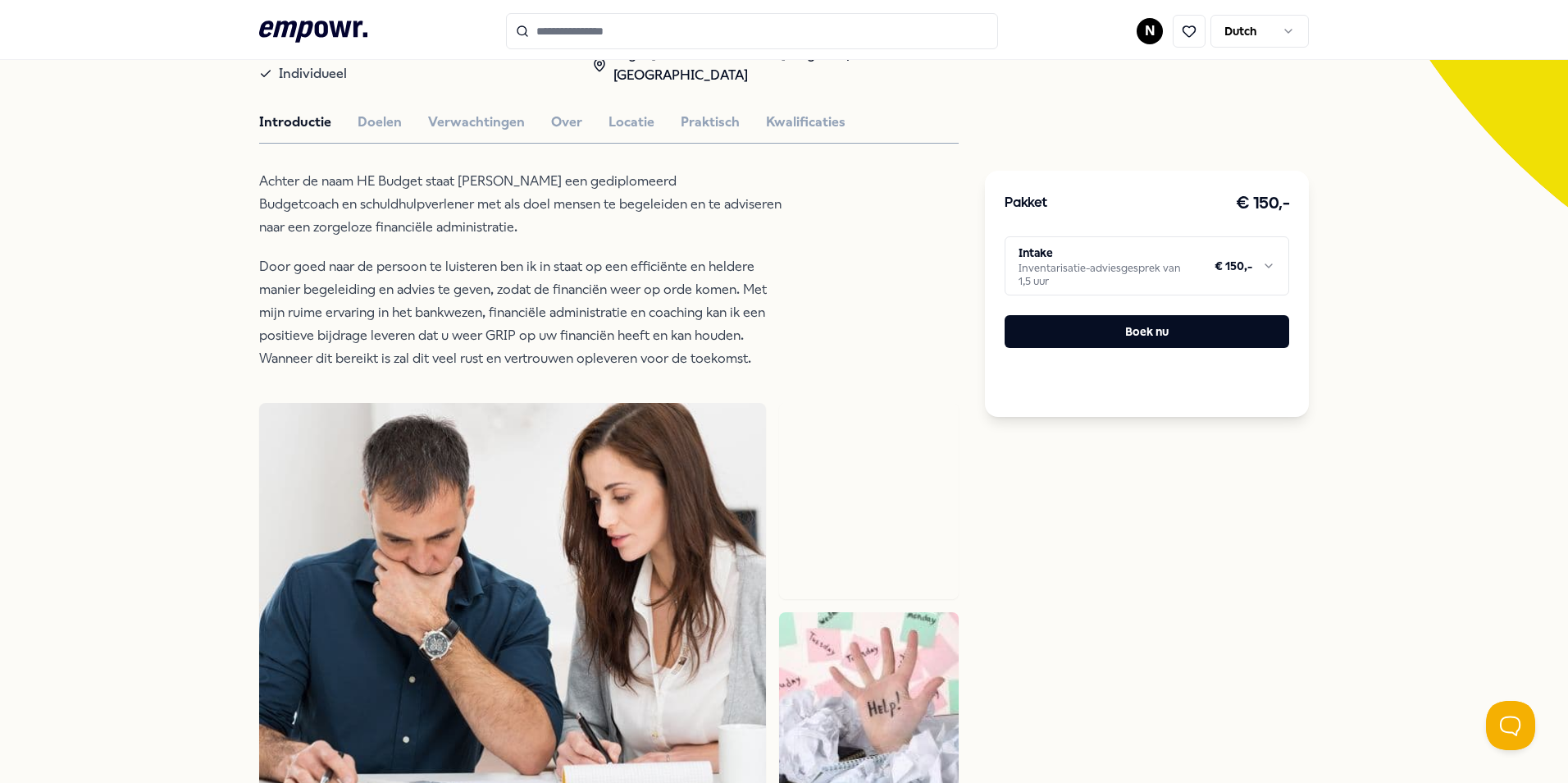
scroll to position [252, 0]
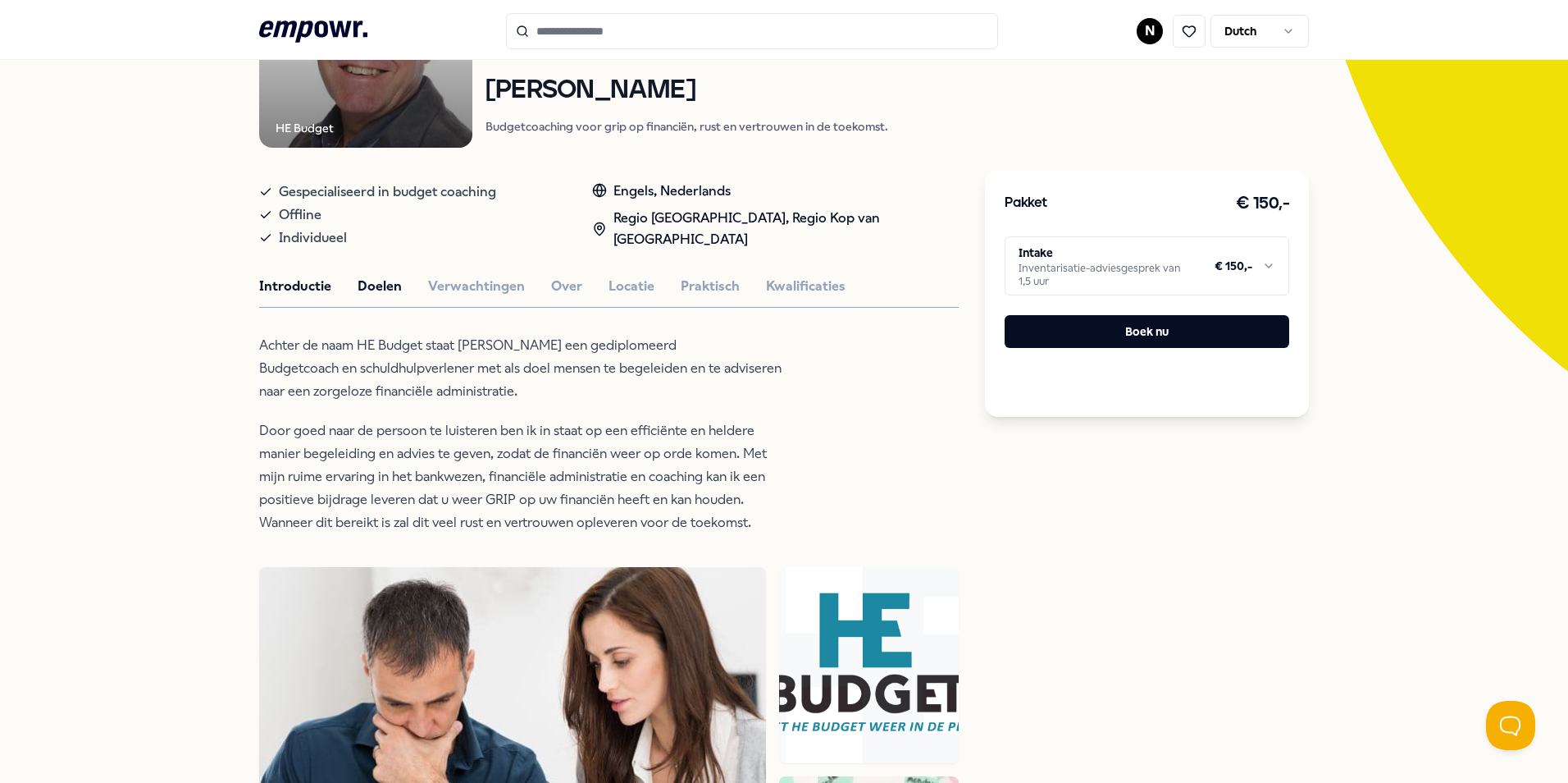
click at [376, 292] on button "Doelen" at bounding box center [379, 286] width 44 height 21
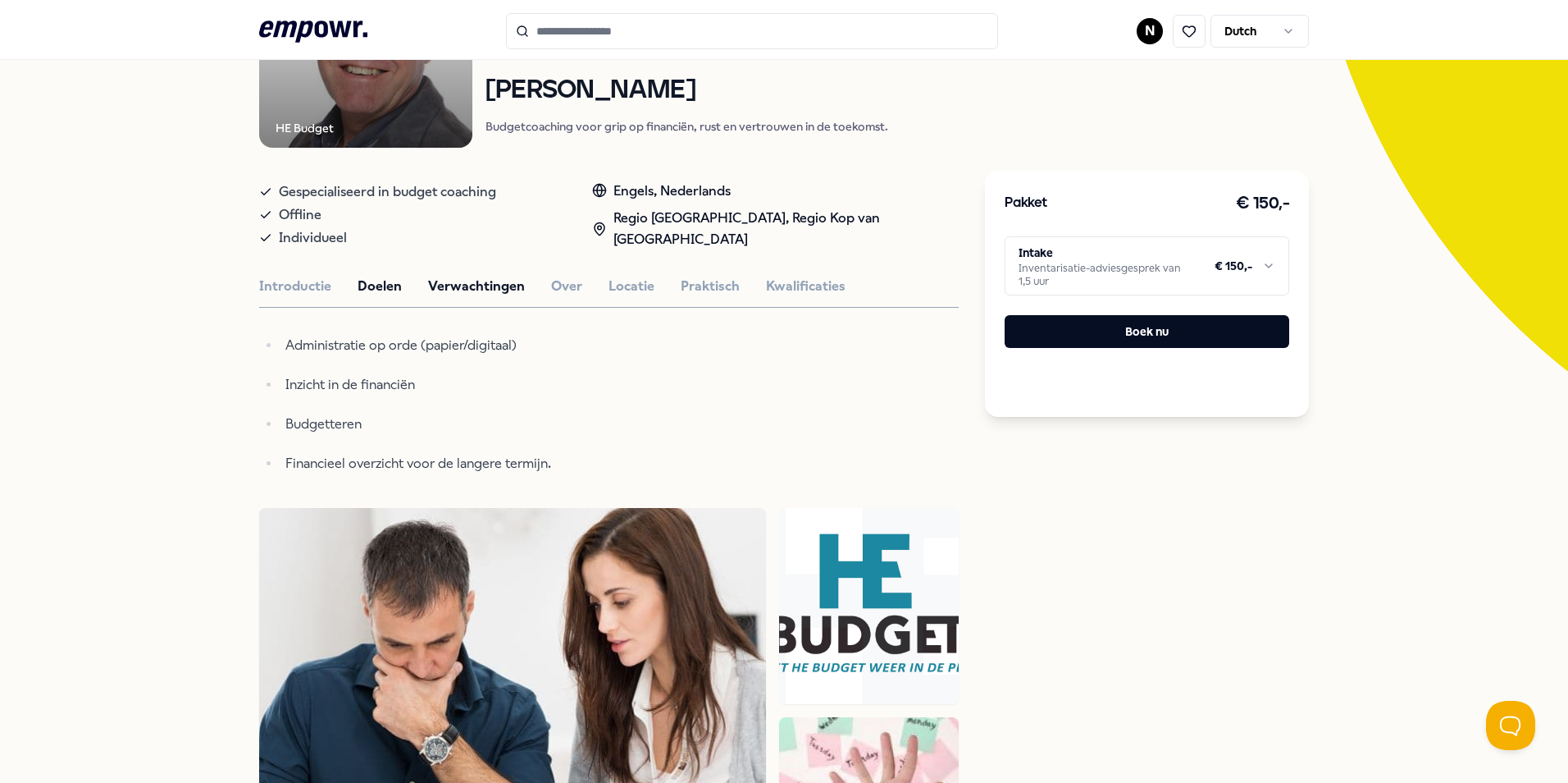
click at [442, 285] on button "Verwachtingen" at bounding box center [476, 286] width 97 height 21
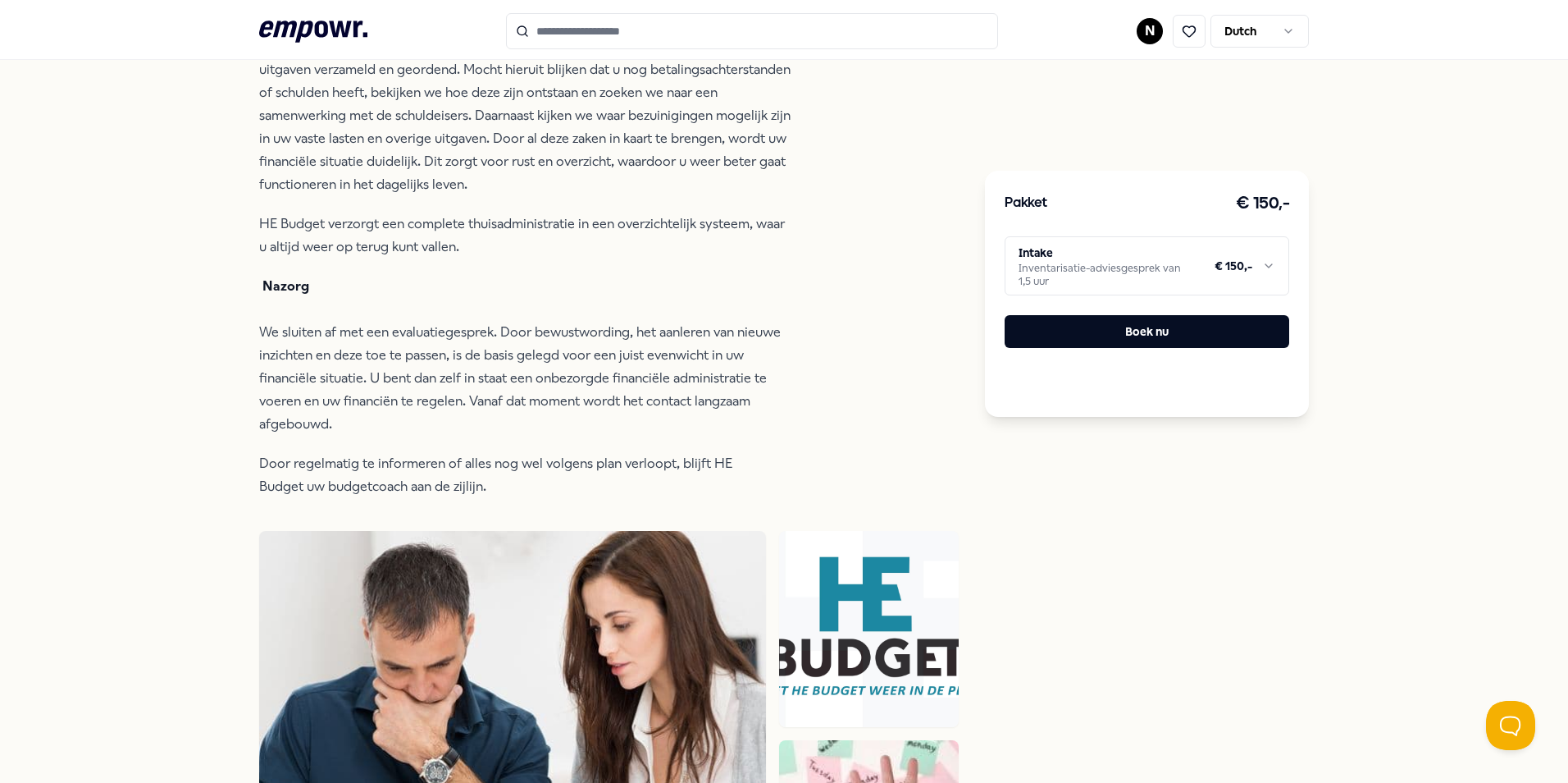
scroll to position [335, 0]
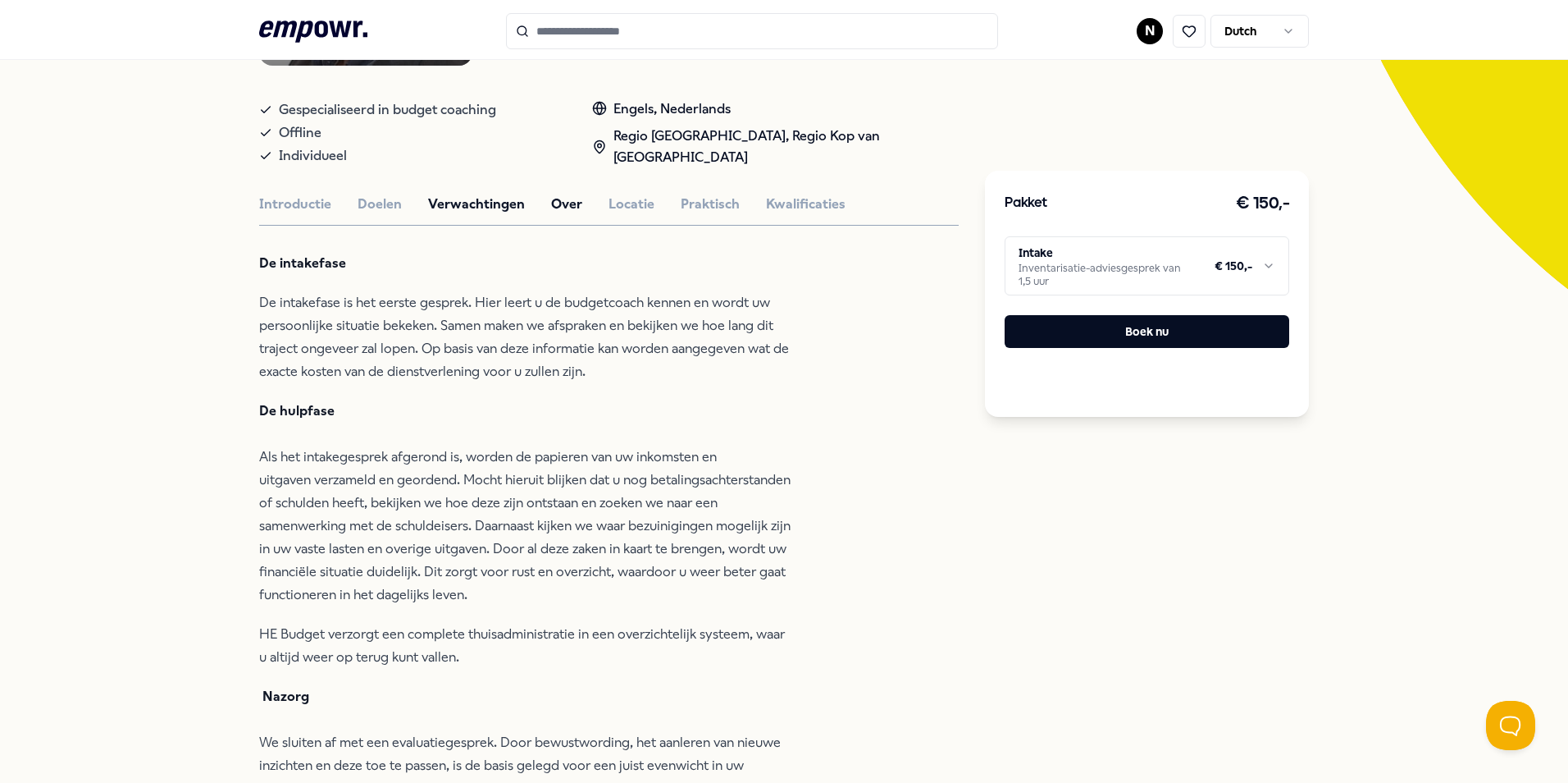
click at [556, 211] on button "Over" at bounding box center [567, 205] width 32 height 21
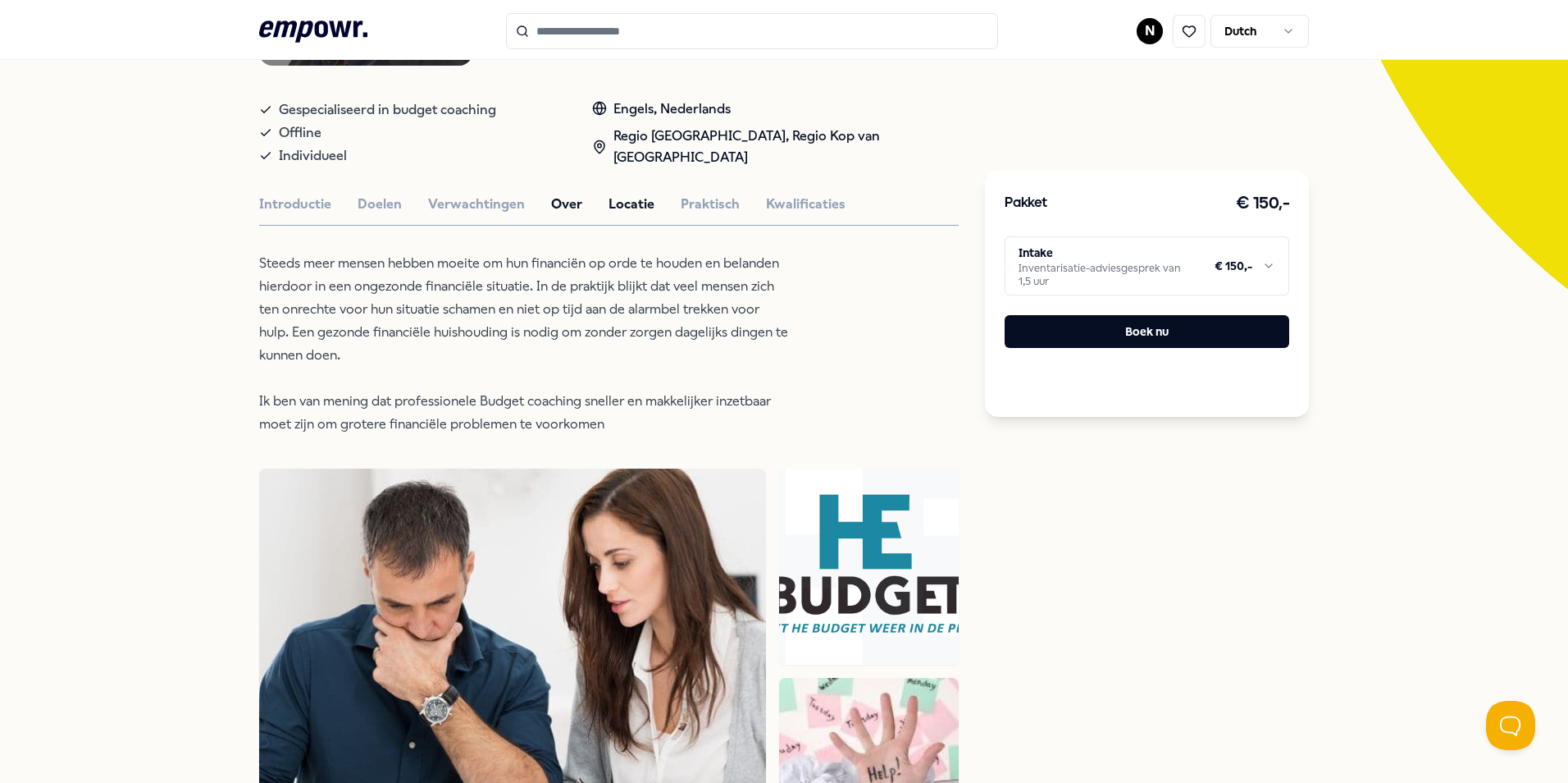
click at [609, 201] on button "Locatie" at bounding box center [632, 205] width 46 height 21
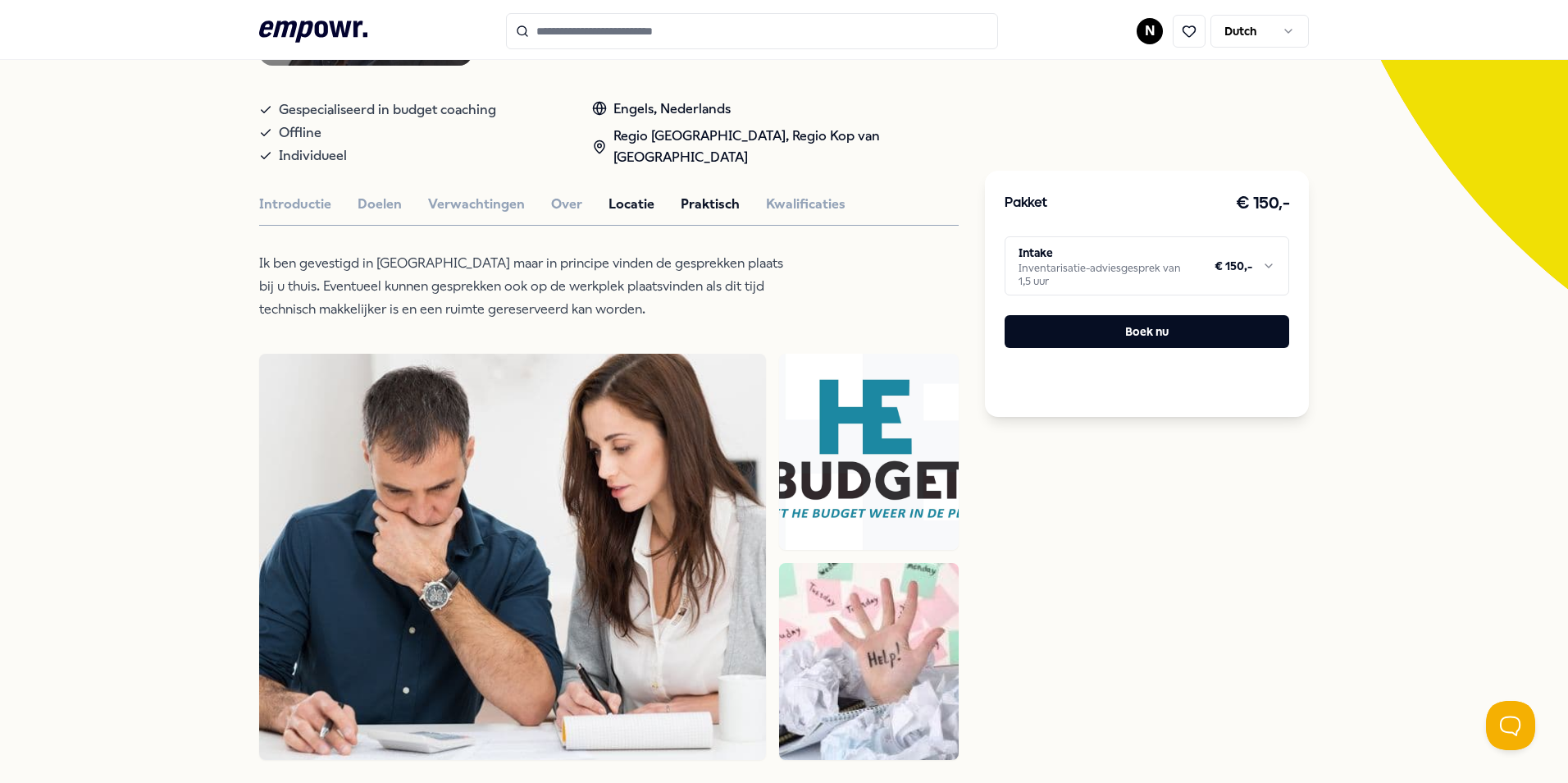
click at [689, 202] on button "Praktisch" at bounding box center [710, 205] width 59 height 21
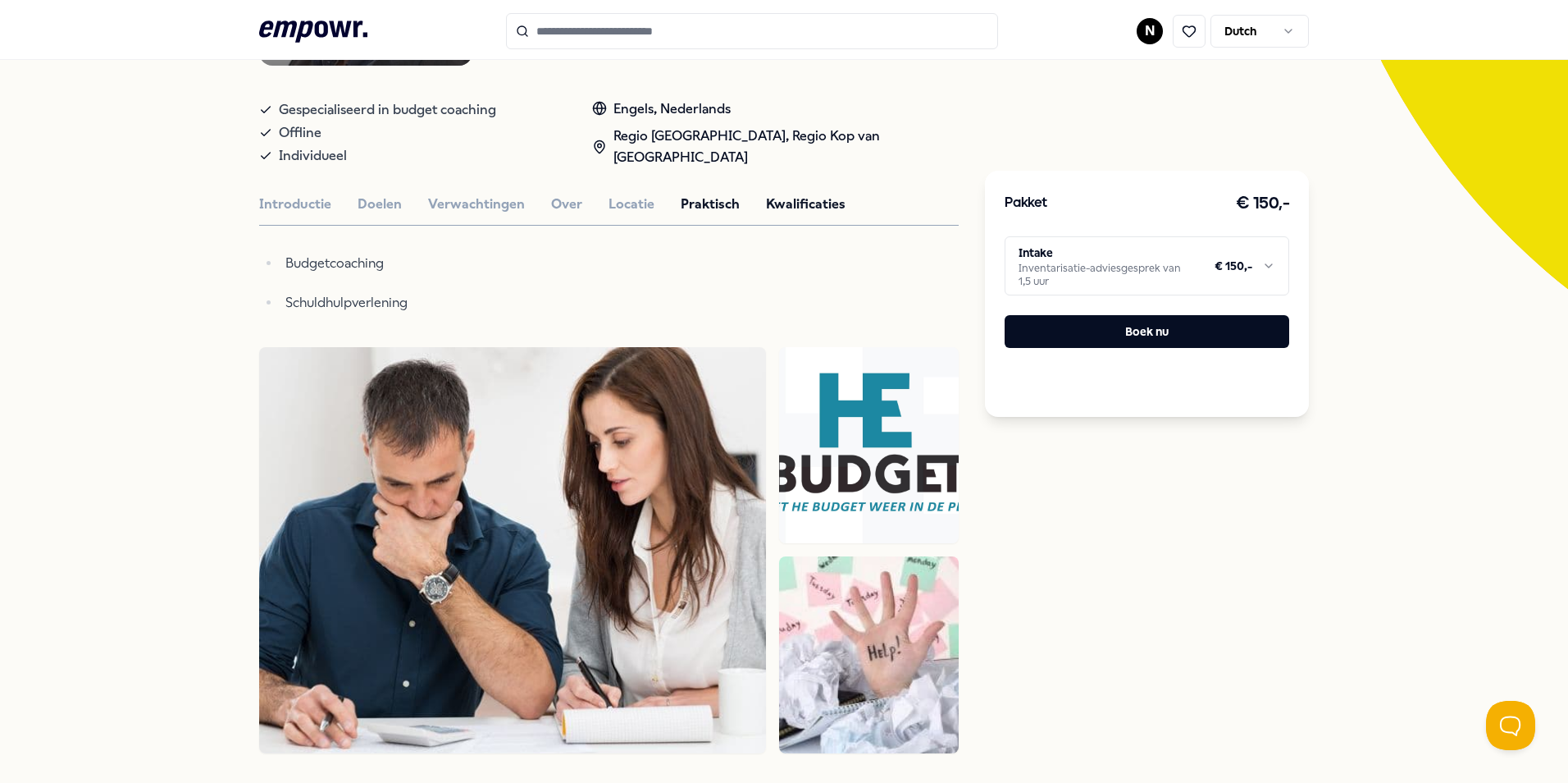
click at [784, 202] on button "Kwalificaties" at bounding box center [805, 205] width 79 height 21
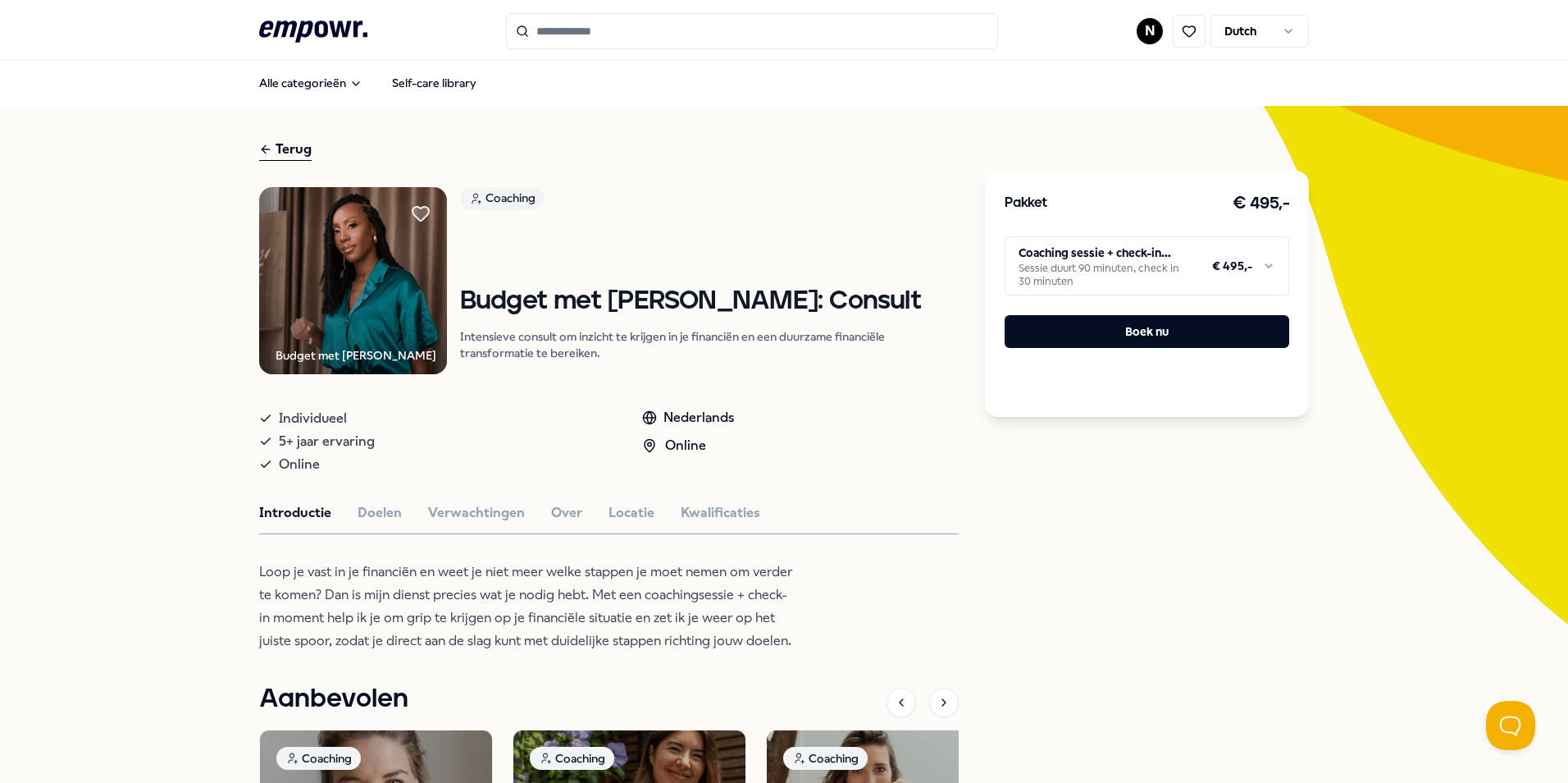
scroll to position [328, 0]
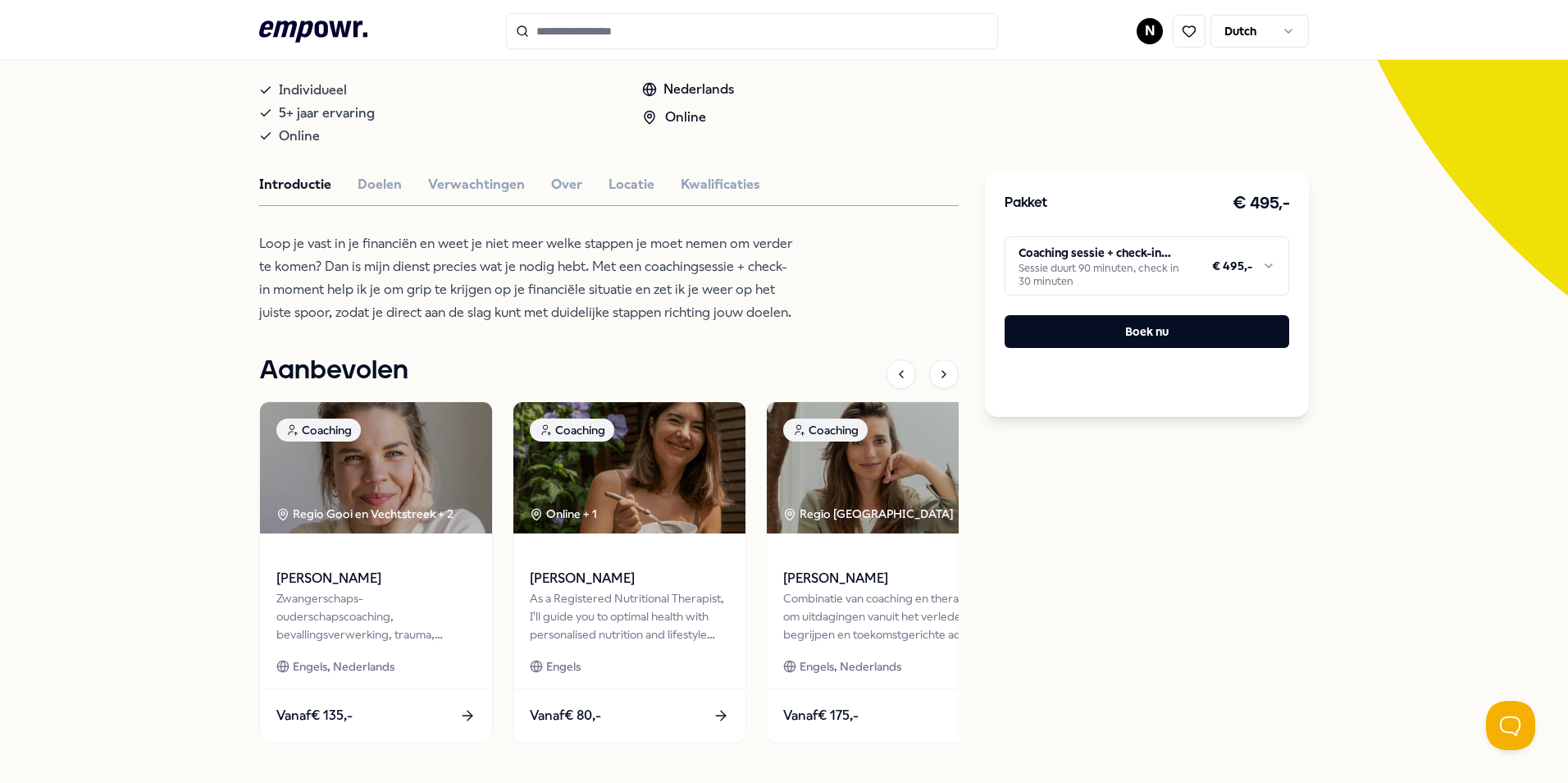
click at [342, 187] on div "Introductie Doelen Verwachtingen Over Locatie Kwalificaties" at bounding box center [609, 185] width 699 height 21
click at [362, 183] on button "Doelen" at bounding box center [379, 185] width 44 height 21
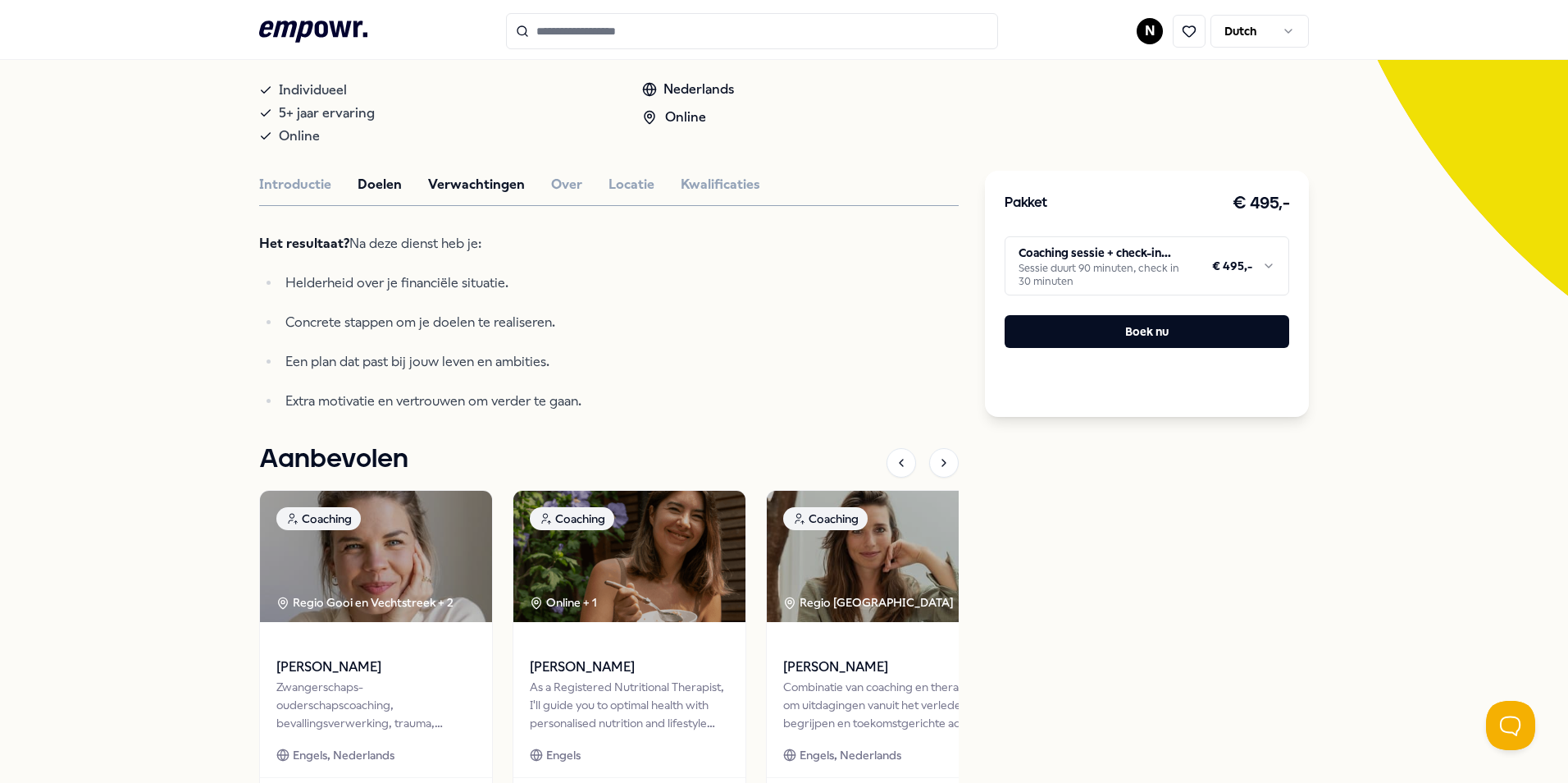
click at [432, 192] on button "Verwachtingen" at bounding box center [476, 185] width 97 height 21
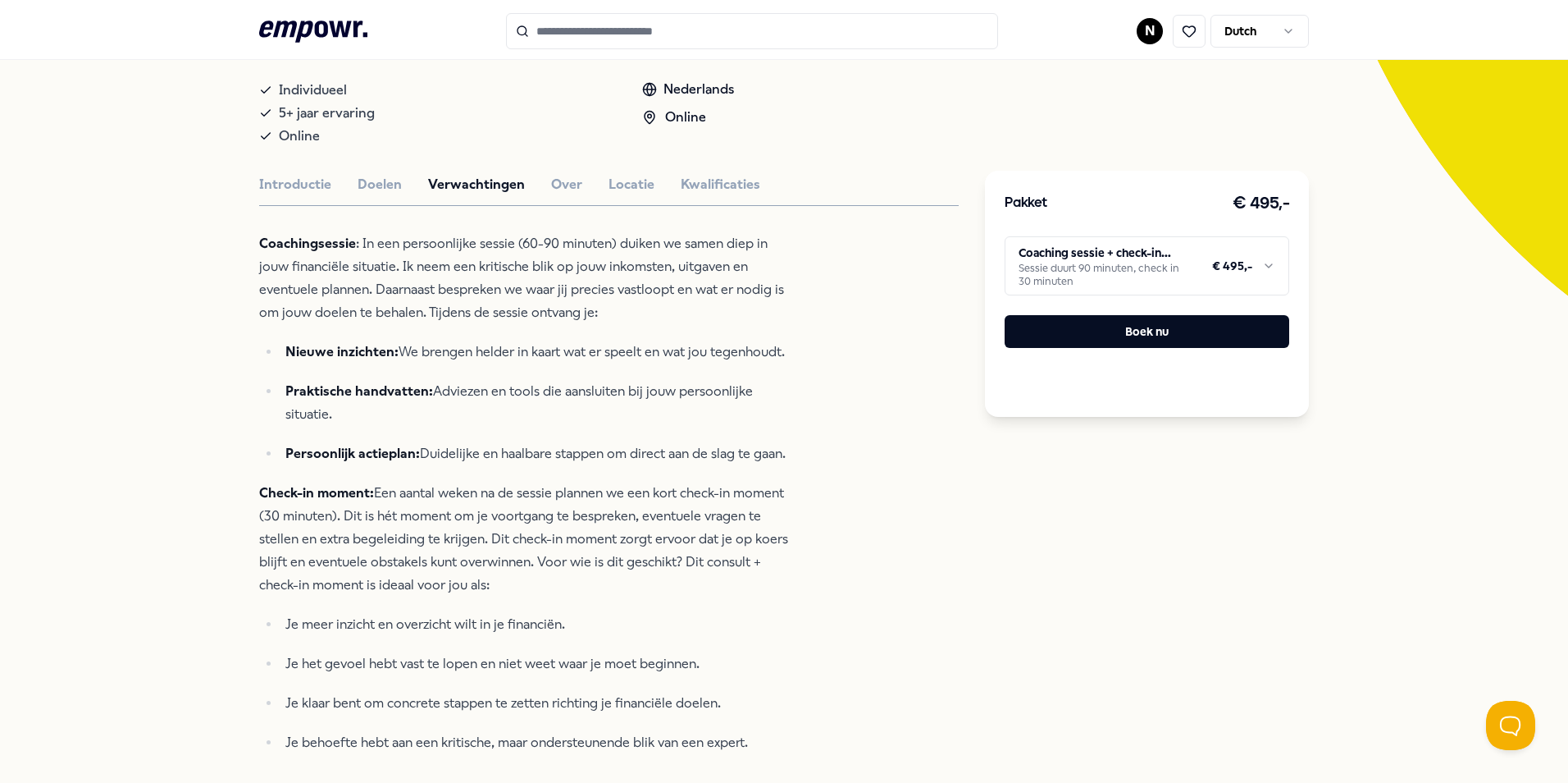
scroll to position [410, 0]
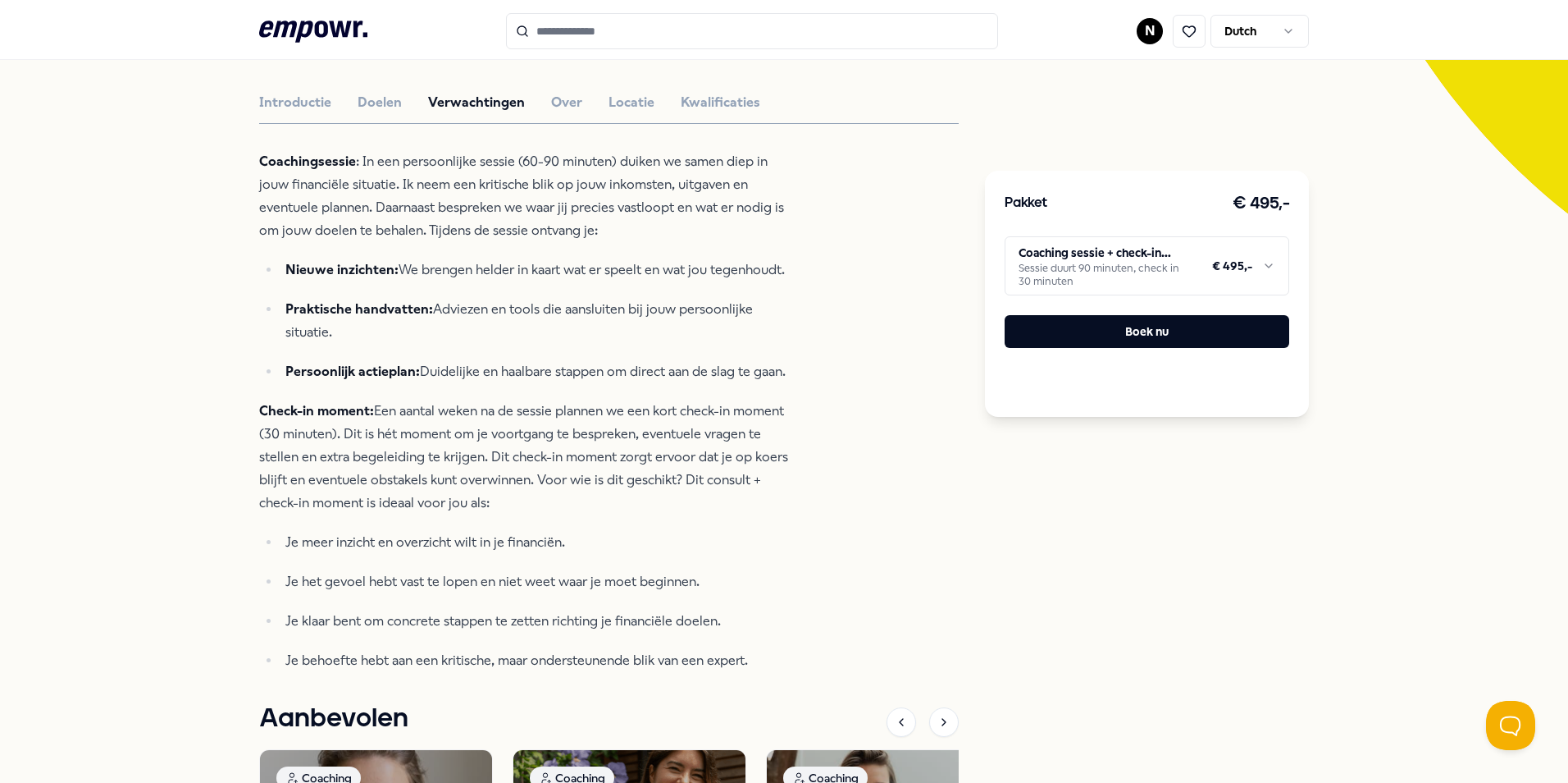
click at [537, 98] on div "Introductie Doelen Verwachtingen Over Locatie Kwalificaties" at bounding box center [609, 102] width 699 height 21
click at [551, 101] on button "Over" at bounding box center [567, 102] width 32 height 21
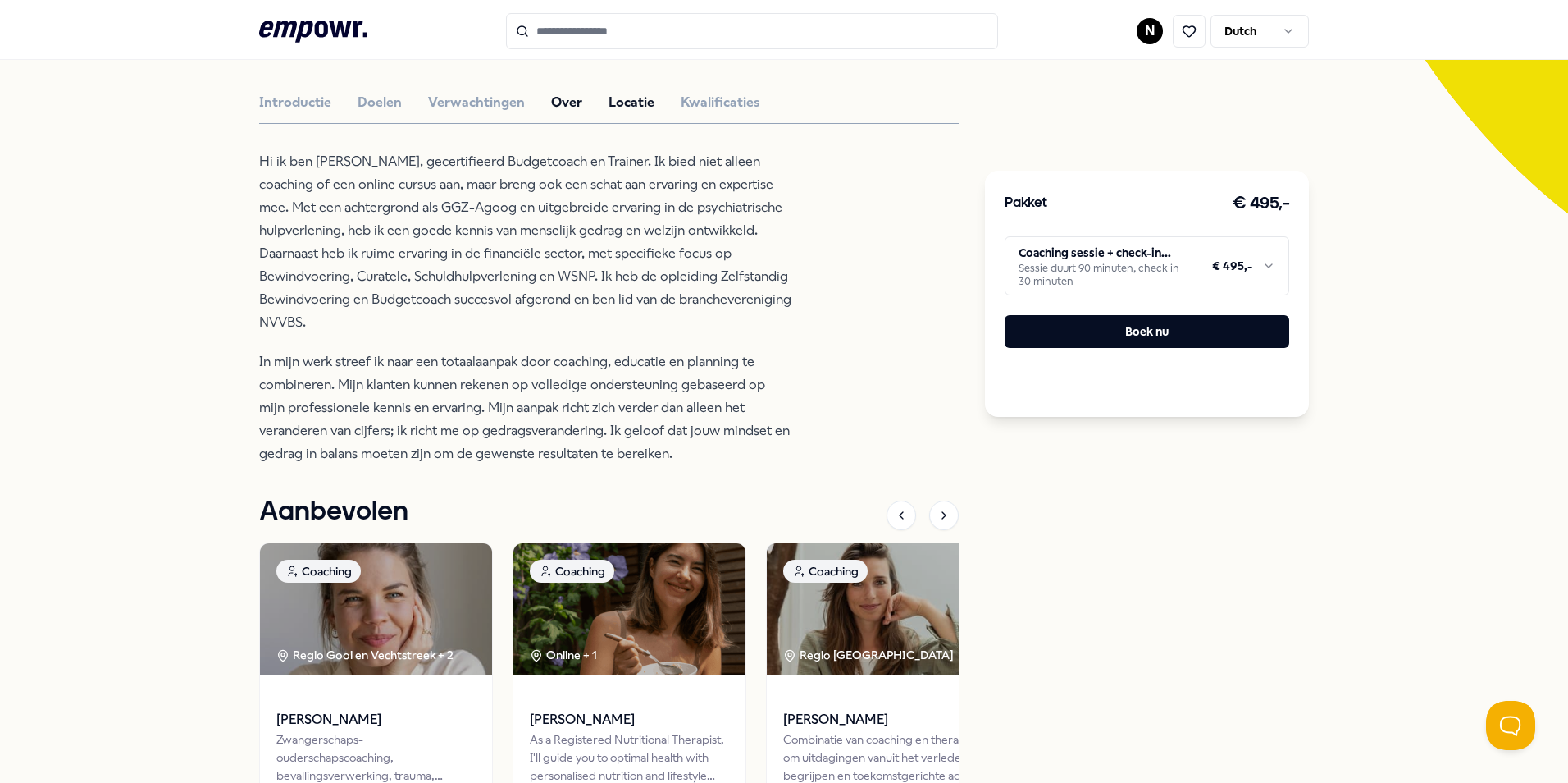
click at [629, 107] on button "Locatie" at bounding box center [632, 102] width 46 height 21
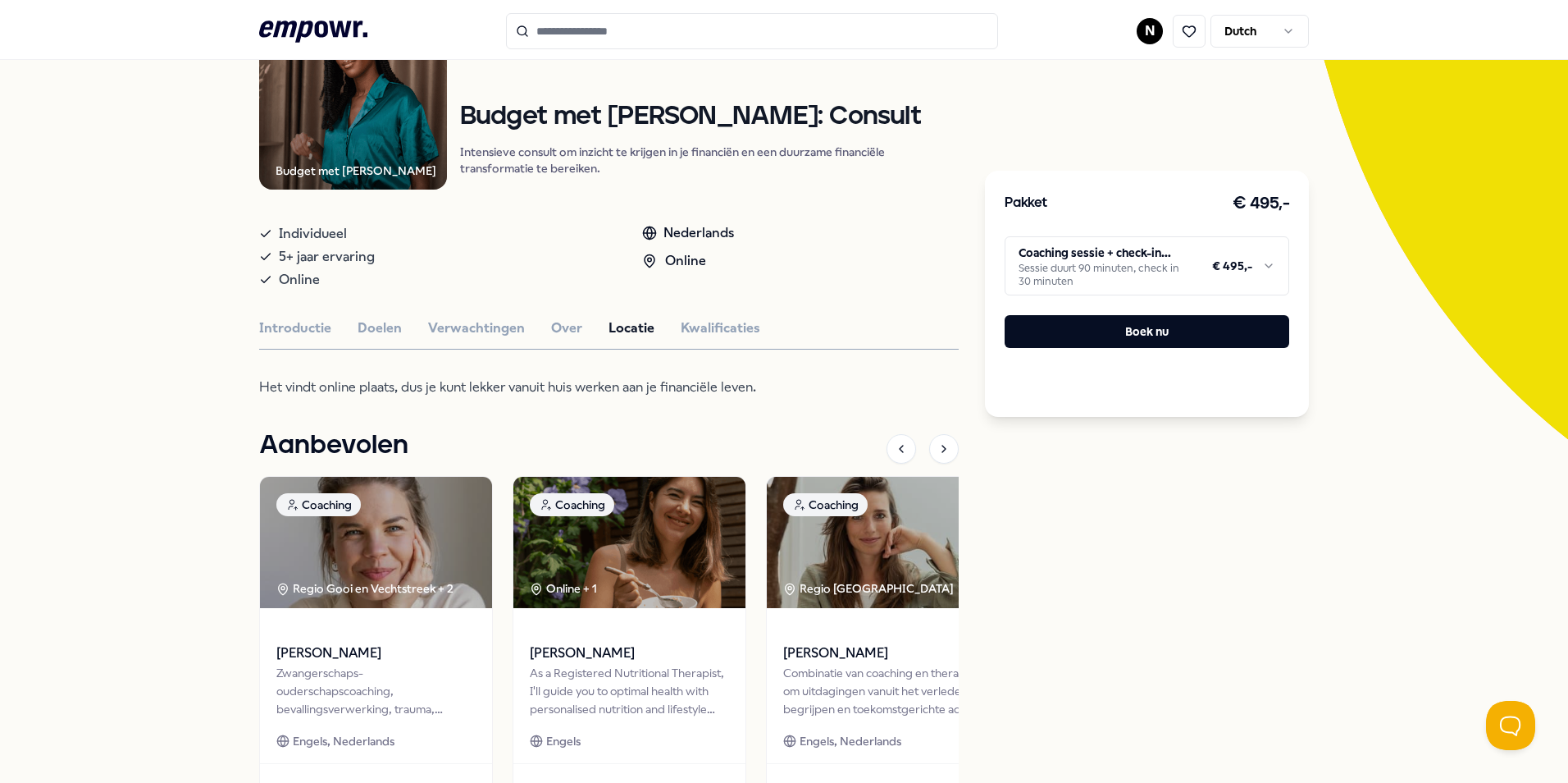
scroll to position [267, 0]
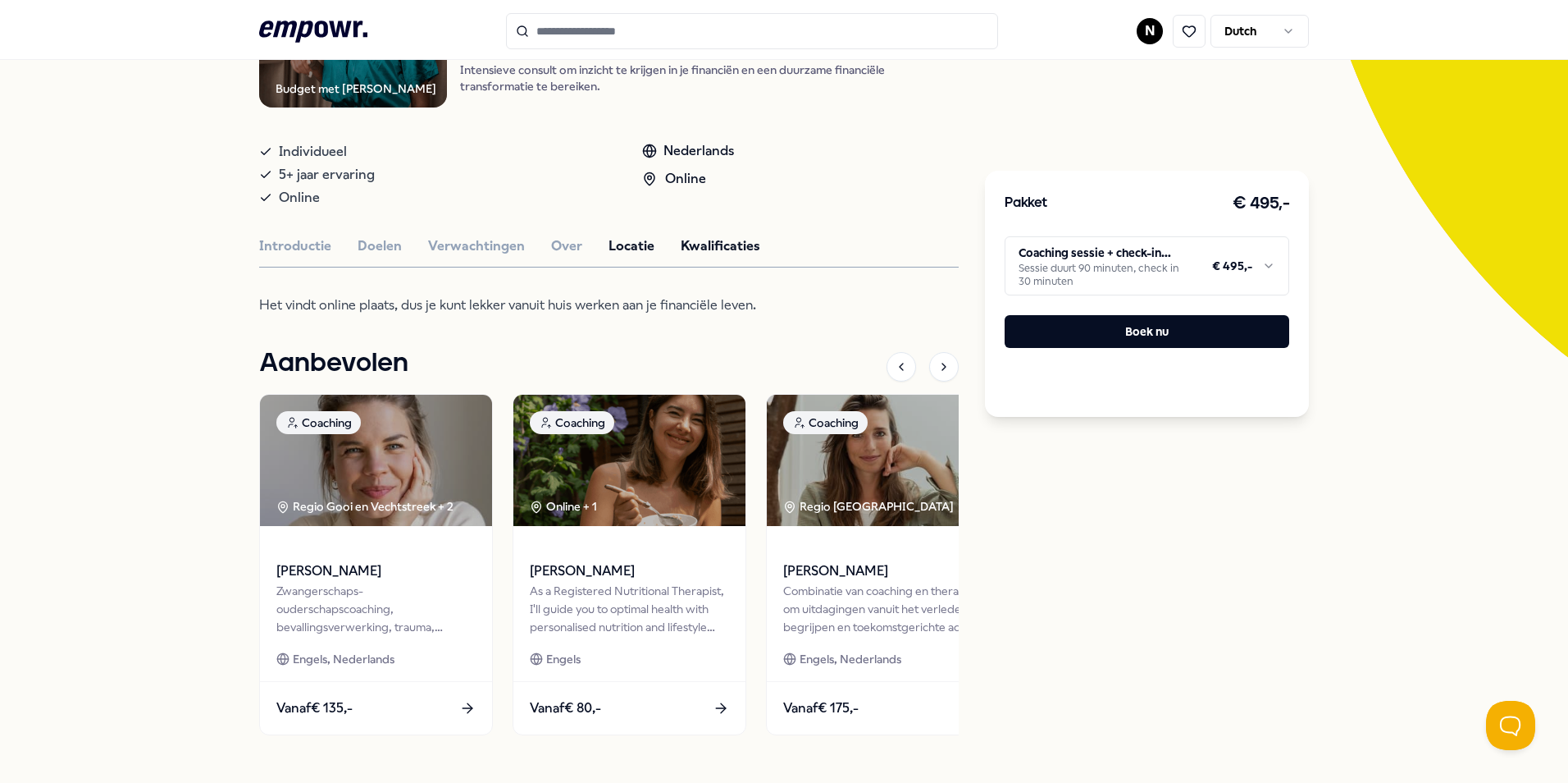
click at [720, 248] on button "Kwalificaties" at bounding box center [720, 246] width 79 height 21
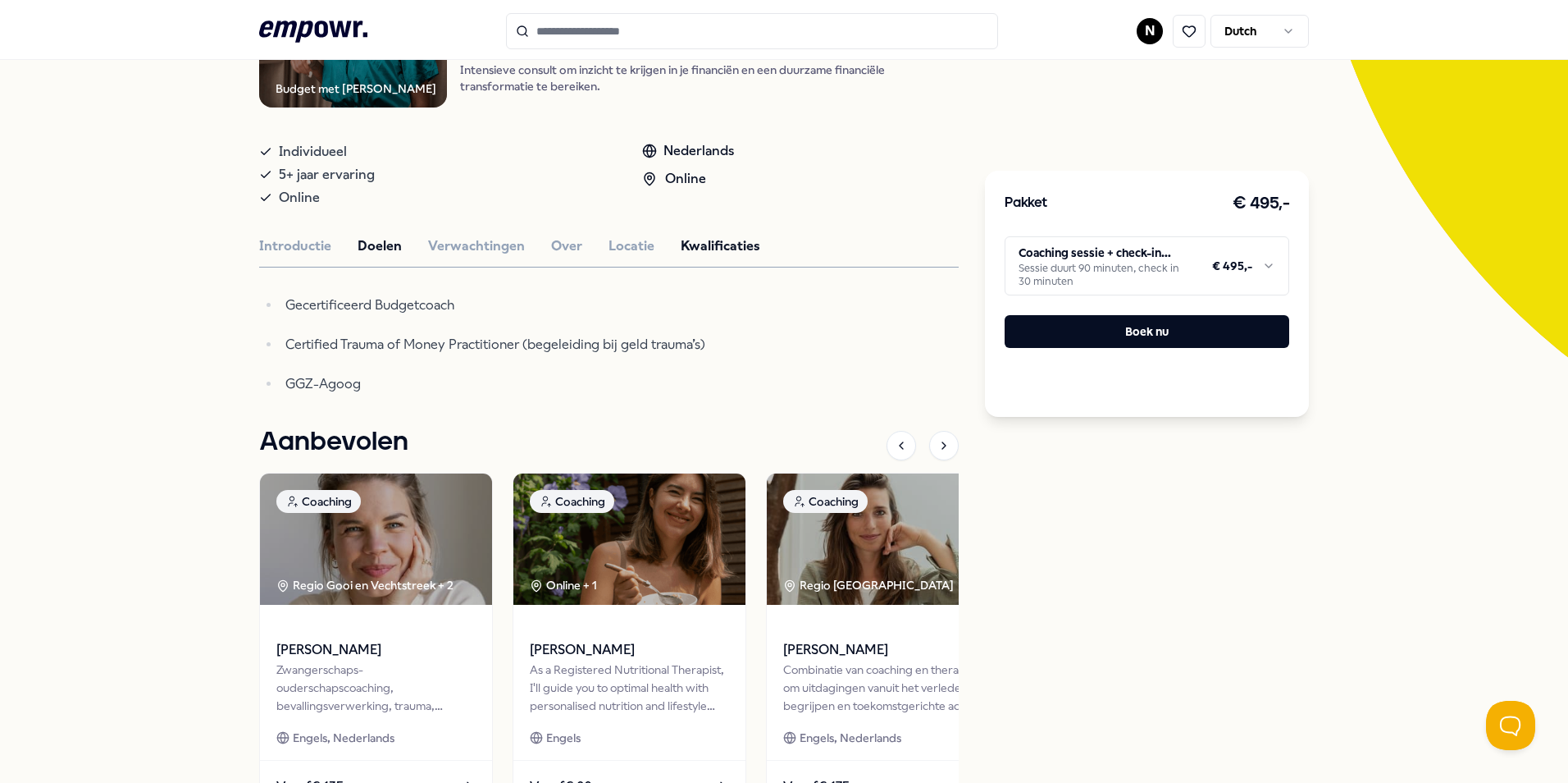
click at [382, 251] on button "Doelen" at bounding box center [379, 246] width 44 height 21
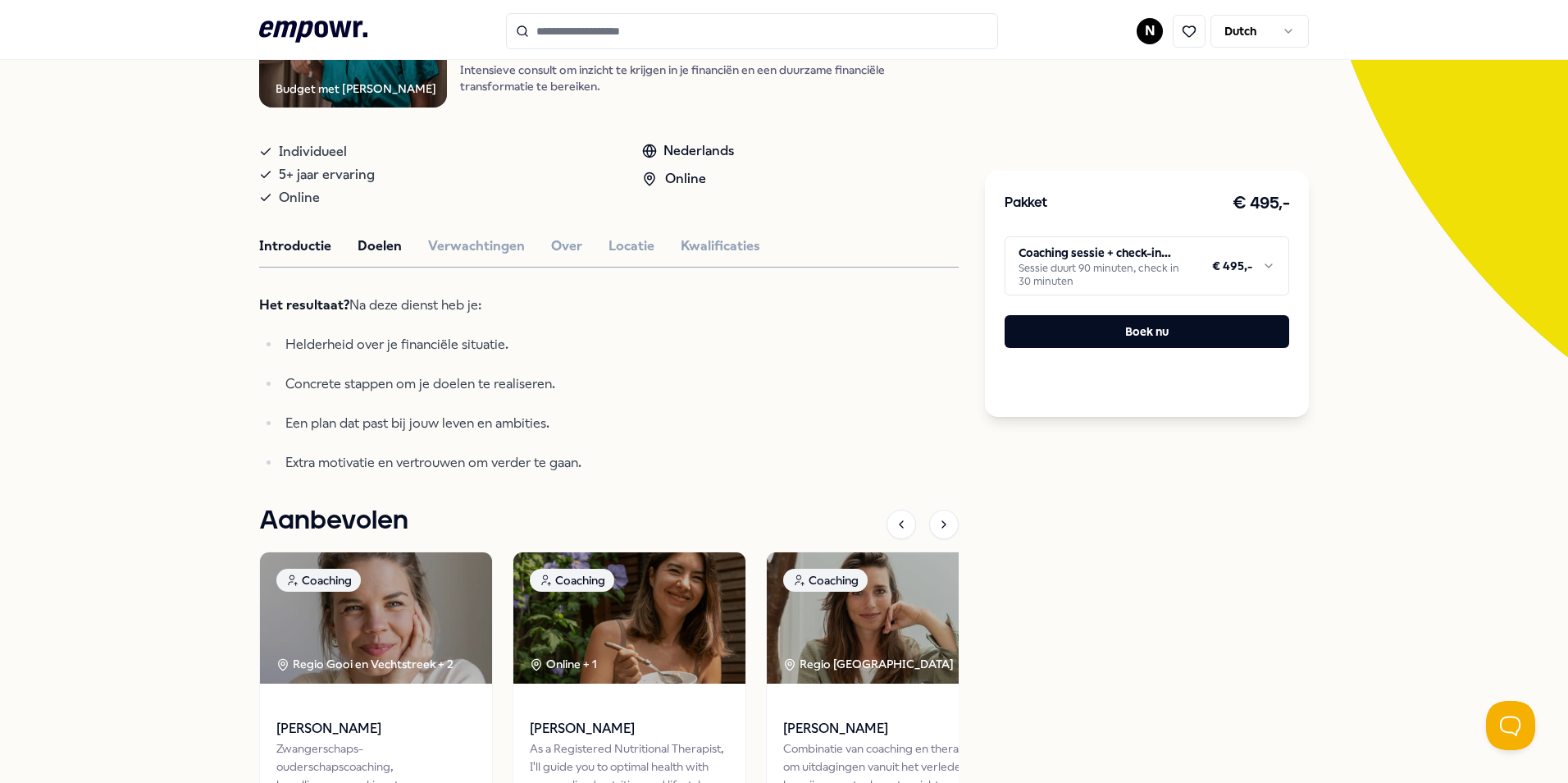
click at [317, 251] on button "Introductie" at bounding box center [295, 246] width 73 height 21
